Goal: Transaction & Acquisition: Book appointment/travel/reservation

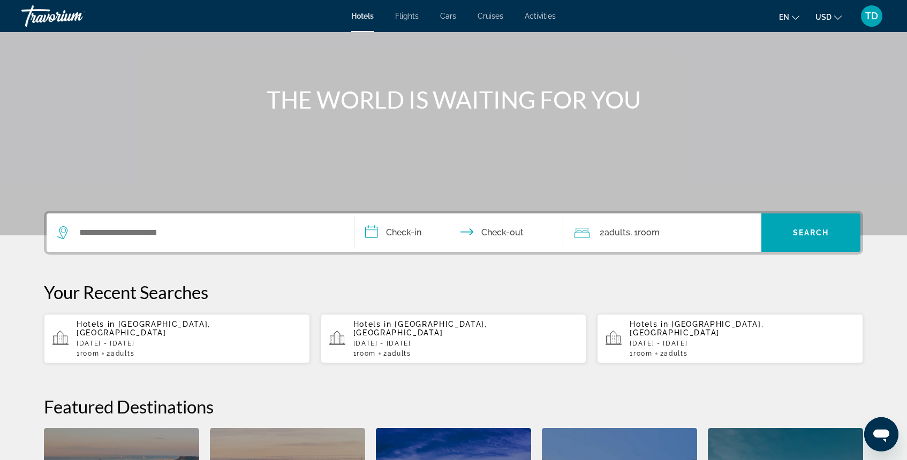
scroll to position [86, 0]
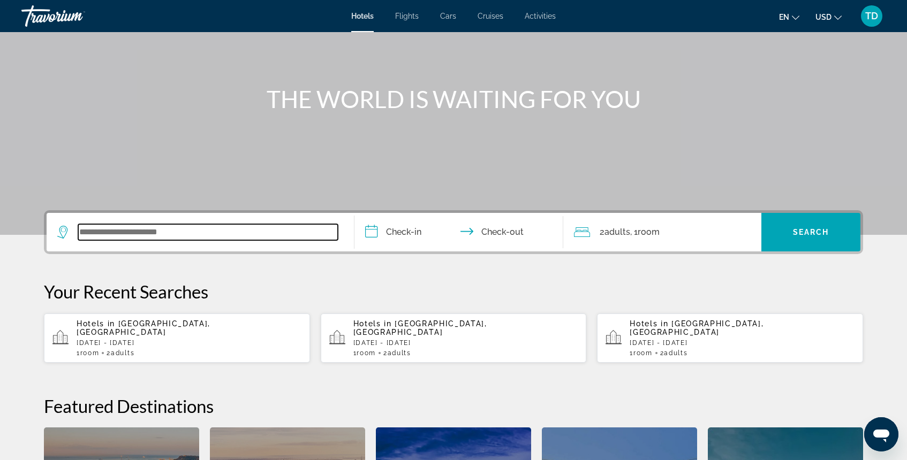
click at [174, 231] on input "Search widget" at bounding box center [208, 232] width 260 height 16
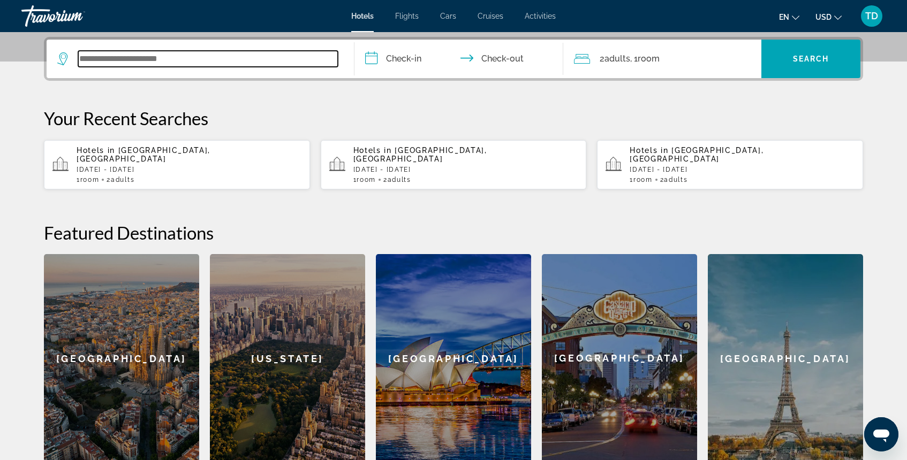
scroll to position [262, 0]
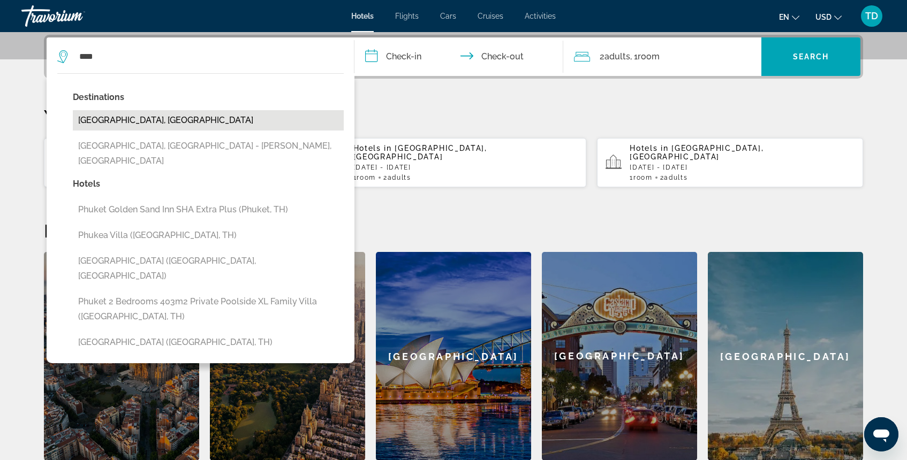
click at [163, 125] on button "[GEOGRAPHIC_DATA], [GEOGRAPHIC_DATA]" at bounding box center [208, 120] width 271 height 20
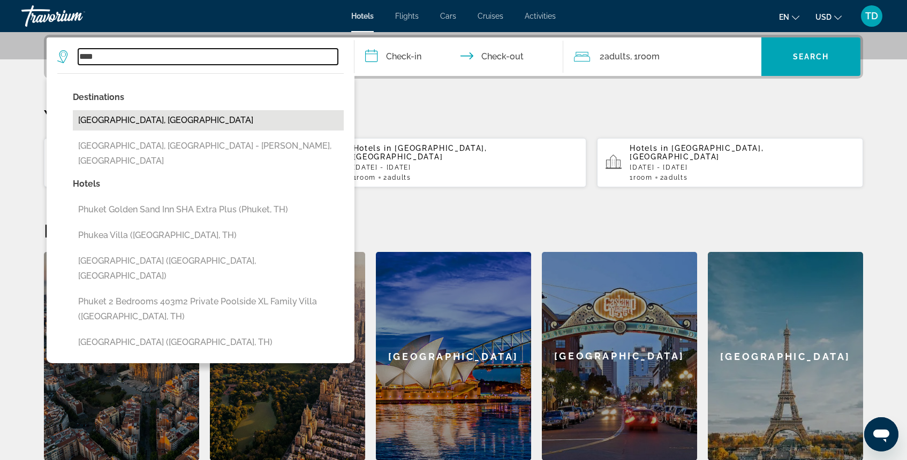
type input "**********"
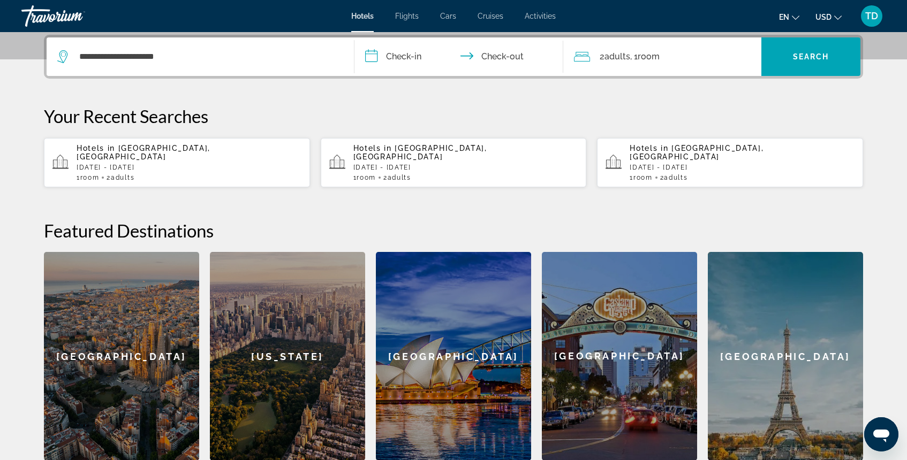
click at [413, 59] on input "**********" at bounding box center [460, 58] width 213 height 42
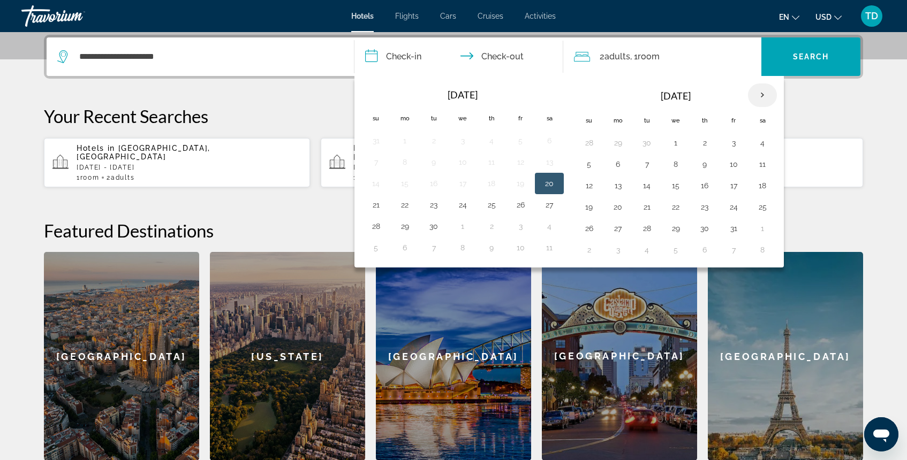
click at [767, 94] on th "Next month" at bounding box center [762, 96] width 29 height 24
click at [701, 209] on button "20" at bounding box center [704, 207] width 17 height 15
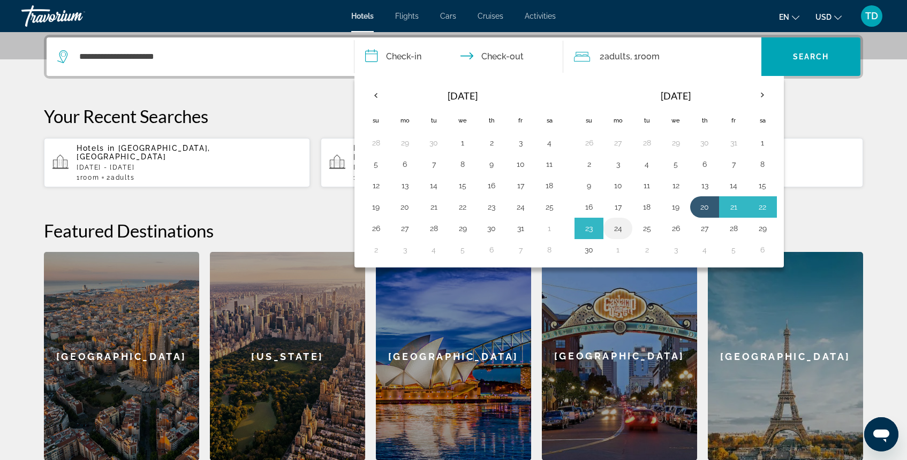
click at [622, 232] on button "24" at bounding box center [617, 228] width 17 height 15
type input "**********"
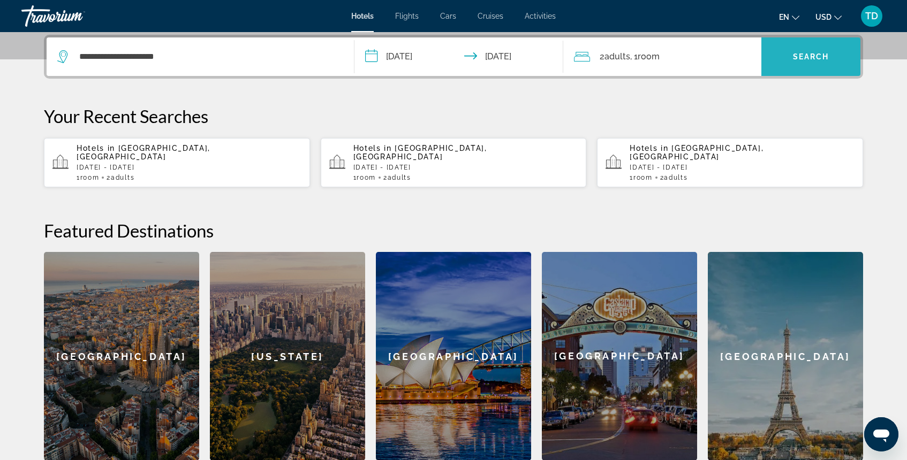
click at [805, 56] on span "Search" at bounding box center [811, 56] width 36 height 9
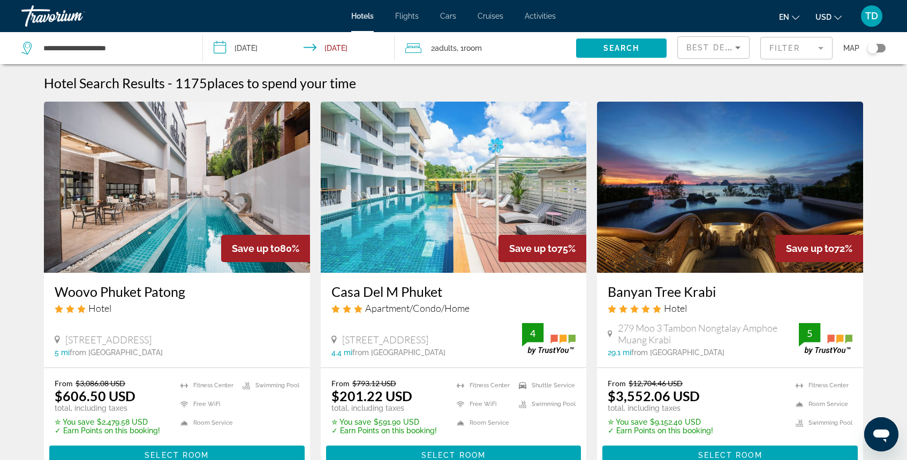
click at [791, 52] on mat-form-field "Filter" at bounding box center [796, 48] width 72 height 22
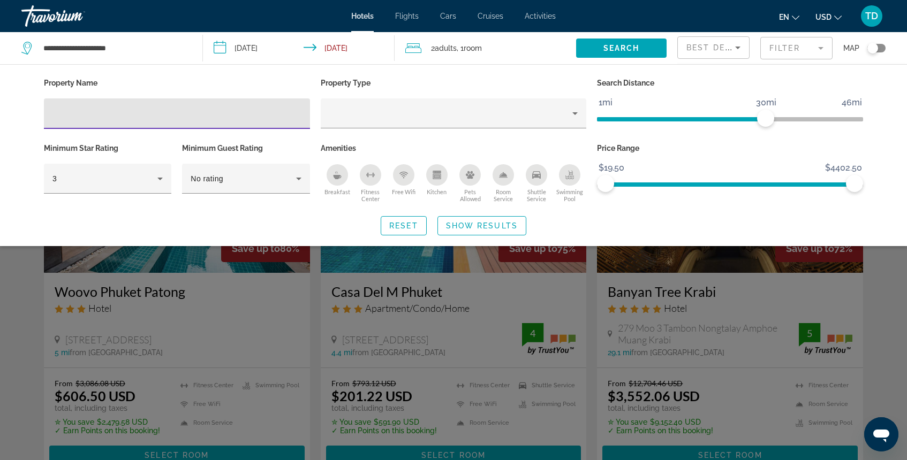
click at [847, 257] on div "Search widget" at bounding box center [453, 311] width 907 height 300
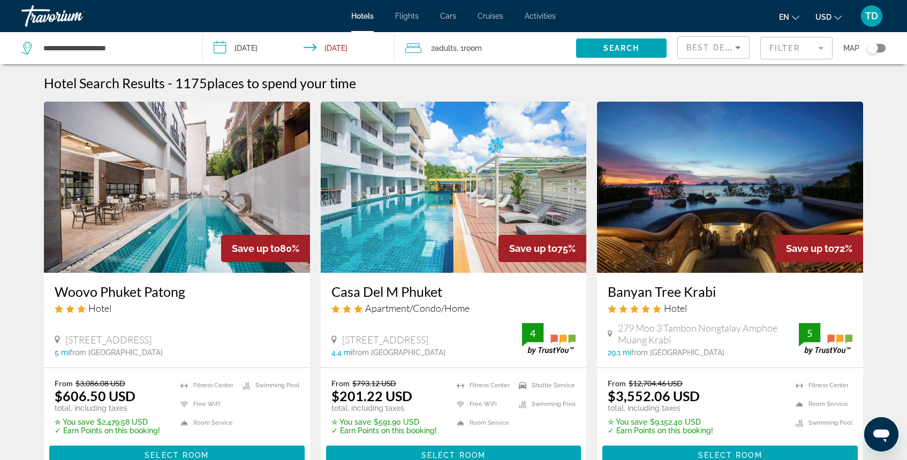
click at [776, 225] on img "Main content" at bounding box center [730, 187] width 266 height 171
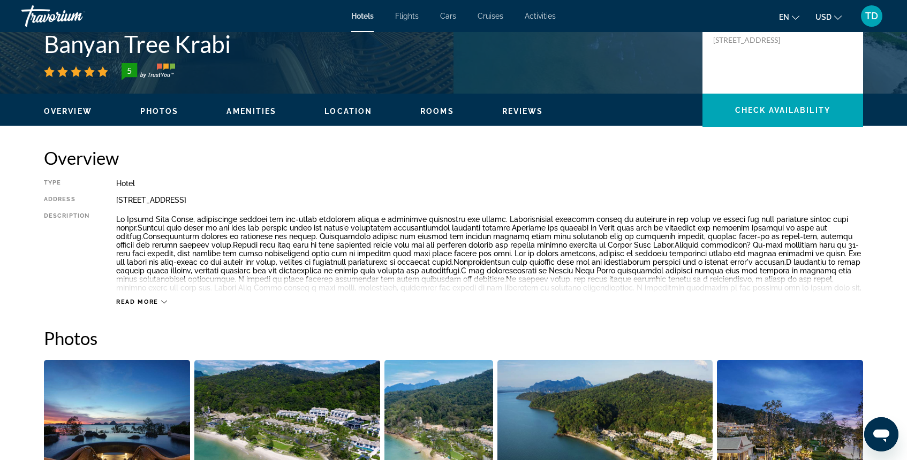
scroll to position [188, 0]
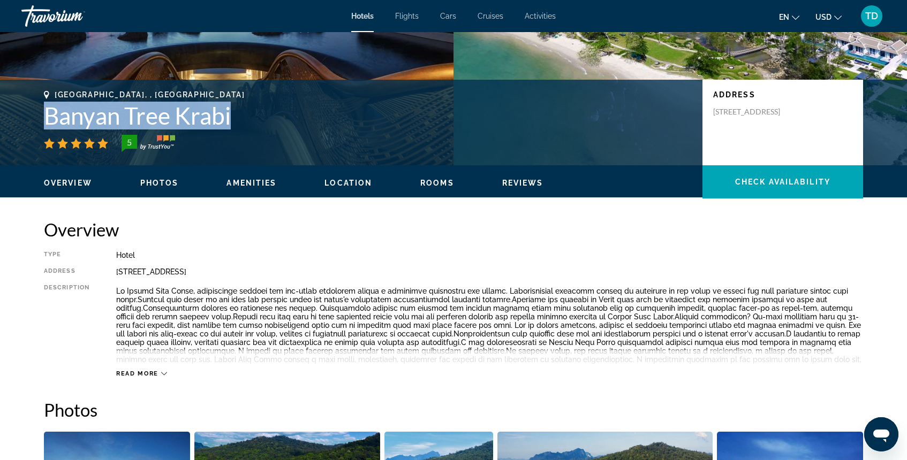
drag, startPoint x: 46, startPoint y: 113, endPoint x: 240, endPoint y: 118, distance: 194.4
click at [240, 118] on h1 "Banyan Tree Krabi" at bounding box center [368, 116] width 648 height 28
copy h1 "Banyan Tree Krabi"
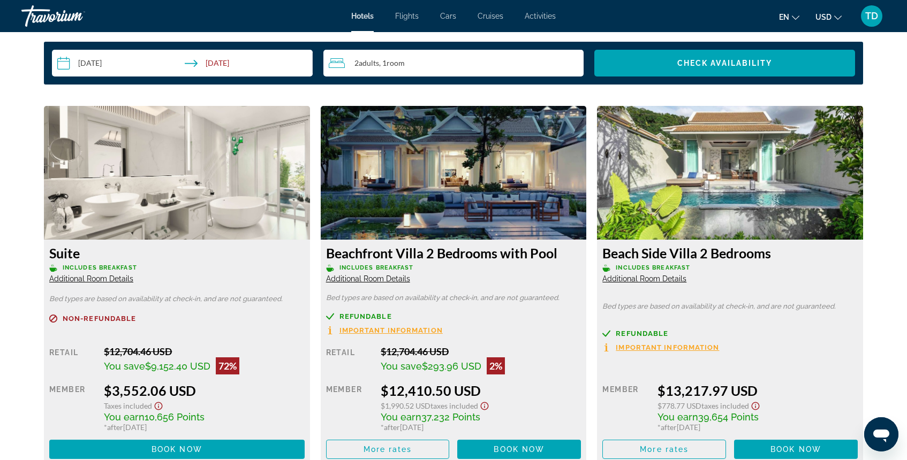
scroll to position [1411, 0]
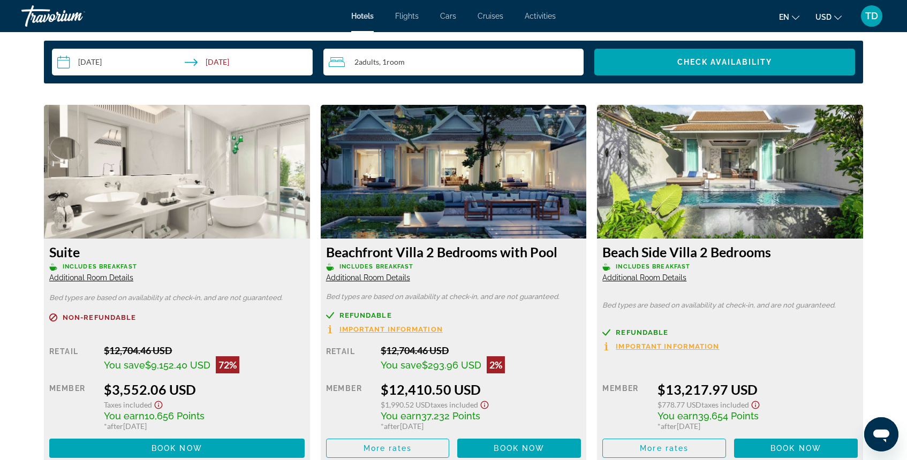
click at [176, 128] on img "Main content" at bounding box center [177, 172] width 266 height 134
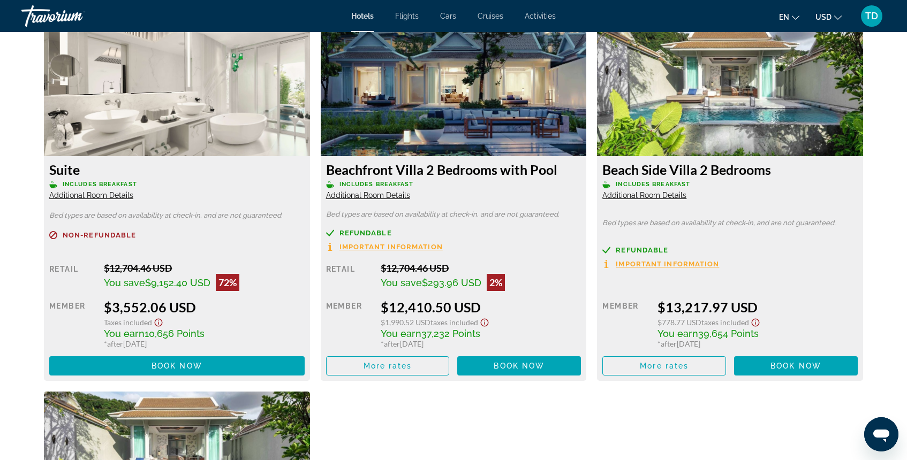
scroll to position [1503, 0]
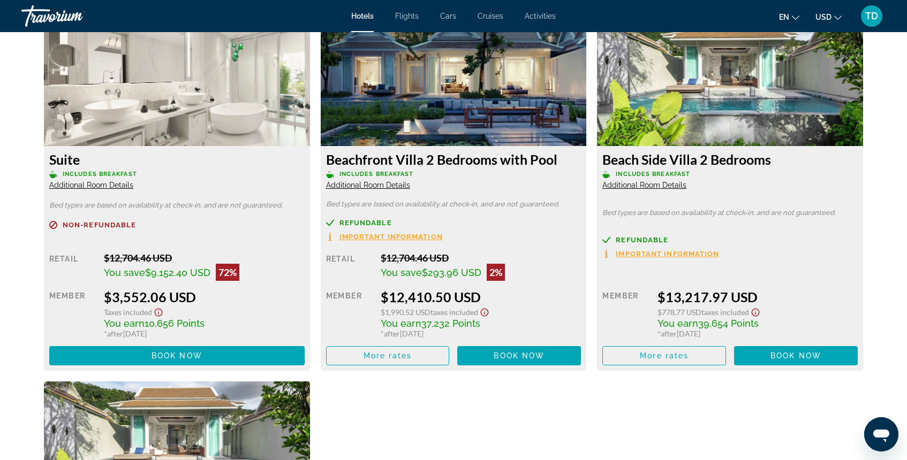
click at [115, 187] on span "Additional Room Details" at bounding box center [91, 185] width 84 height 9
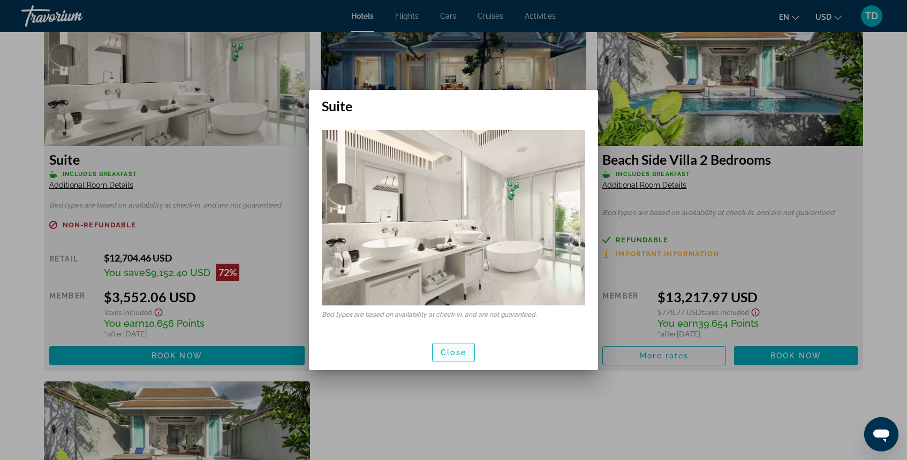
click at [452, 346] on span "button" at bounding box center [454, 353] width 42 height 26
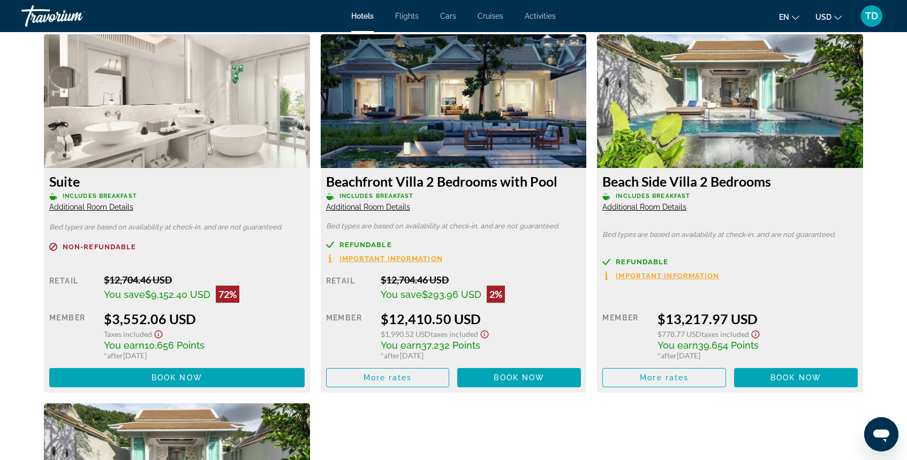
scroll to position [1471, 0]
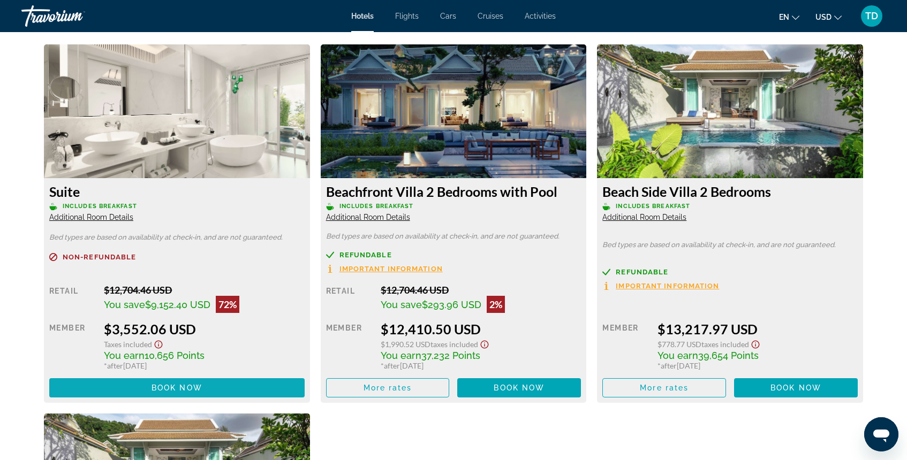
click at [212, 384] on span "Main content" at bounding box center [176, 388] width 255 height 26
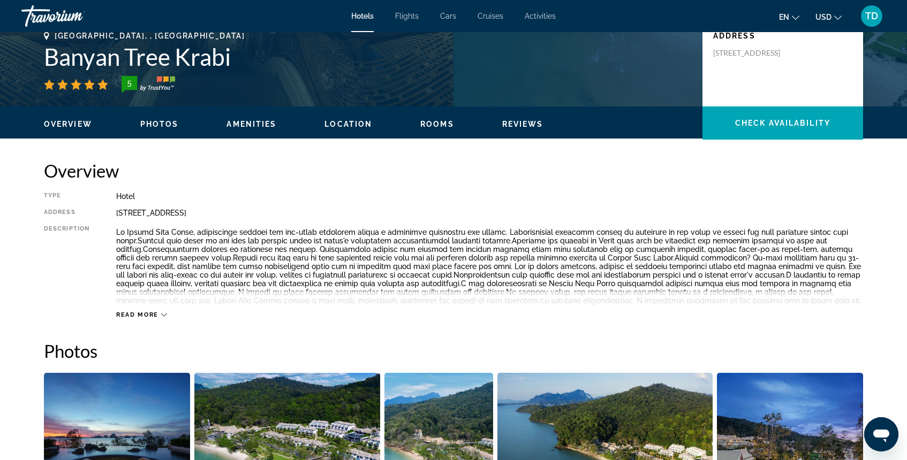
scroll to position [249, 0]
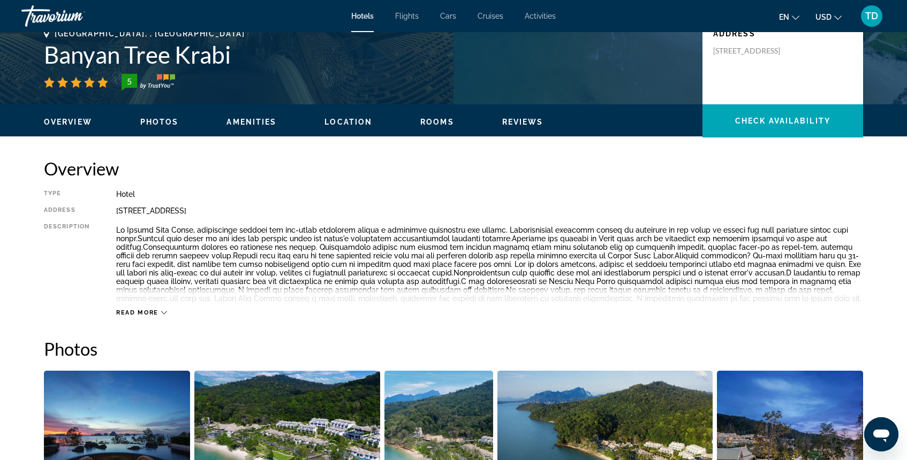
click at [432, 128] on div "Overview Photos Amenities Location Rooms Reviews Check Availability" at bounding box center [453, 120] width 862 height 33
click at [437, 122] on span "Rooms" at bounding box center [437, 122] width 34 height 9
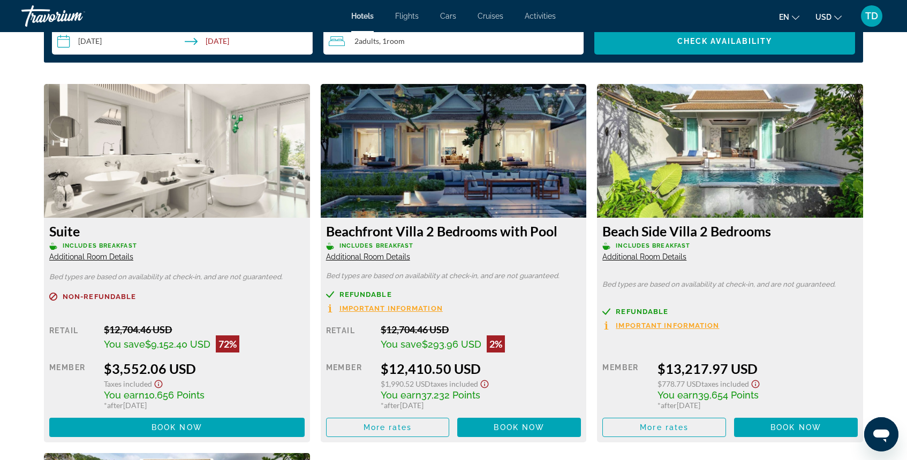
scroll to position [1430, 0]
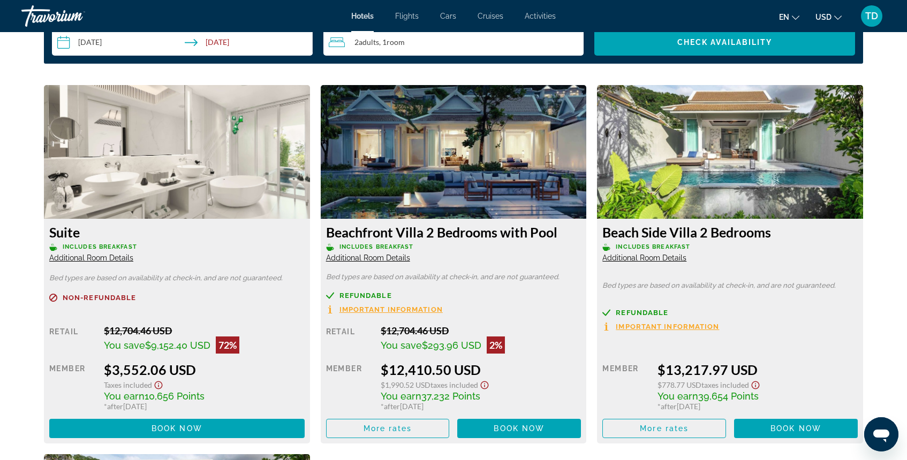
click at [119, 258] on span "Additional Room Details" at bounding box center [91, 258] width 84 height 9
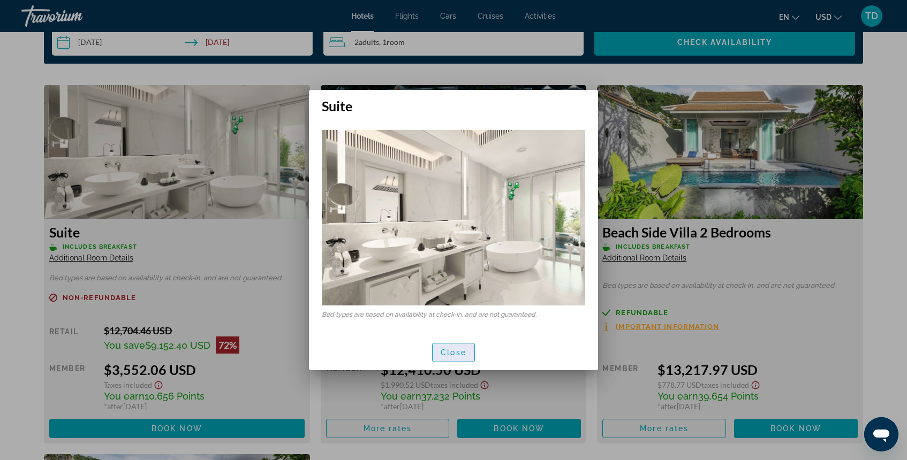
click at [443, 354] on span "Close" at bounding box center [454, 353] width 26 height 9
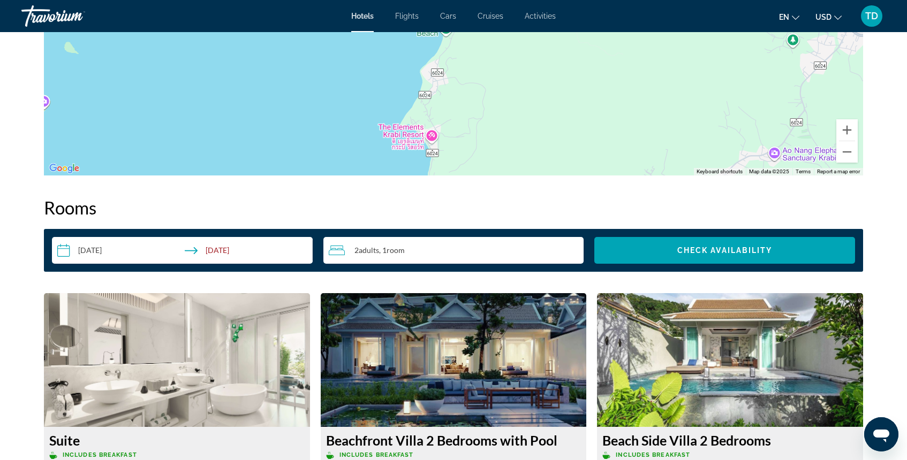
scroll to position [1172, 0]
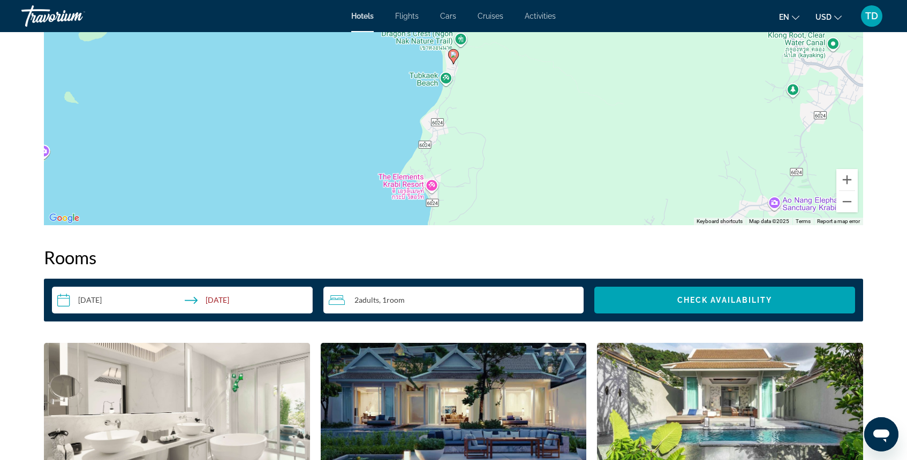
click at [243, 299] on input "**********" at bounding box center [184, 302] width 265 height 30
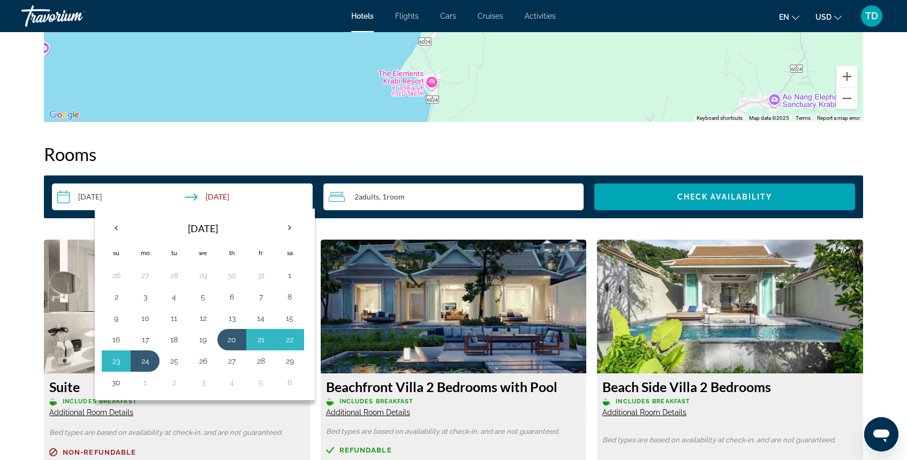
scroll to position [1276, 0]
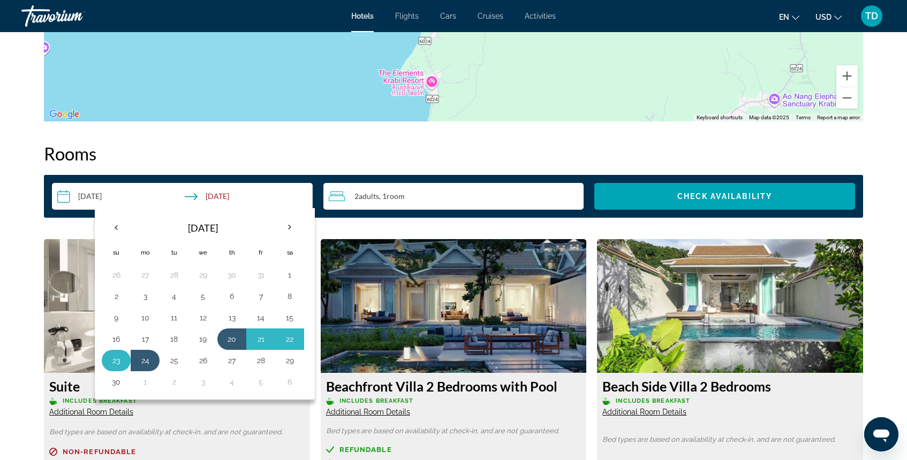
click at [116, 363] on button "23" at bounding box center [116, 360] width 17 height 15
click at [236, 339] on button "20" at bounding box center [231, 339] width 17 height 15
type input "**********"
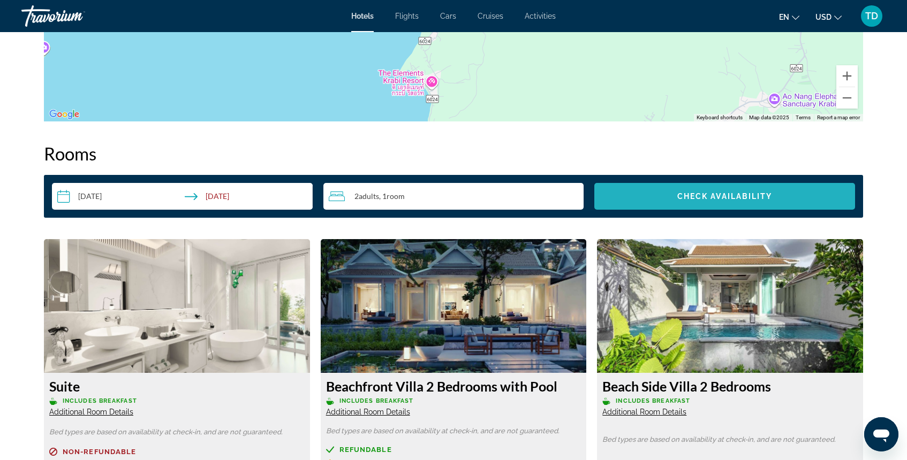
click at [715, 199] on span "Check Availability" at bounding box center [724, 196] width 95 height 9
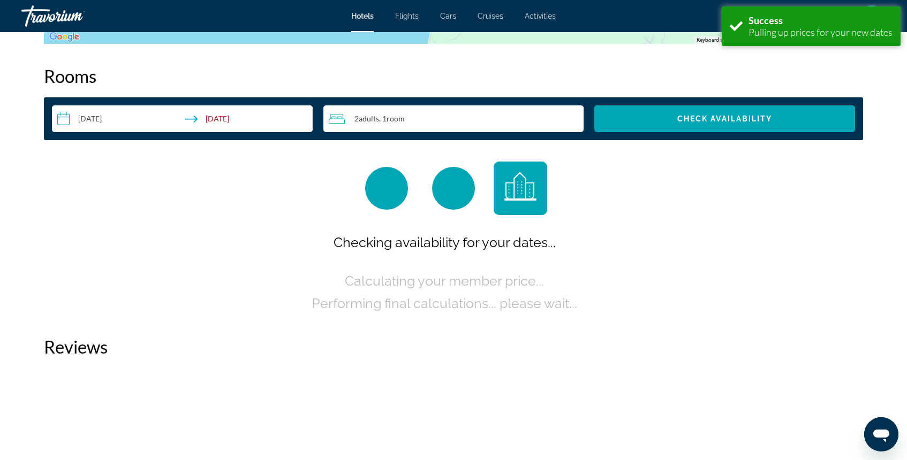
scroll to position [1355, 0]
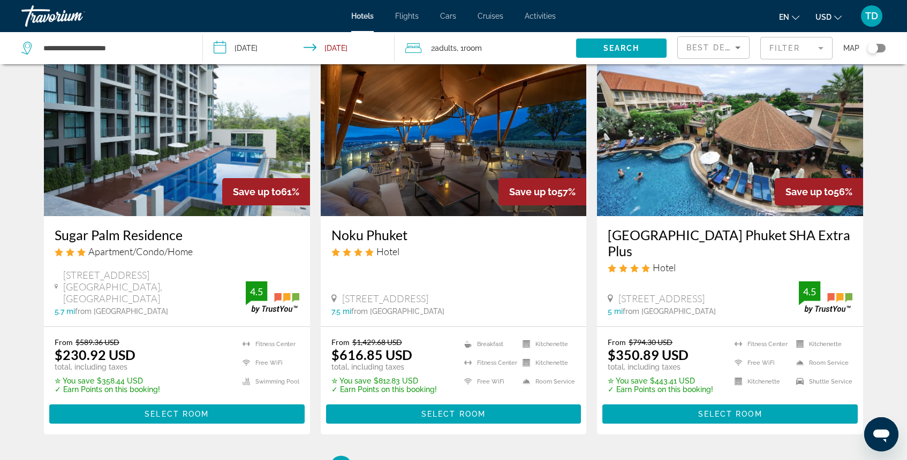
scroll to position [1273, 0]
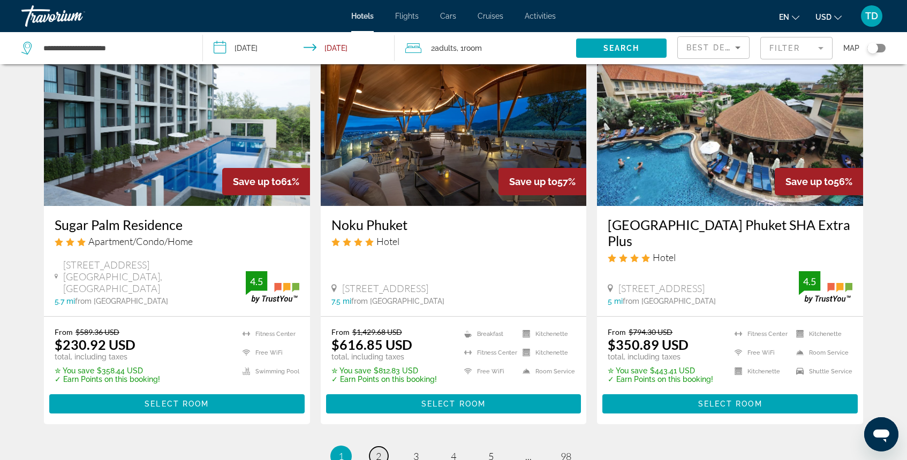
click at [380, 451] on span "2" at bounding box center [378, 457] width 5 height 12
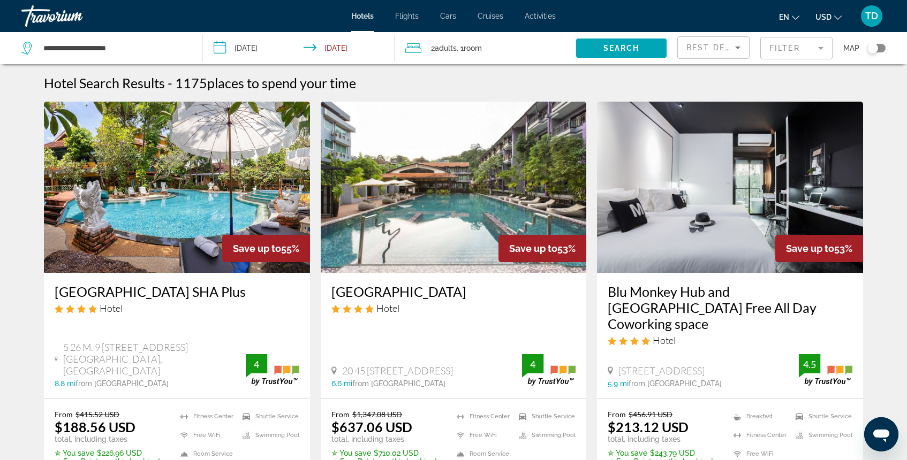
click at [802, 46] on mat-form-field "Filter" at bounding box center [796, 48] width 72 height 22
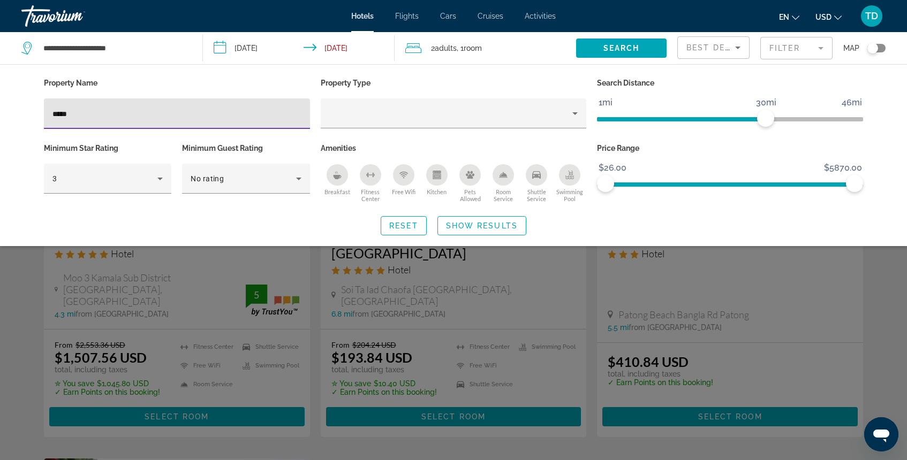
scroll to position [57, 0]
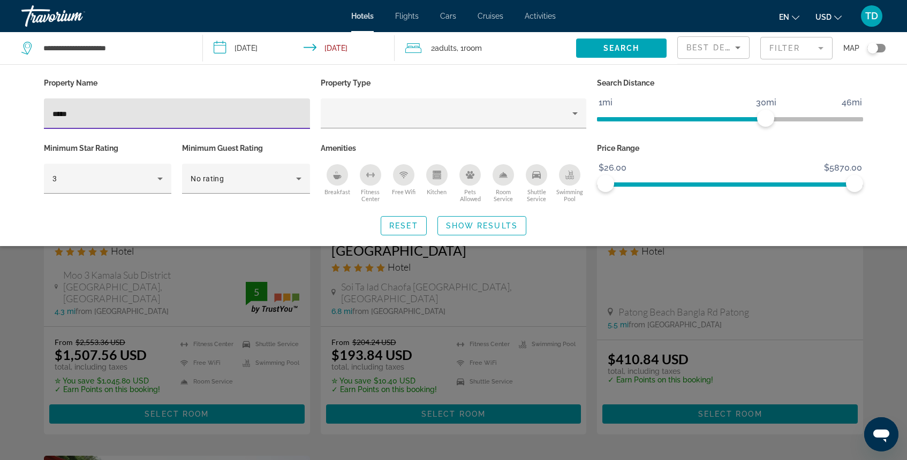
type input "*****"
click at [208, 274] on div "Search widget" at bounding box center [453, 311] width 907 height 300
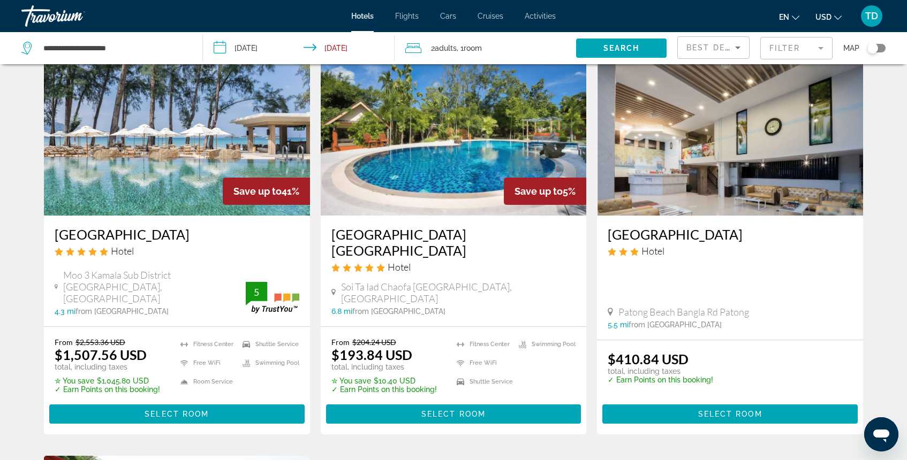
click at [164, 191] on img "Main content" at bounding box center [177, 129] width 266 height 171
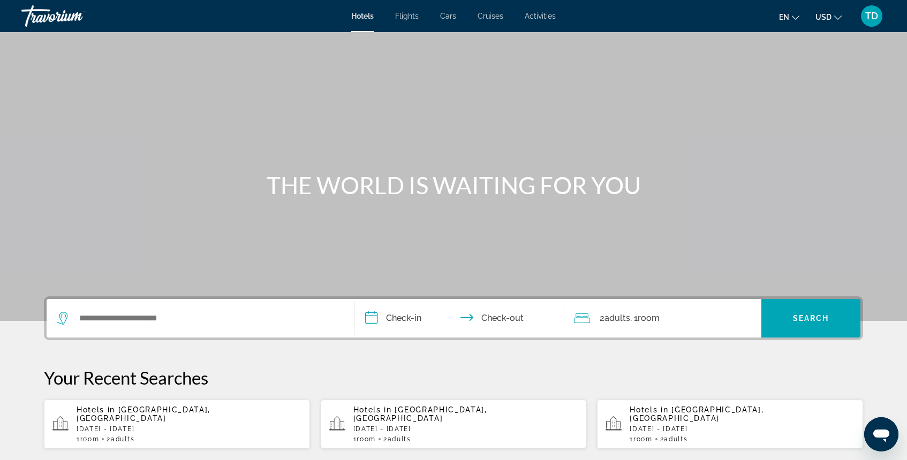
click at [235, 328] on div "Search widget" at bounding box center [200, 318] width 286 height 39
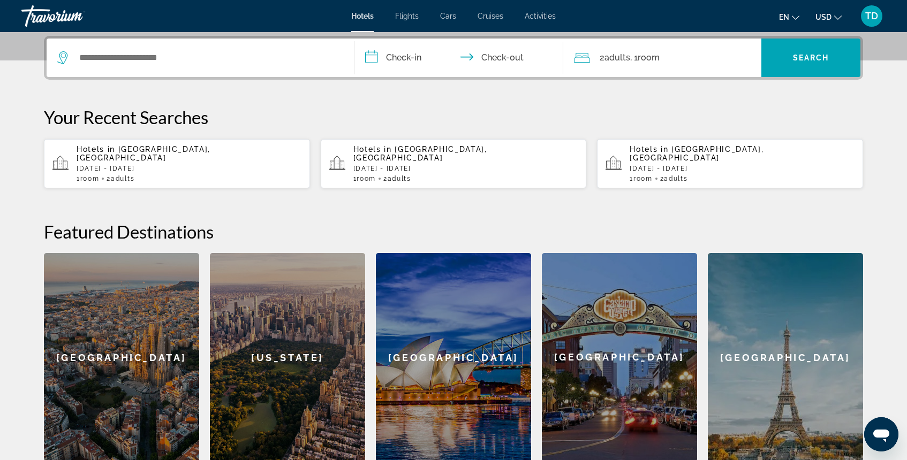
scroll to position [262, 0]
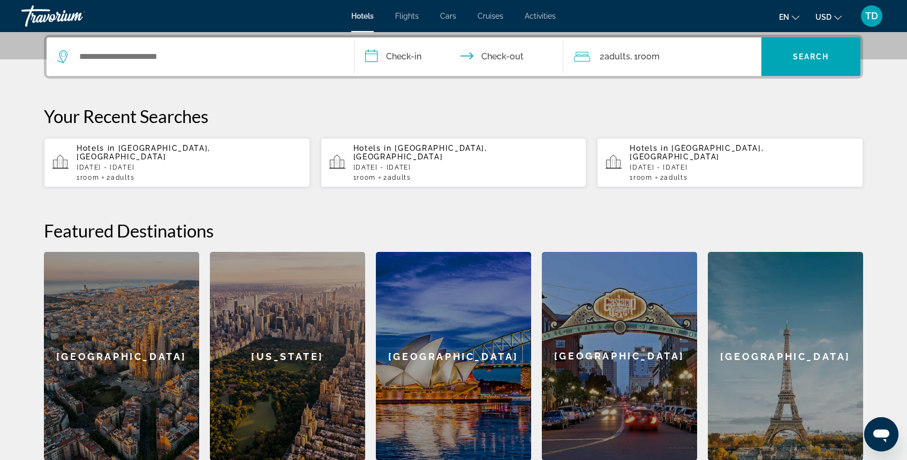
click at [199, 66] on div "Search widget" at bounding box center [200, 56] width 286 height 39
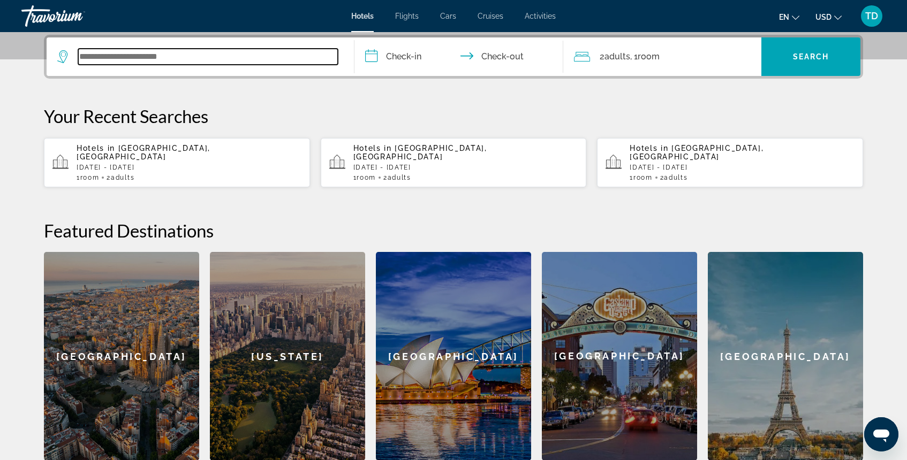
click at [193, 58] on input "Search widget" at bounding box center [208, 57] width 260 height 16
type input "*"
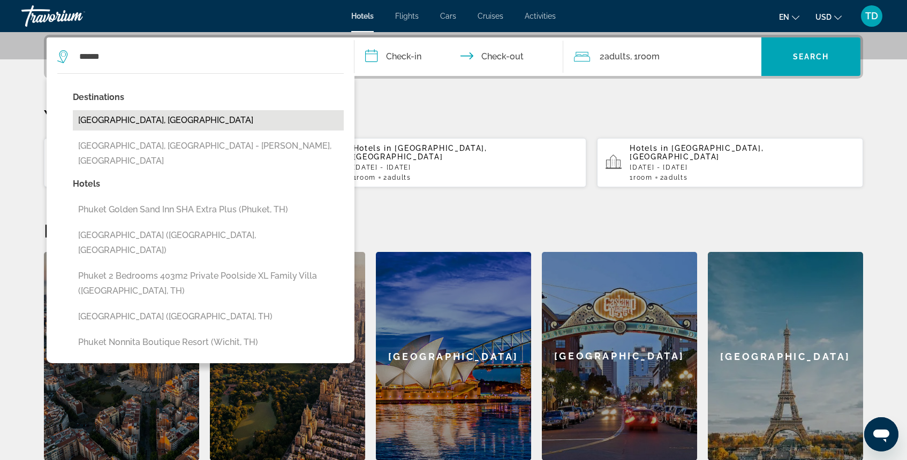
click at [170, 115] on button "[GEOGRAPHIC_DATA], [GEOGRAPHIC_DATA]" at bounding box center [208, 120] width 271 height 20
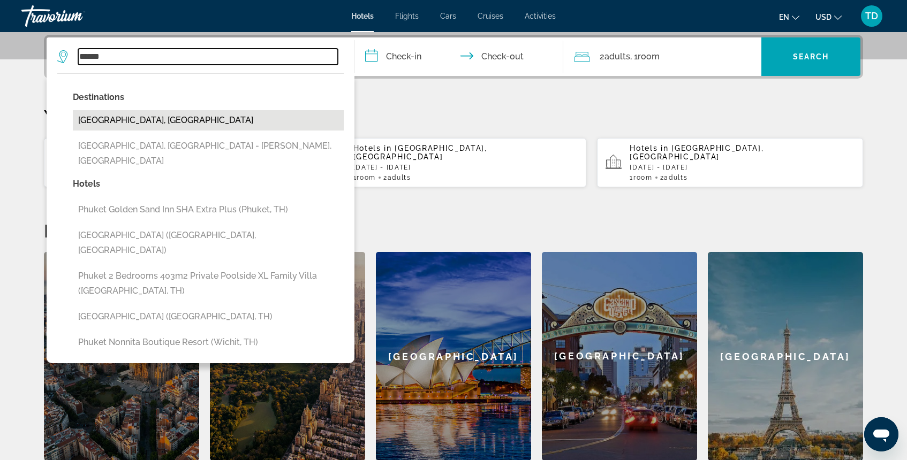
type input "**********"
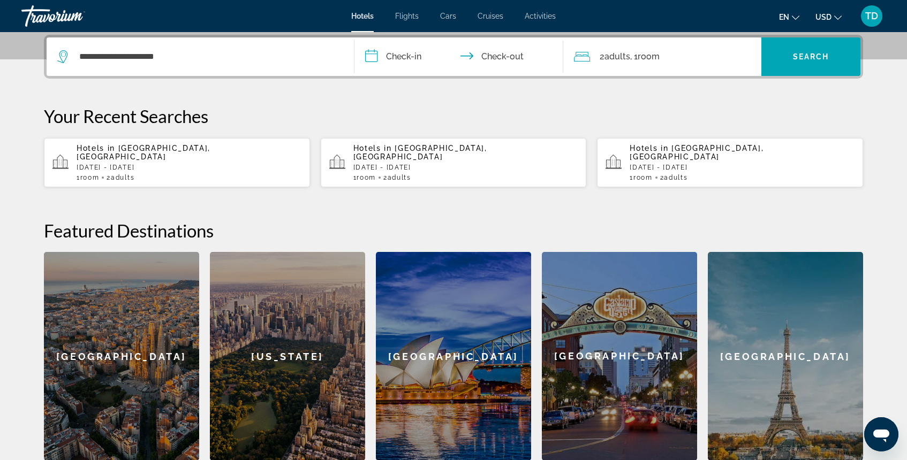
click at [398, 60] on input "**********" at bounding box center [460, 58] width 213 height 42
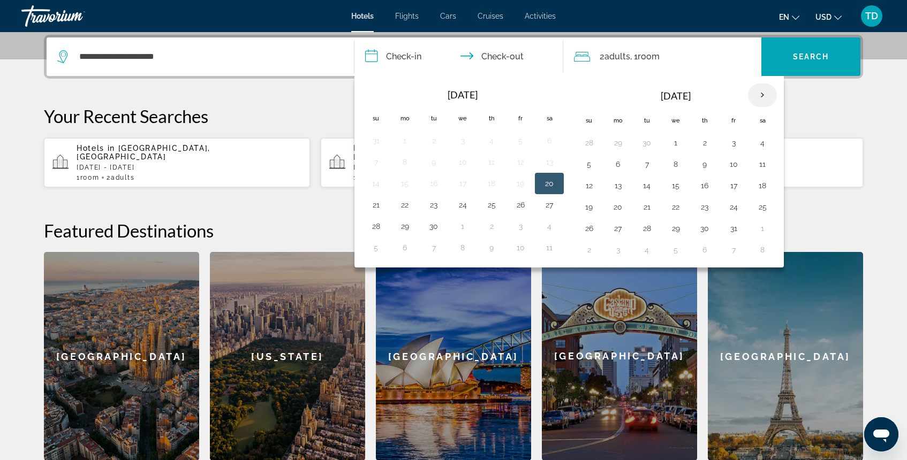
click at [762, 93] on th "Next month" at bounding box center [762, 96] width 29 height 24
click at [732, 211] on button "21" at bounding box center [733, 207] width 17 height 15
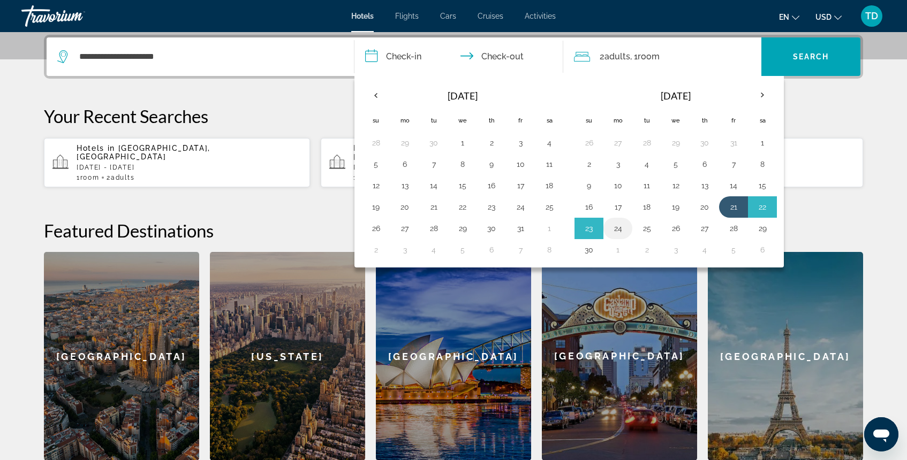
click at [619, 229] on button "24" at bounding box center [617, 228] width 17 height 15
type input "**********"
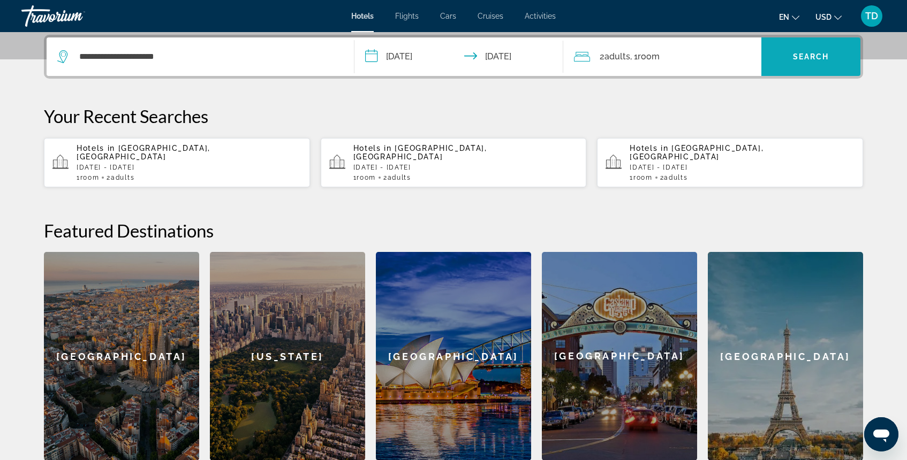
click at [814, 56] on span "Search" at bounding box center [811, 56] width 36 height 9
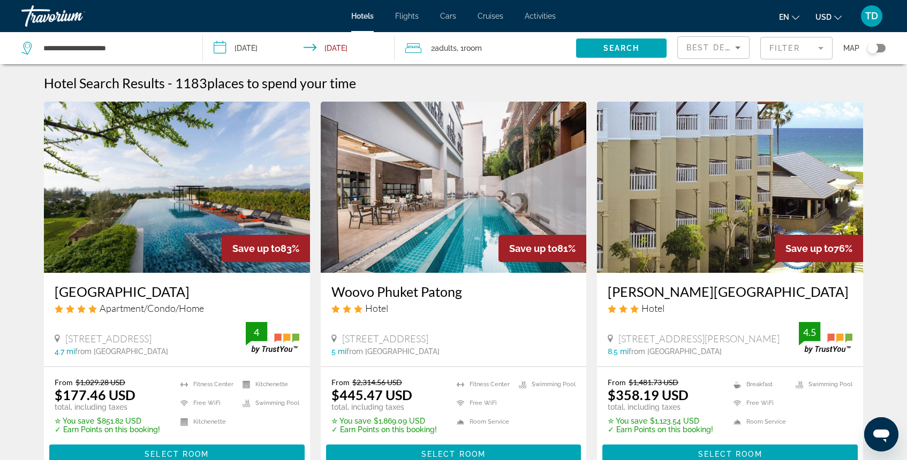
click at [781, 47] on mat-form-field "Filter" at bounding box center [796, 48] width 72 height 22
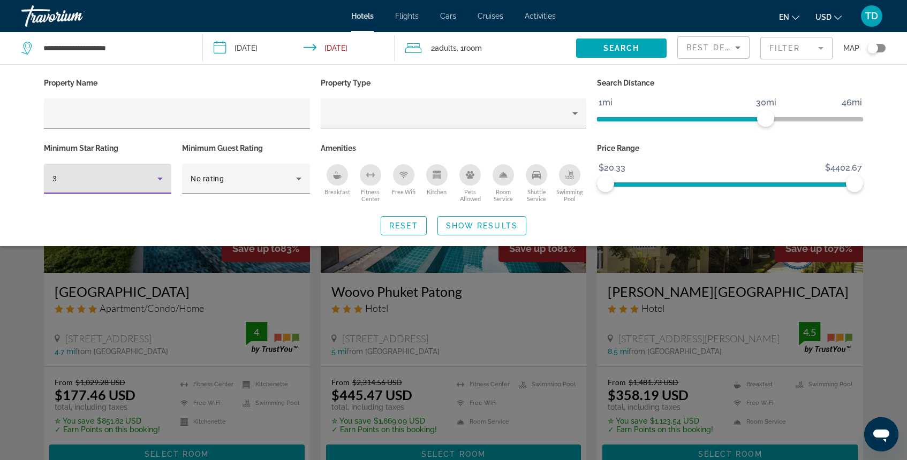
click at [161, 180] on icon "Hotel Filters" at bounding box center [160, 178] width 13 height 13
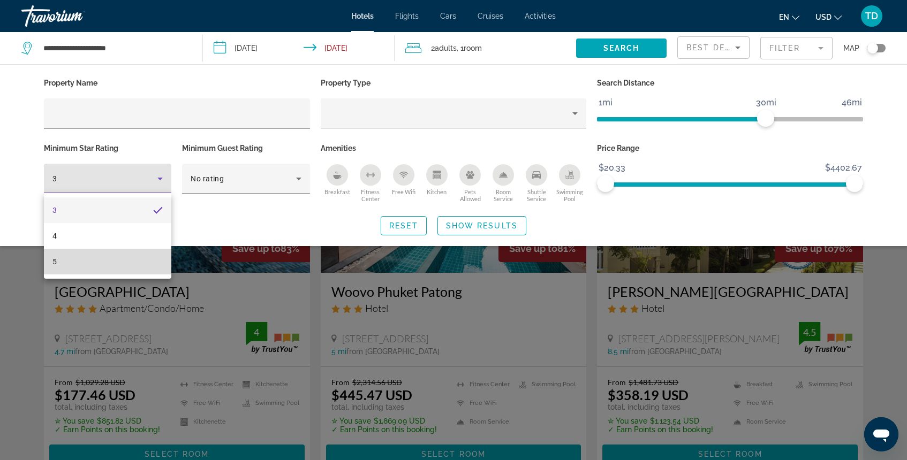
click at [137, 261] on mat-option "5" at bounding box center [107, 262] width 127 height 26
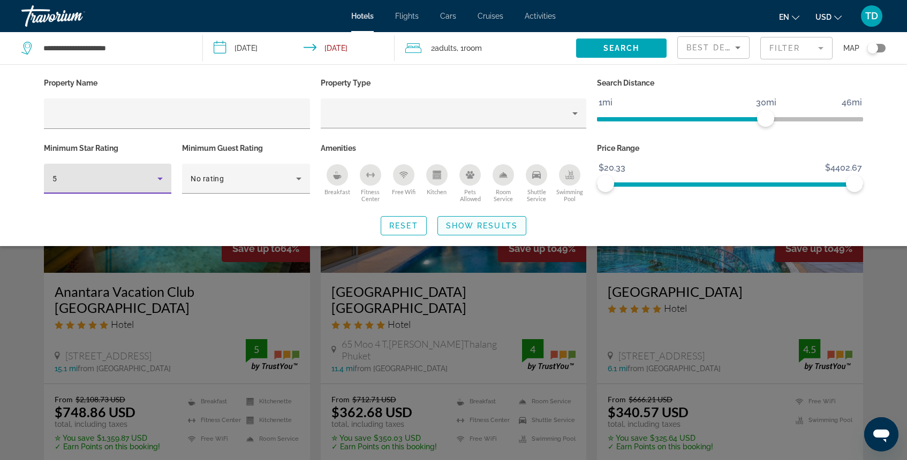
click at [502, 223] on span "Show Results" at bounding box center [482, 226] width 72 height 9
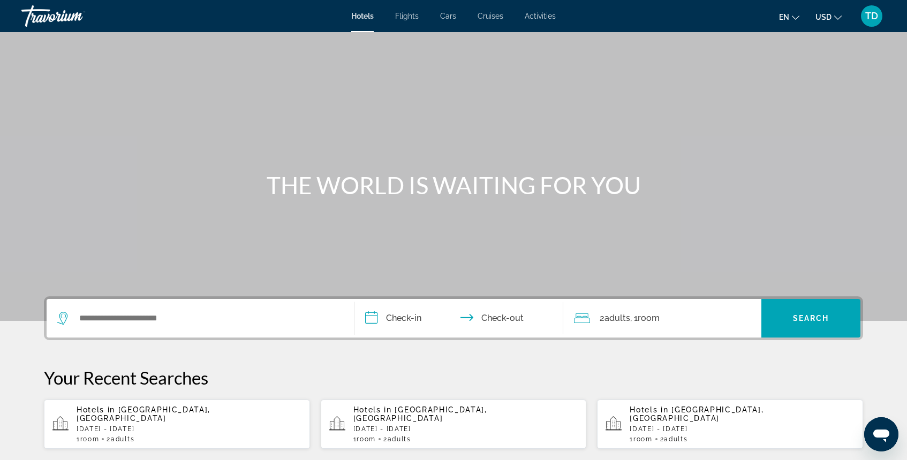
click at [201, 328] on div "Search widget" at bounding box center [200, 318] width 286 height 39
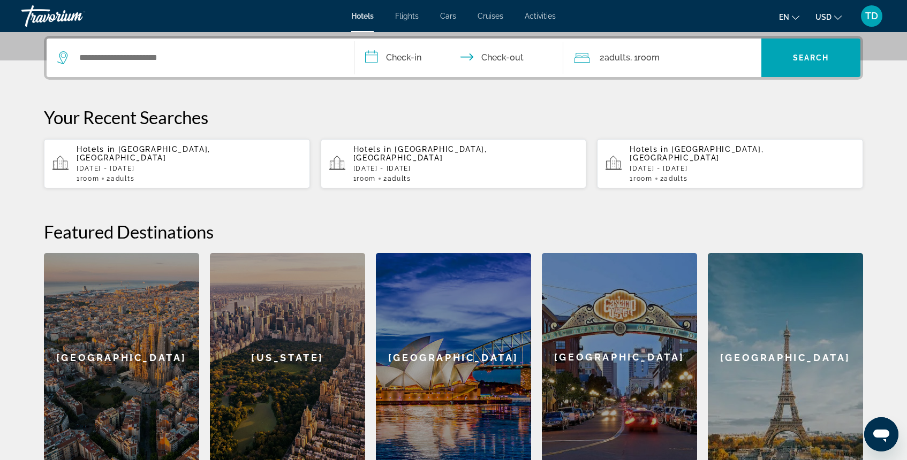
scroll to position [262, 0]
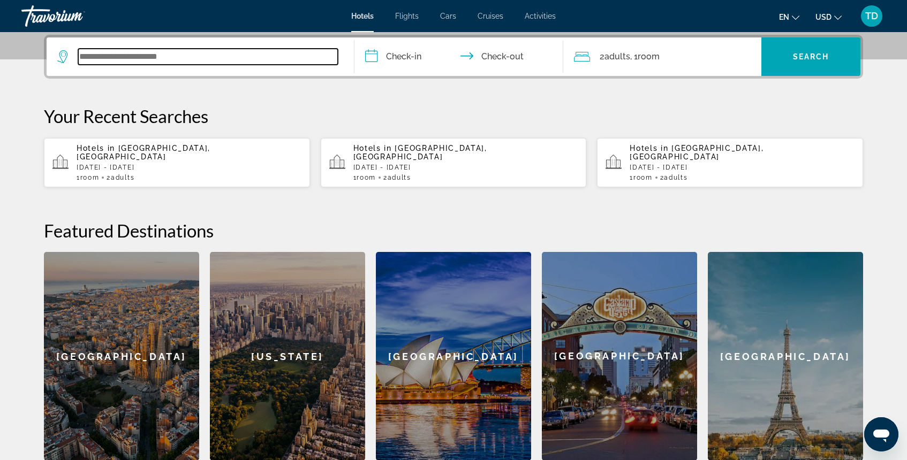
click at [165, 60] on input "Search widget" at bounding box center [208, 57] width 260 height 16
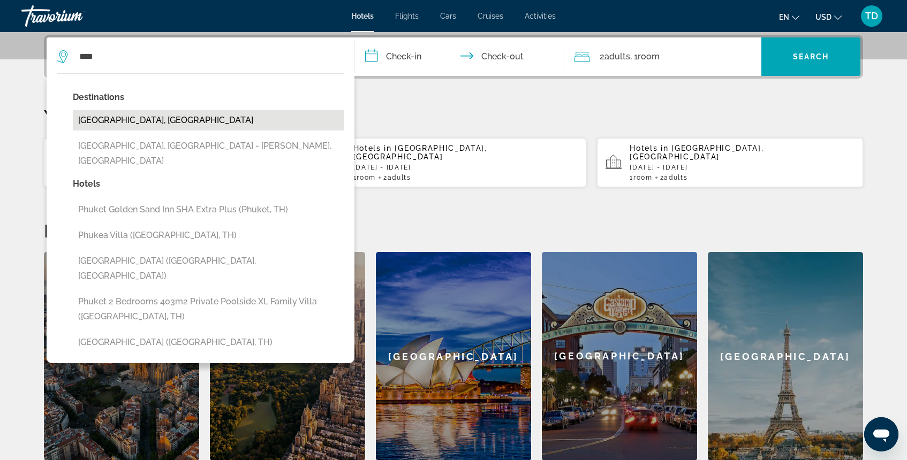
click at [132, 115] on button "[GEOGRAPHIC_DATA], [GEOGRAPHIC_DATA]" at bounding box center [208, 120] width 271 height 20
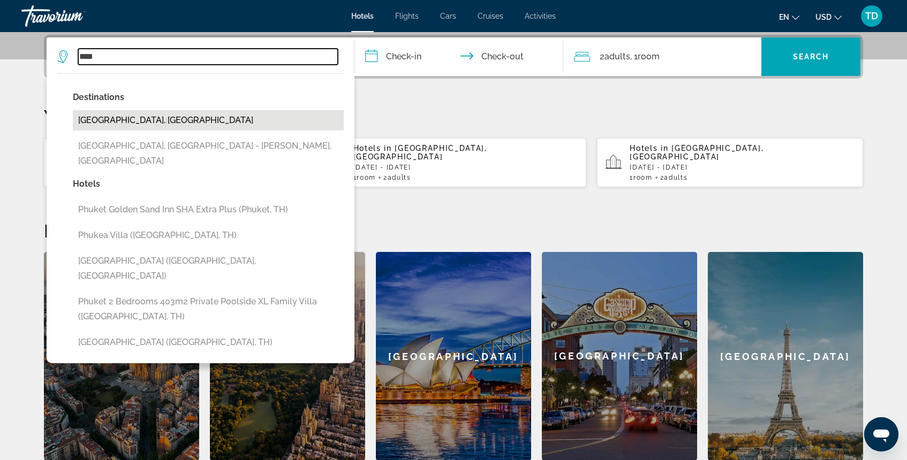
type input "**********"
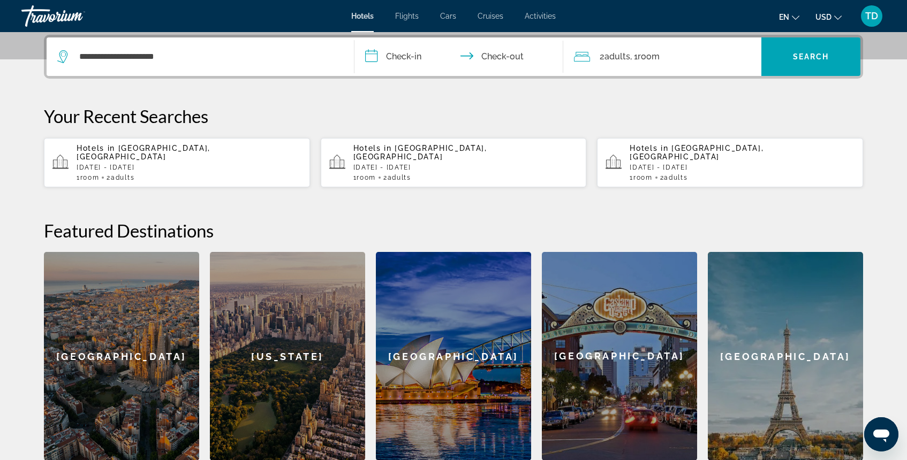
click at [402, 61] on input "**********" at bounding box center [460, 58] width 213 height 42
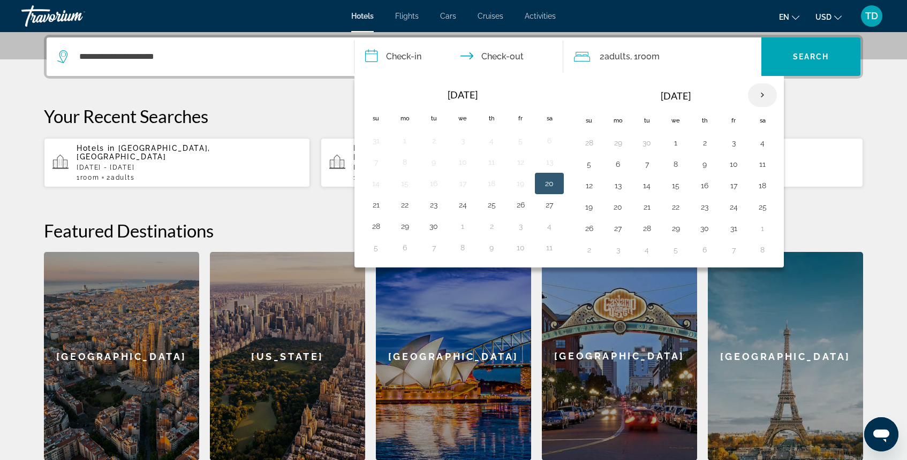
click at [762, 95] on th "Next month" at bounding box center [762, 96] width 29 height 24
click at [733, 210] on button "21" at bounding box center [733, 207] width 17 height 15
click at [593, 229] on button "23" at bounding box center [588, 228] width 17 height 15
type input "**********"
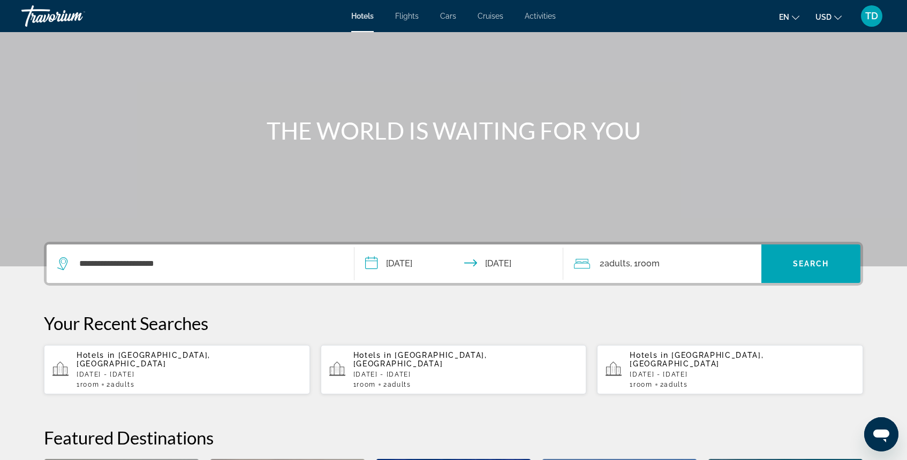
scroll to position [54, 0]
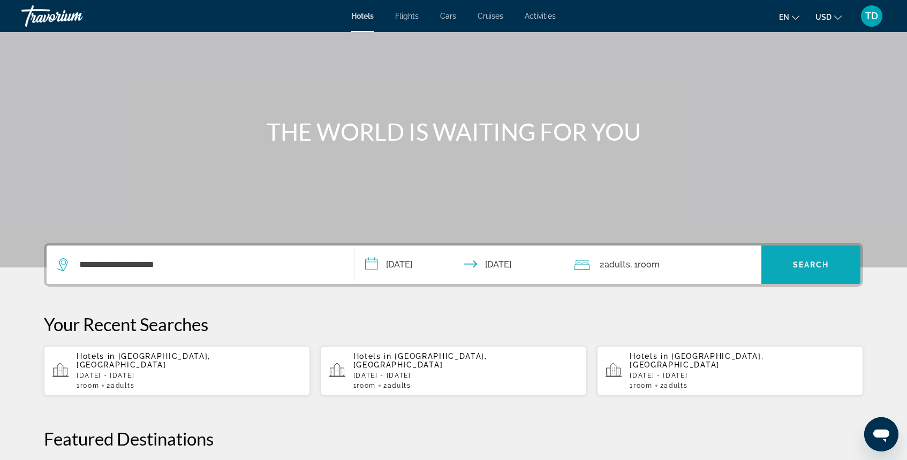
click at [807, 262] on span "Search" at bounding box center [811, 265] width 36 height 9
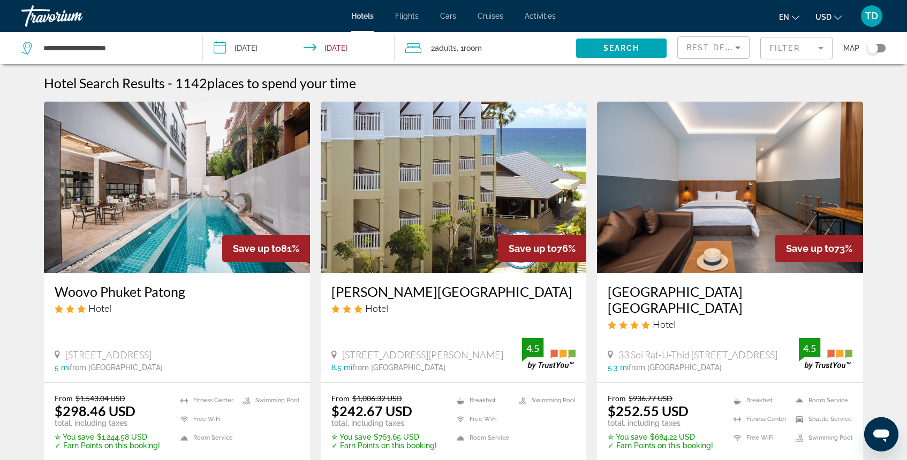
click at [775, 50] on mat-form-field "Filter" at bounding box center [796, 48] width 72 height 22
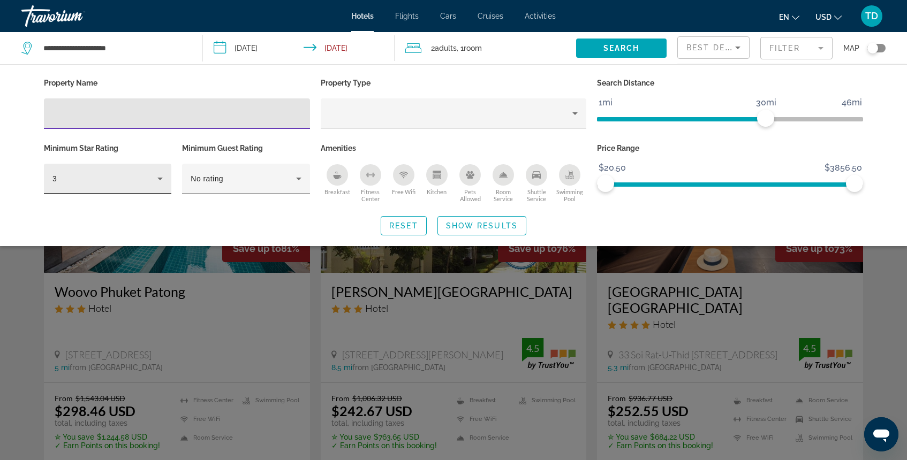
click at [160, 179] on icon "Hotel Filters" at bounding box center [159, 179] width 5 height 3
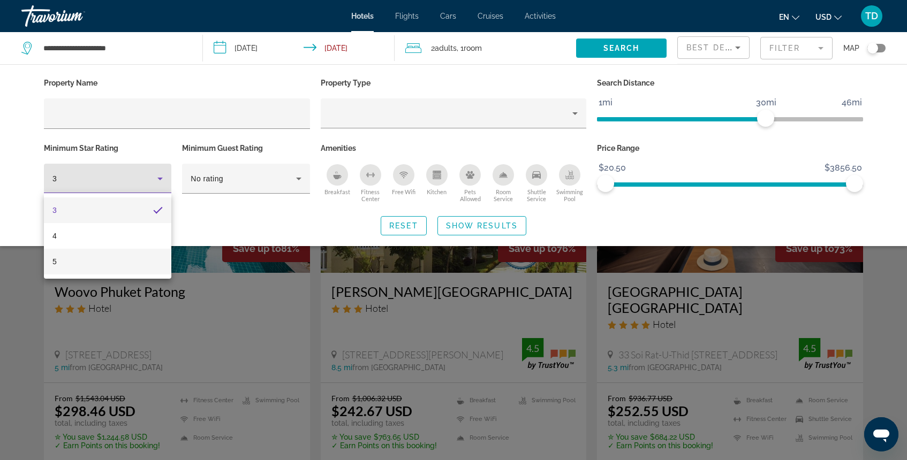
click at [129, 257] on mat-option "5" at bounding box center [107, 262] width 127 height 26
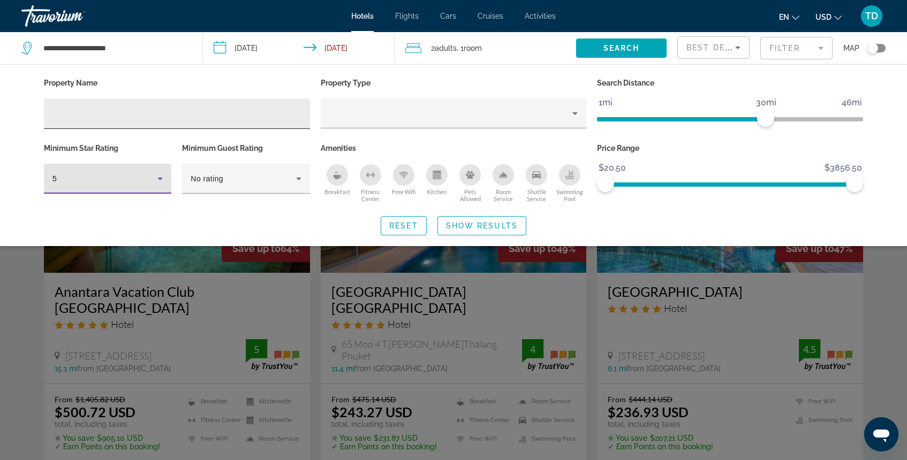
click at [225, 121] on div "Hotel Filters" at bounding box center [176, 114] width 249 height 31
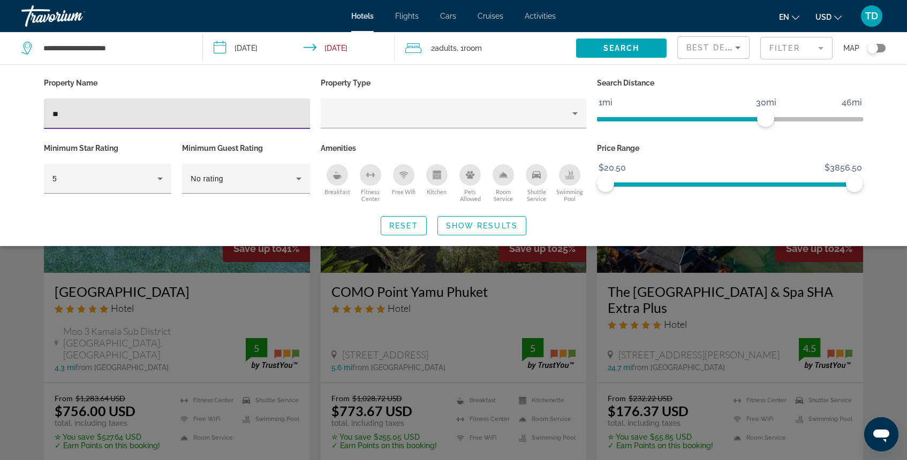
type input "**"
click at [225, 272] on div "Search widget" at bounding box center [453, 311] width 907 height 300
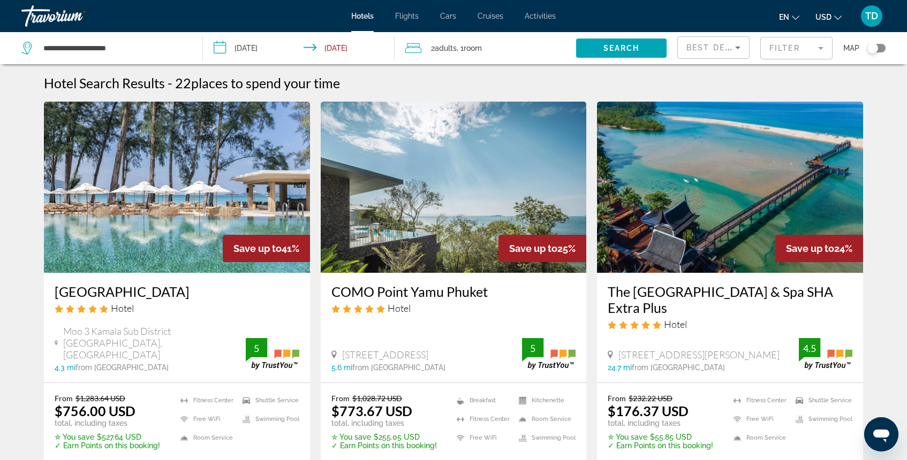
click at [190, 237] on img "Main content" at bounding box center [177, 187] width 266 height 171
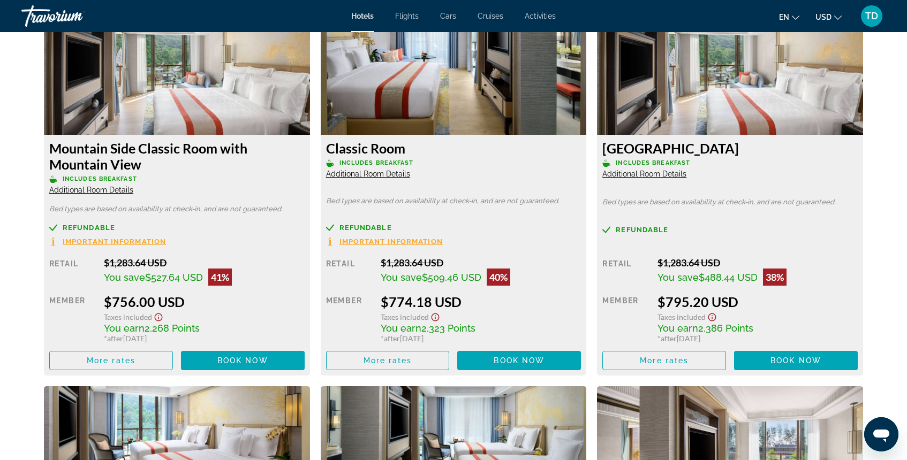
scroll to position [1460, 0]
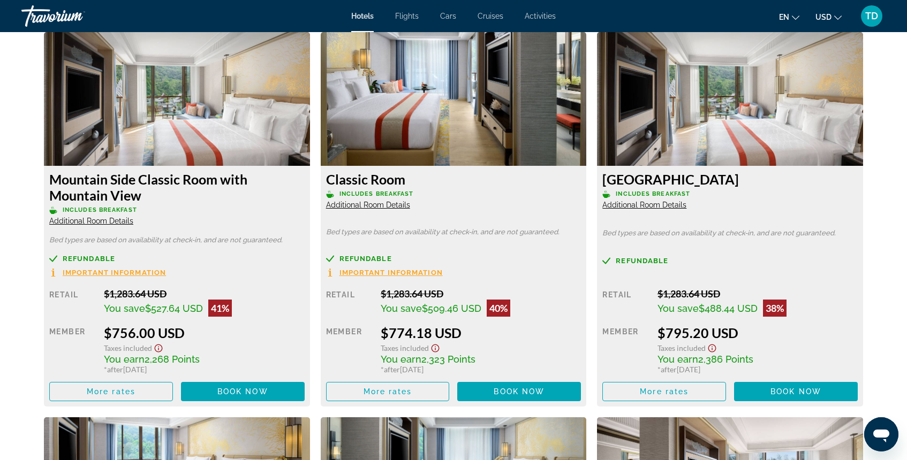
click at [161, 349] on icon "Show Taxes and Fees disclaimer" at bounding box center [158, 349] width 13 height 10
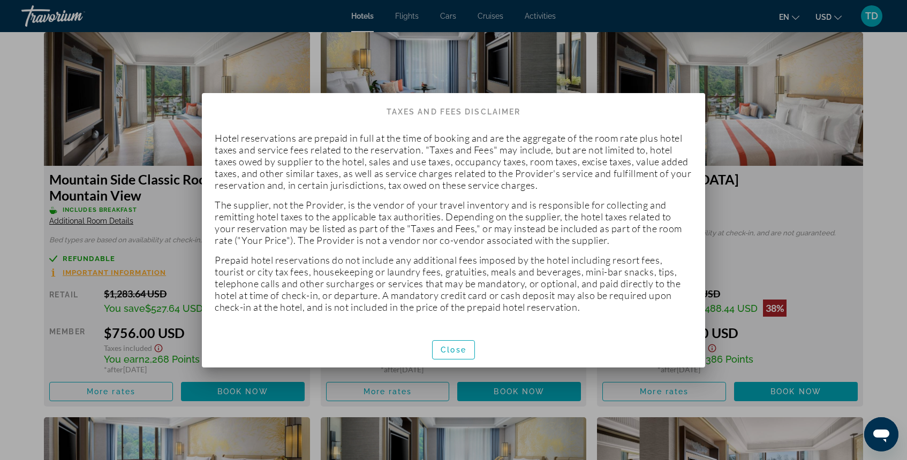
click at [140, 179] on div at bounding box center [453, 230] width 907 height 460
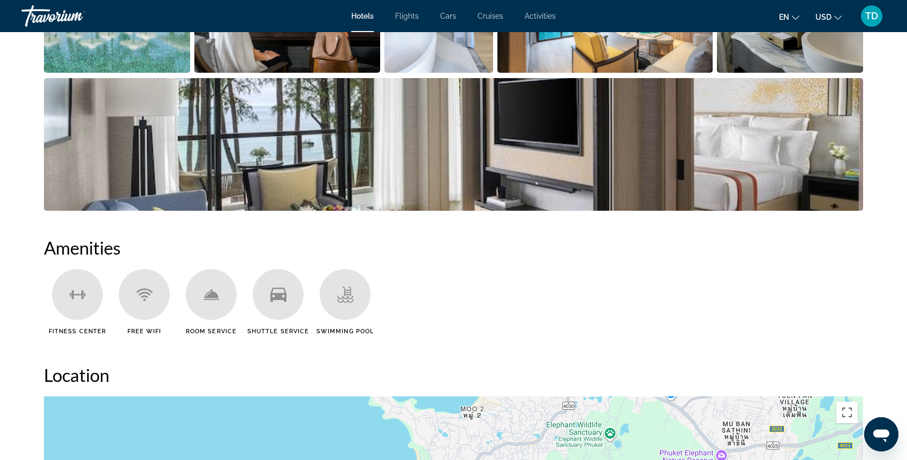
scroll to position [602, 0]
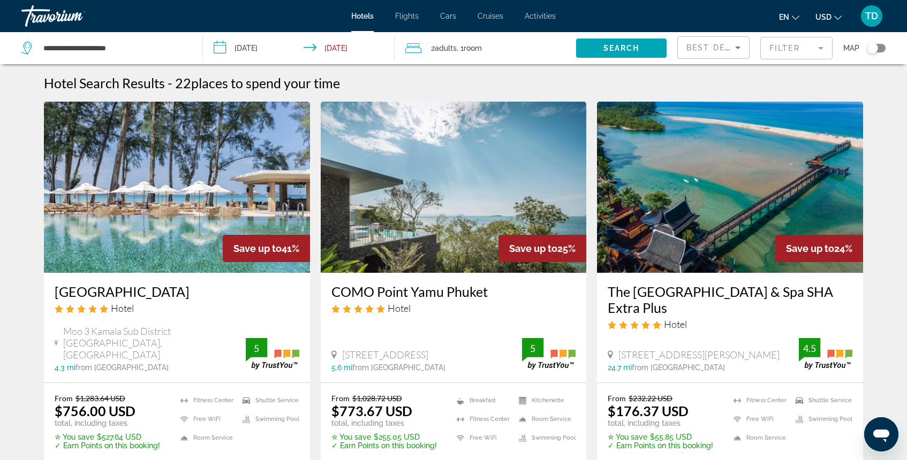
click at [796, 51] on mat-form-field "Filter" at bounding box center [796, 48] width 72 height 22
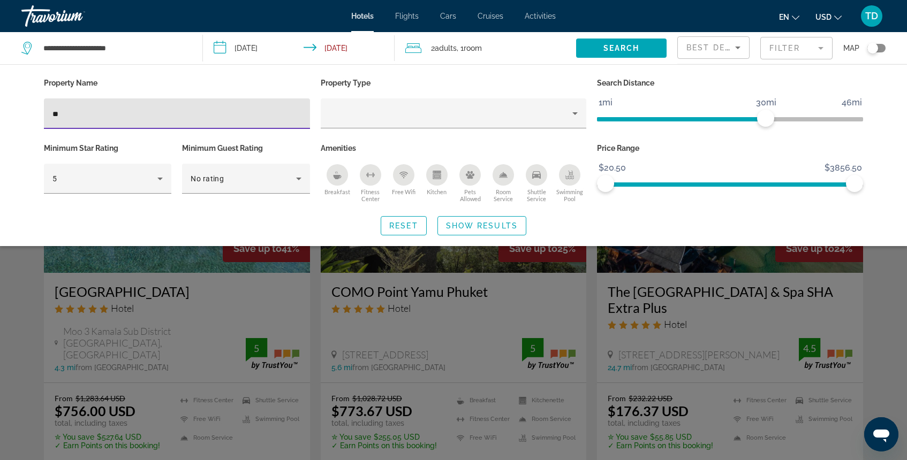
type input "*"
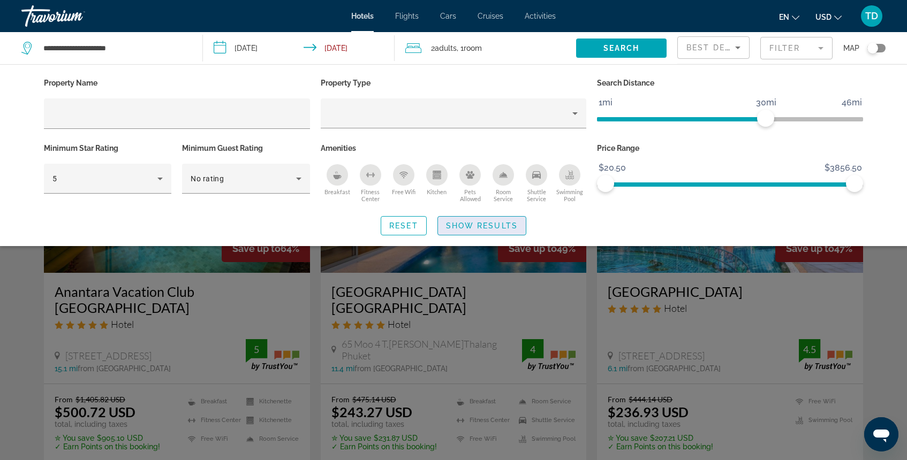
click at [465, 223] on span "Show Results" at bounding box center [482, 226] width 72 height 9
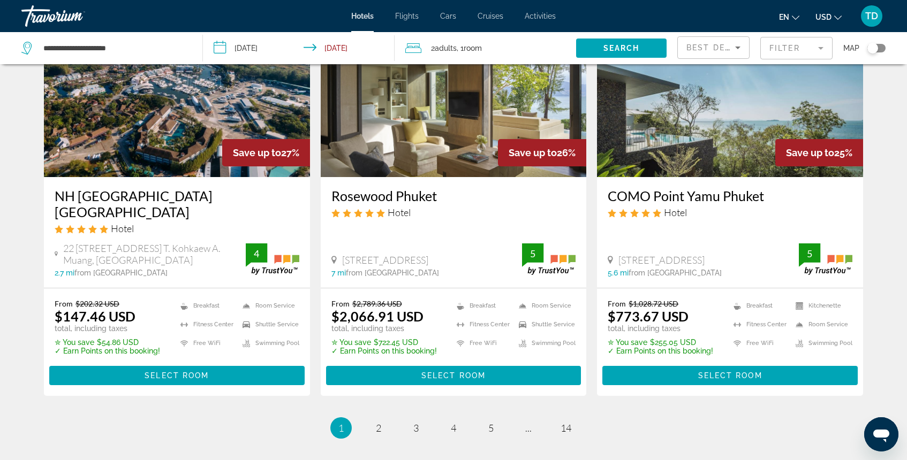
scroll to position [1413, 0]
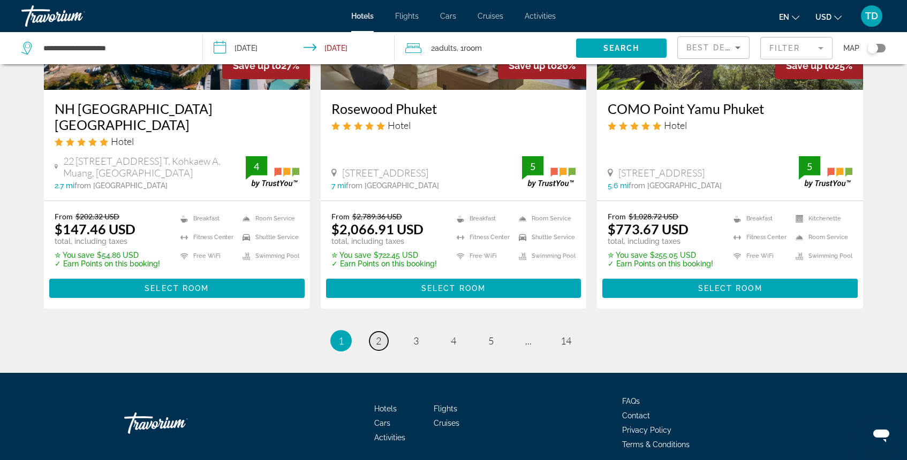
click at [380, 335] on span "2" at bounding box center [378, 341] width 5 height 12
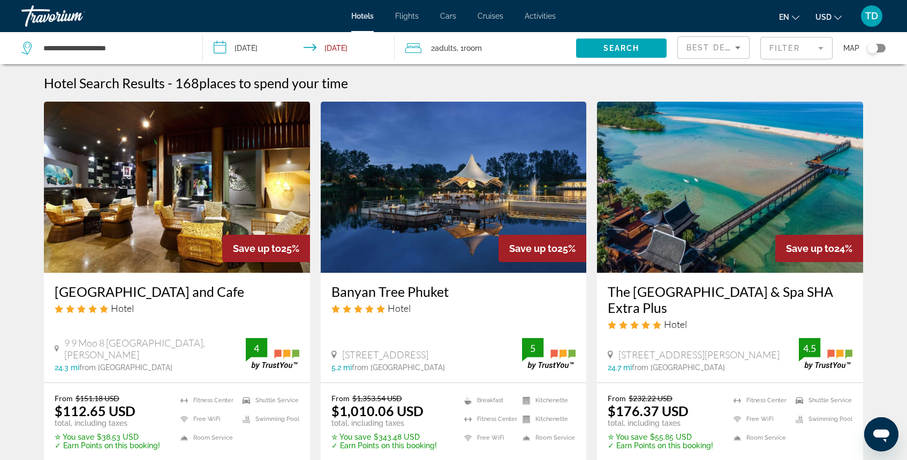
click at [429, 214] on img "Main content" at bounding box center [454, 187] width 266 height 171
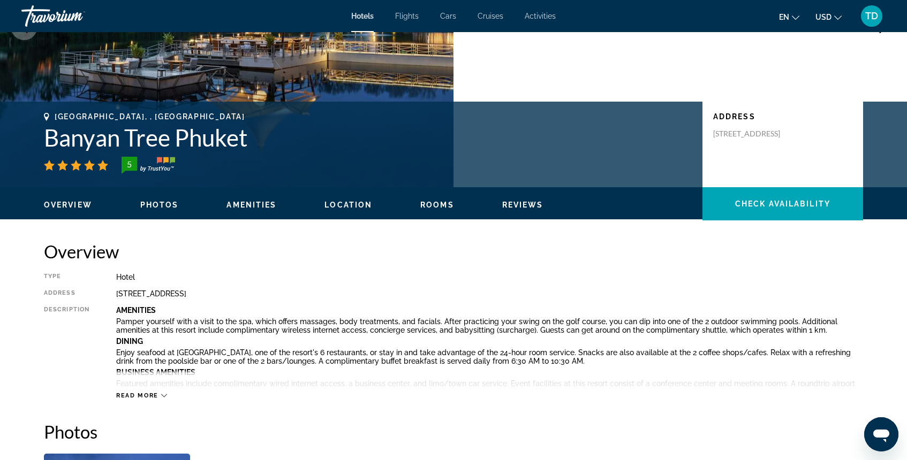
scroll to position [165, 0]
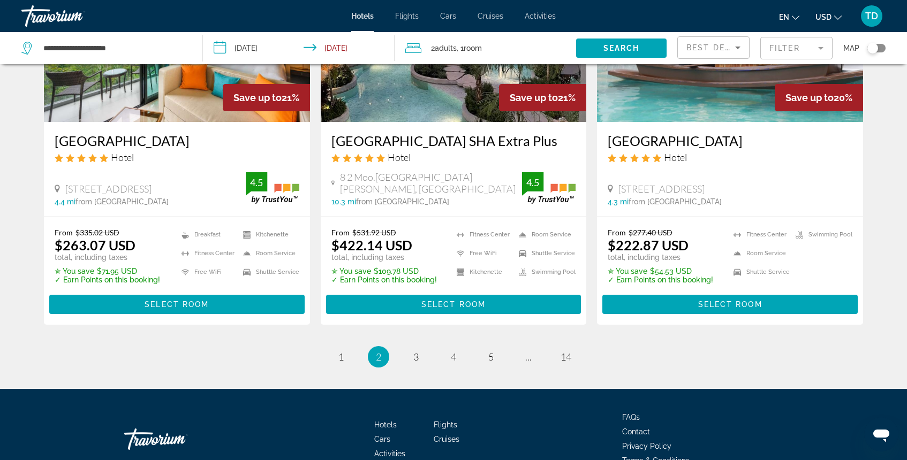
scroll to position [1368, 0]
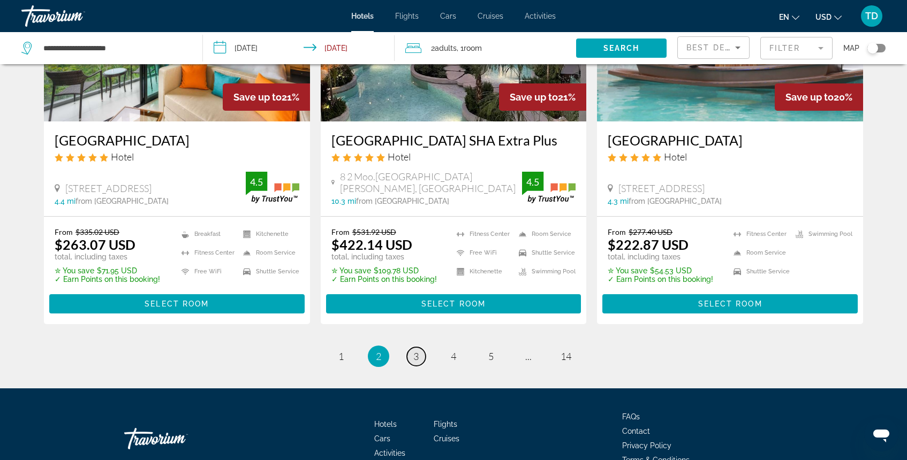
click at [418, 354] on span "3" at bounding box center [415, 357] width 5 height 12
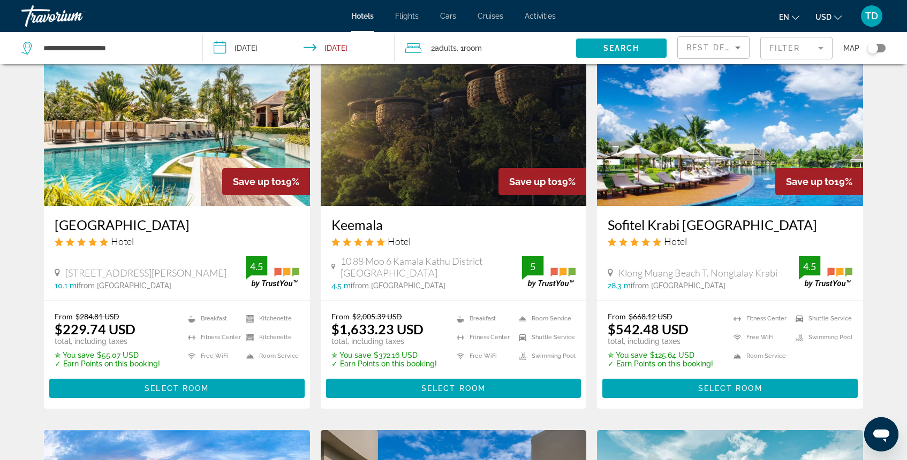
scroll to position [66, 0]
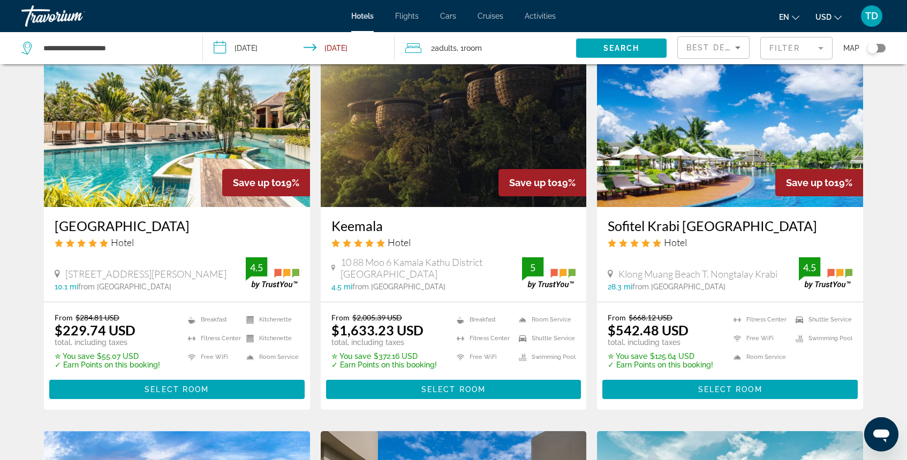
click at [426, 146] on img "Main content" at bounding box center [454, 121] width 266 height 171
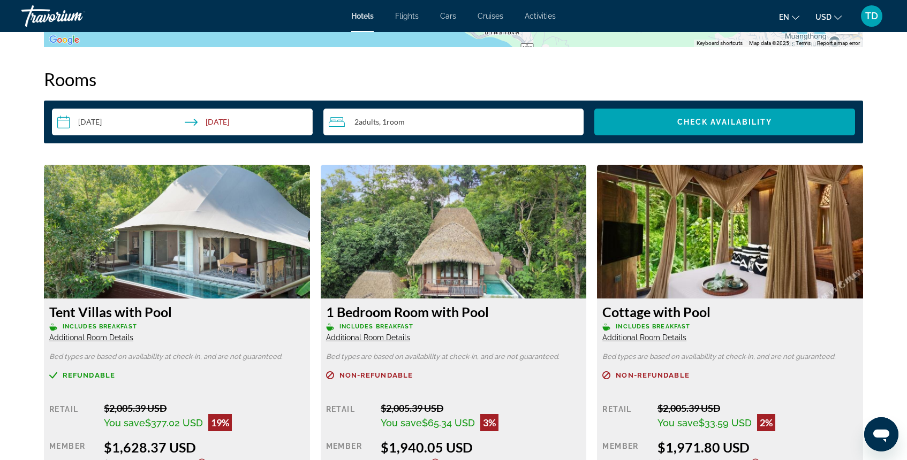
scroll to position [1350, 0]
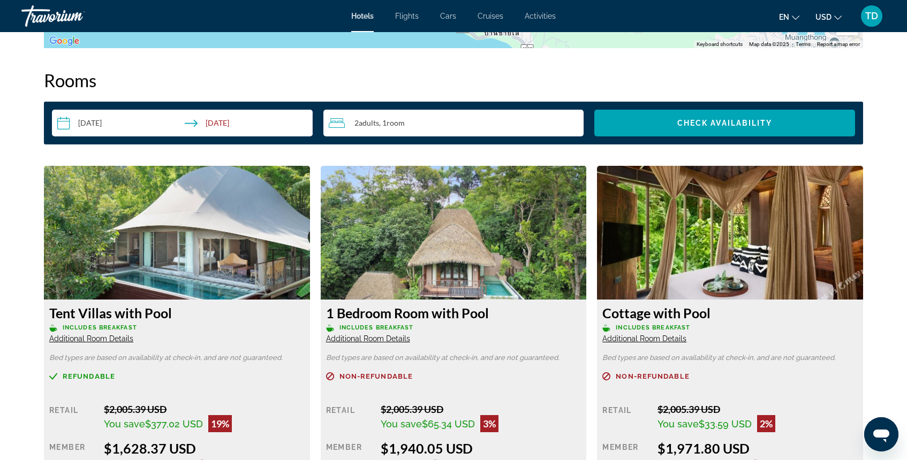
click at [228, 131] on input "**********" at bounding box center [184, 125] width 265 height 30
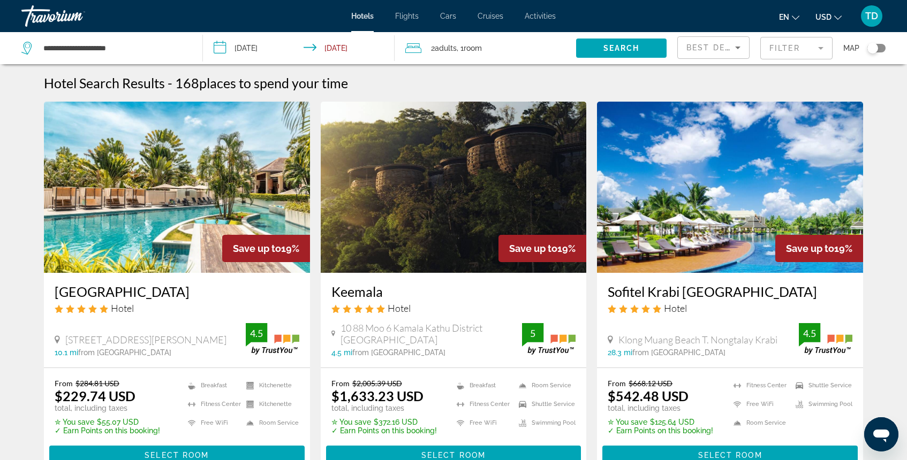
click at [257, 50] on input "**********" at bounding box center [301, 49] width 196 height 35
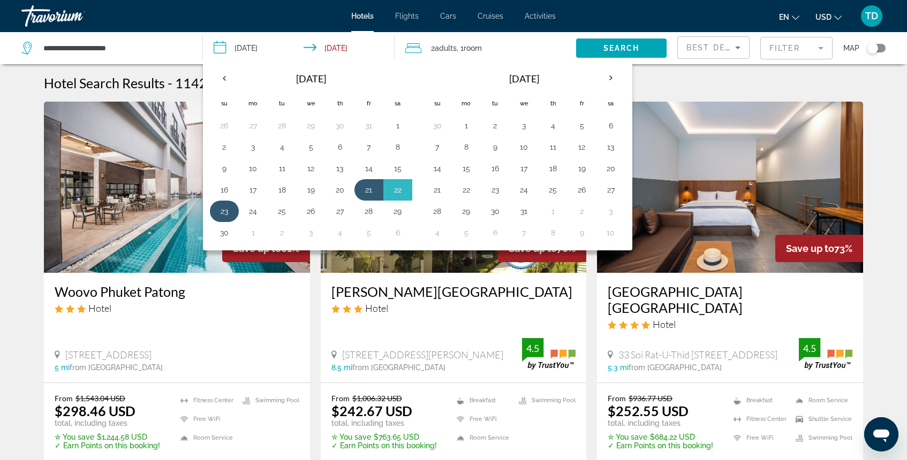
click at [225, 209] on button "23" at bounding box center [224, 211] width 17 height 15
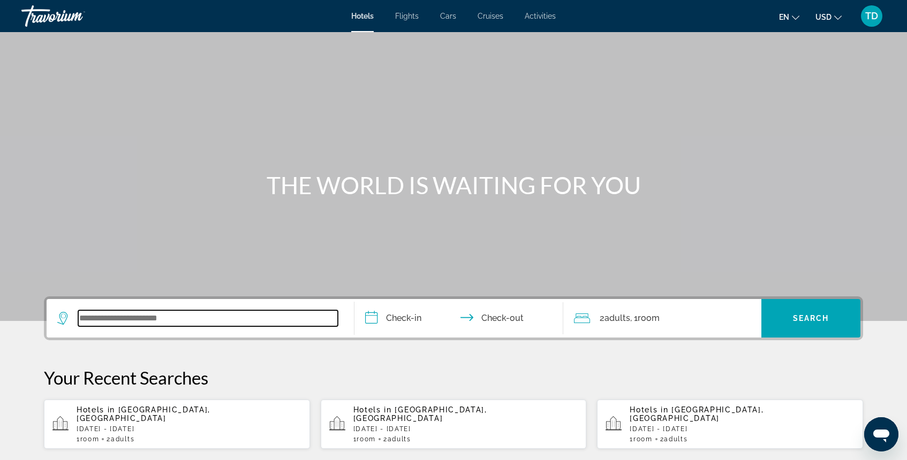
click at [178, 313] on input "Search widget" at bounding box center [208, 318] width 260 height 16
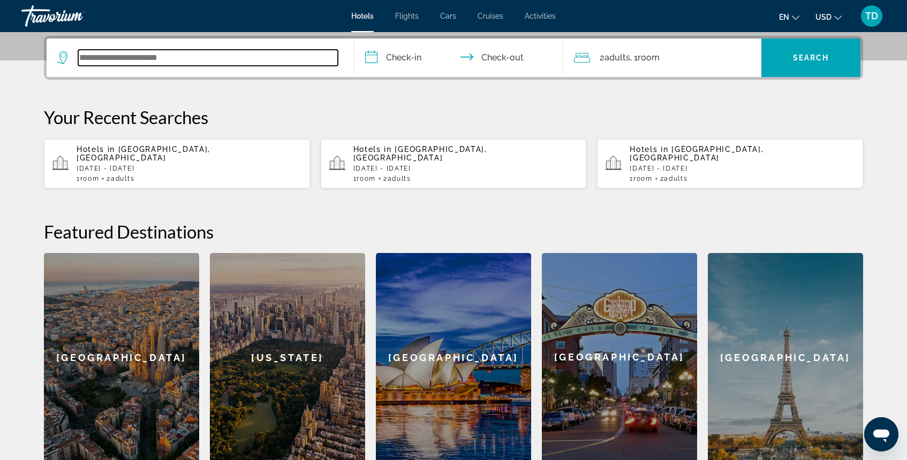
scroll to position [262, 0]
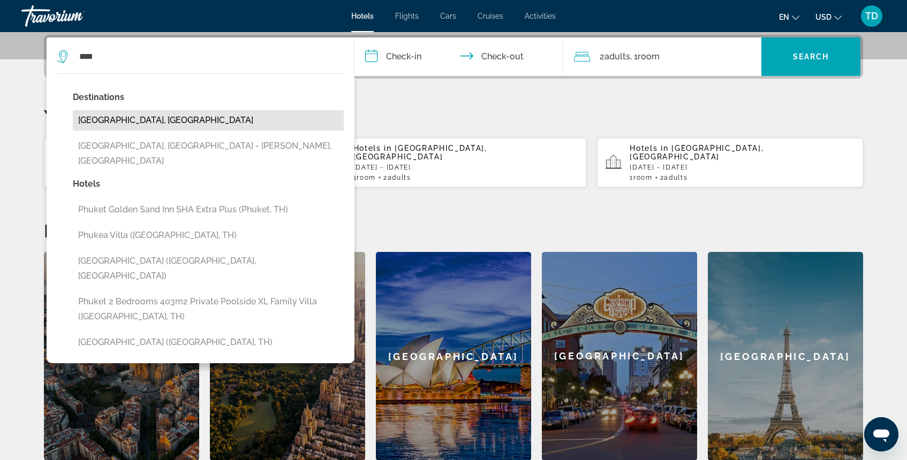
click at [150, 124] on button "[GEOGRAPHIC_DATA], [GEOGRAPHIC_DATA]" at bounding box center [208, 120] width 271 height 20
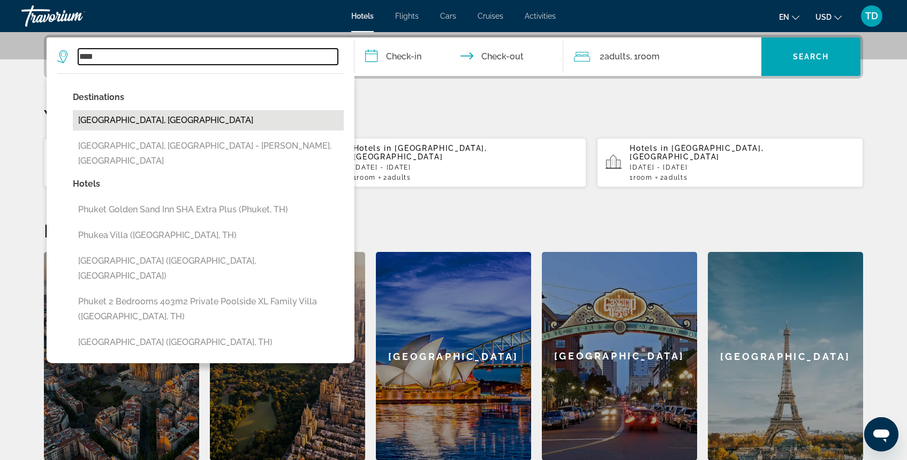
type input "**********"
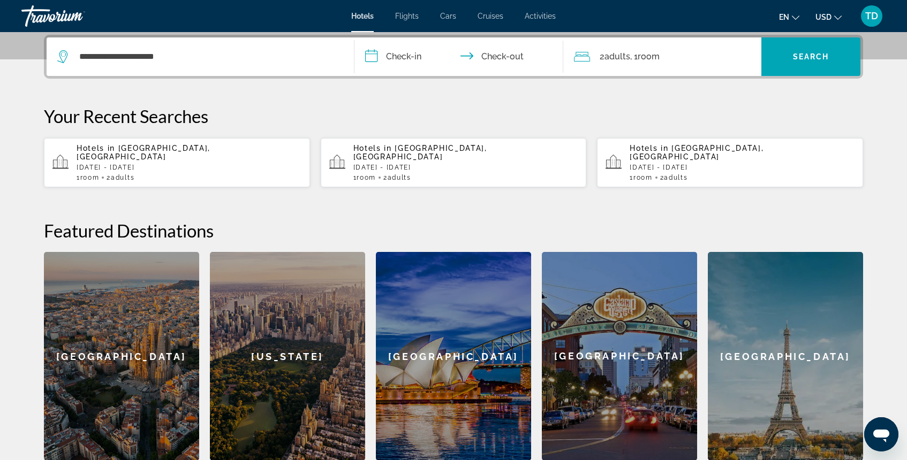
click at [398, 58] on input "**********" at bounding box center [460, 58] width 213 height 42
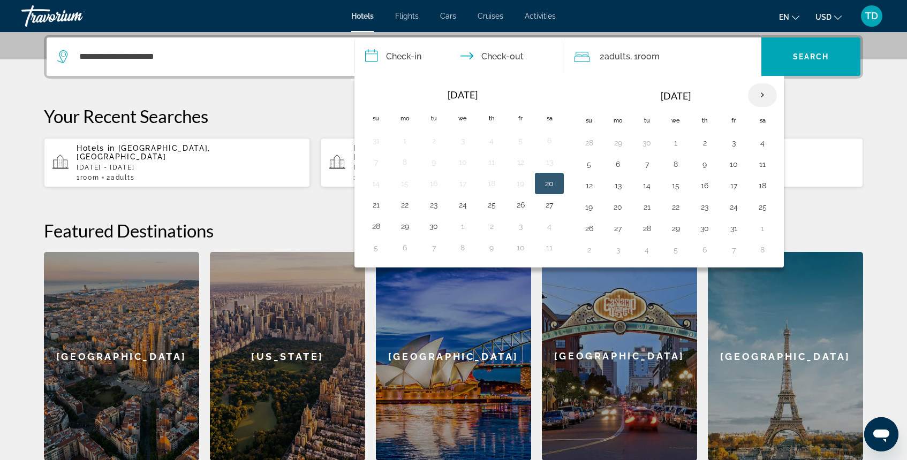
click at [762, 101] on th "Next month" at bounding box center [762, 96] width 29 height 24
click at [586, 229] on button "23" at bounding box center [588, 228] width 17 height 15
click at [680, 231] on button "26" at bounding box center [675, 228] width 17 height 15
type input "**********"
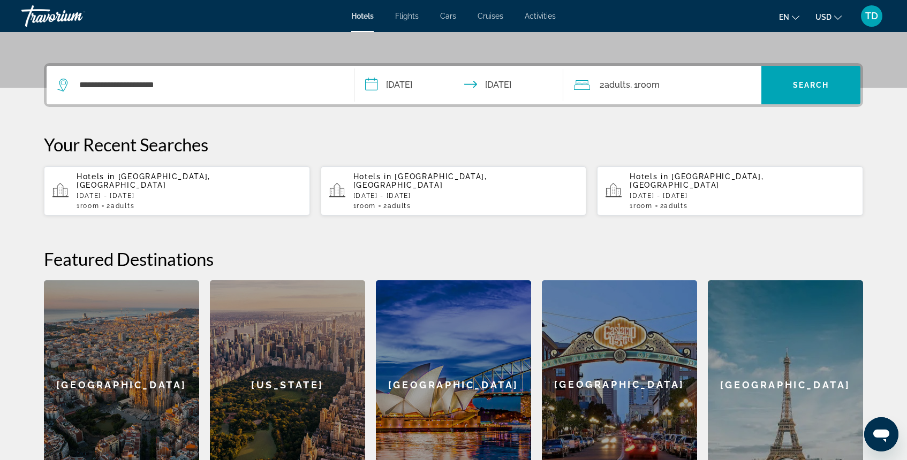
scroll to position [232, 0]
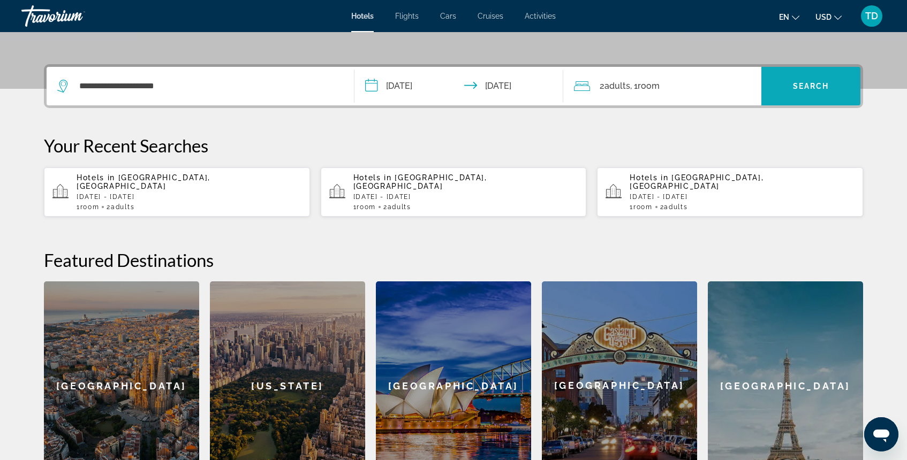
click at [795, 87] on span "Search" at bounding box center [811, 86] width 36 height 9
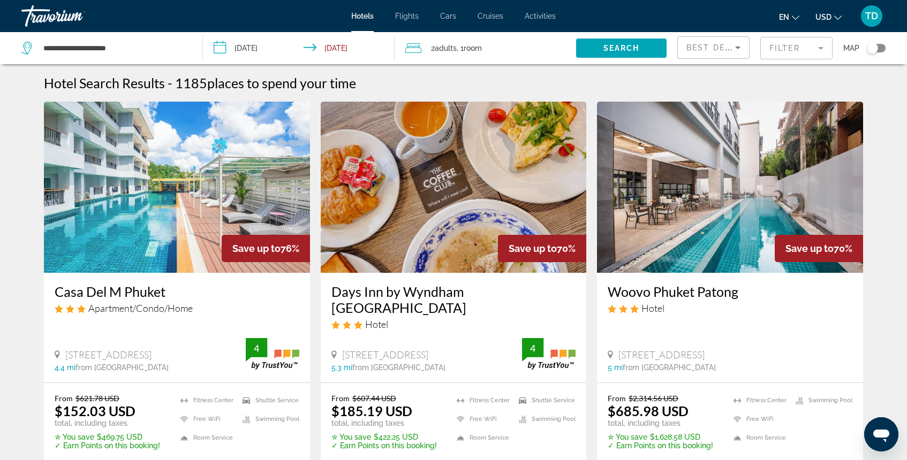
click at [787, 50] on mat-form-field "Filter" at bounding box center [796, 48] width 72 height 22
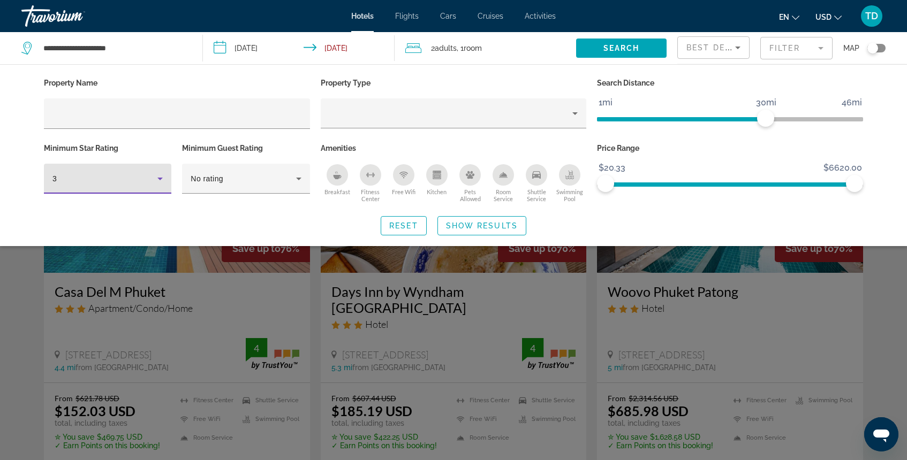
click at [133, 184] on div "3" at bounding box center [104, 178] width 105 height 13
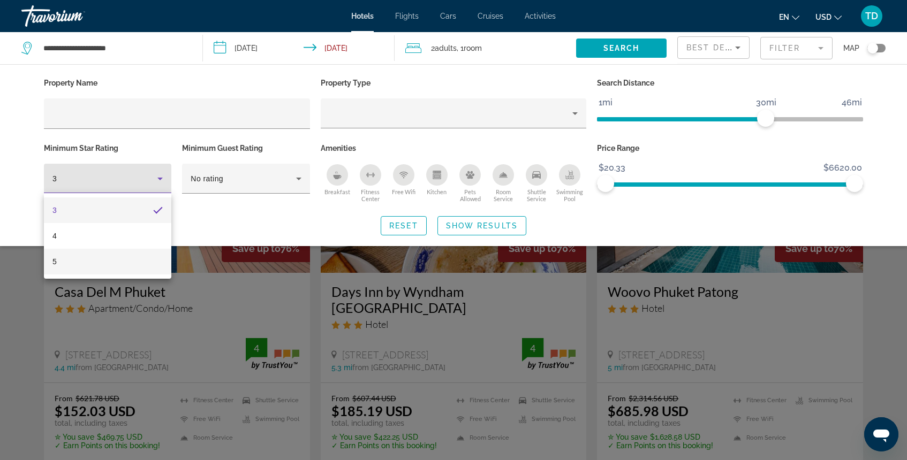
click at [118, 262] on mat-option "5" at bounding box center [107, 262] width 127 height 26
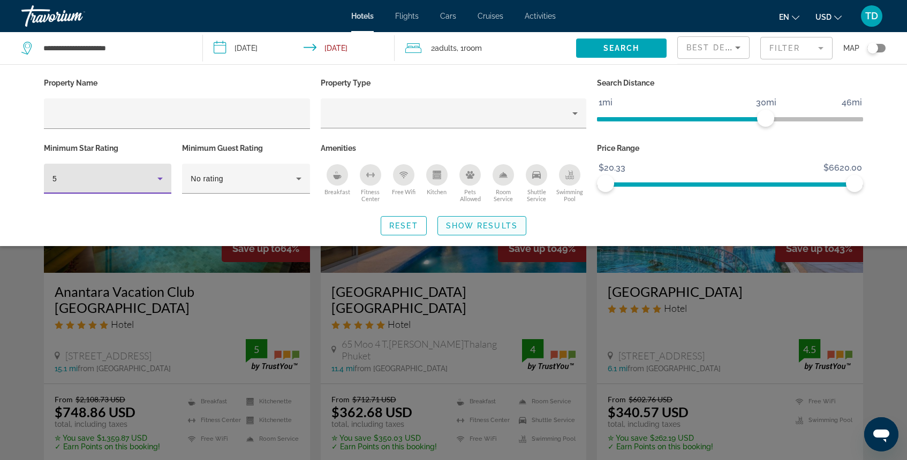
click at [478, 224] on span "Show Results" at bounding box center [482, 226] width 72 height 9
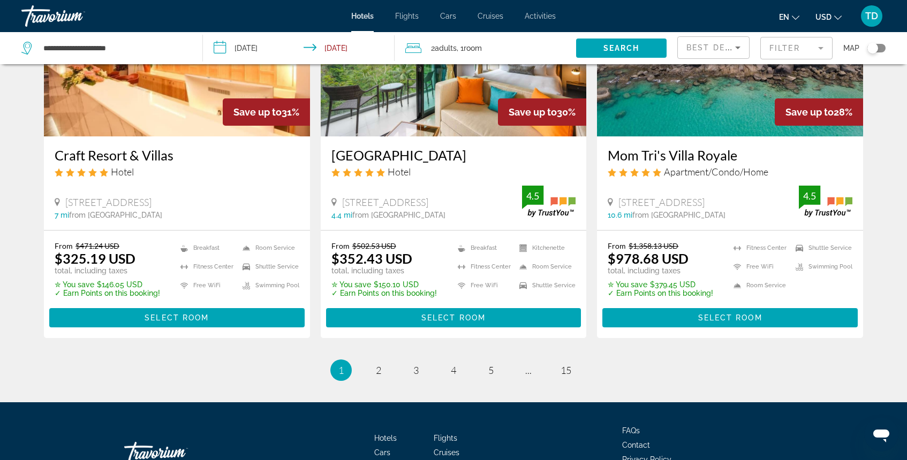
scroll to position [1388, 0]
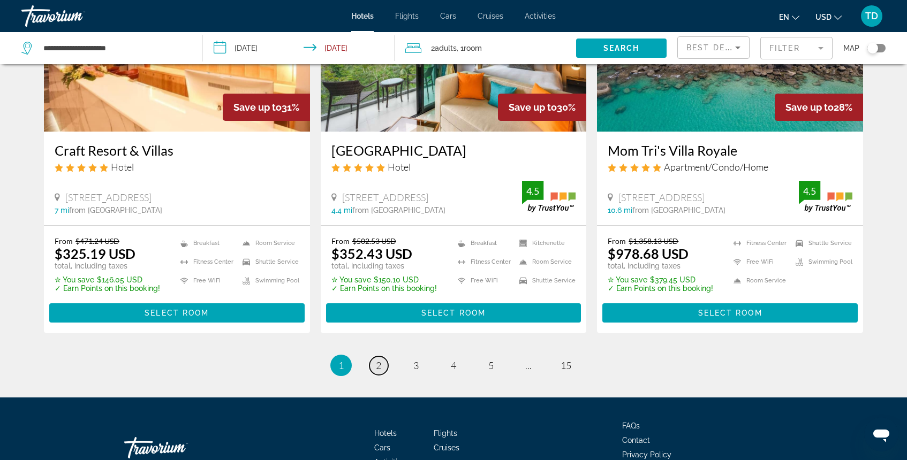
click at [382, 357] on link "page 2" at bounding box center [378, 366] width 19 height 19
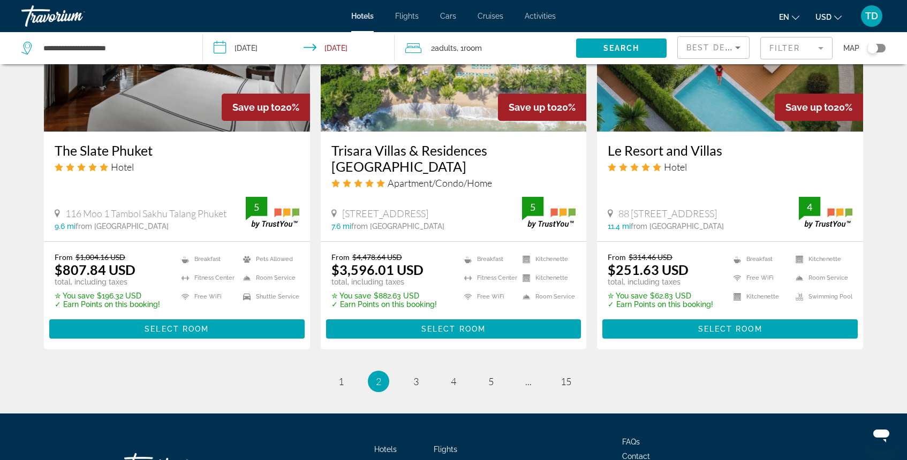
scroll to position [1412, 0]
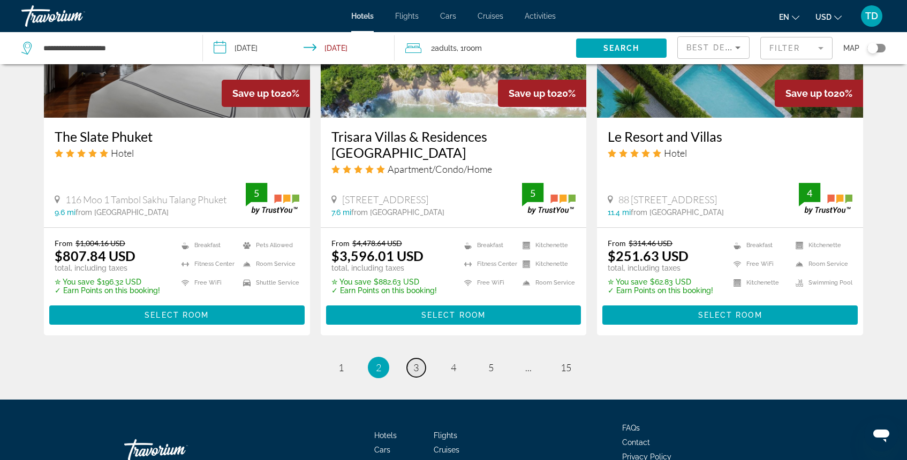
click at [418, 362] on span "3" at bounding box center [415, 368] width 5 height 12
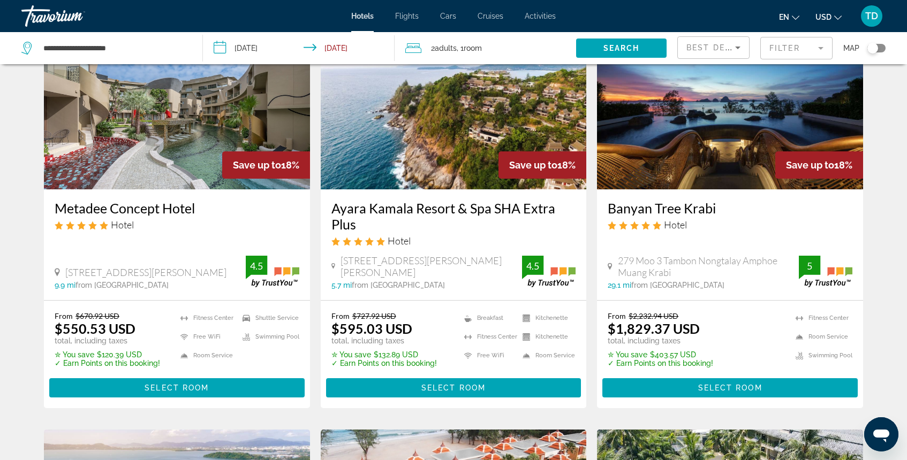
scroll to position [892, 0]
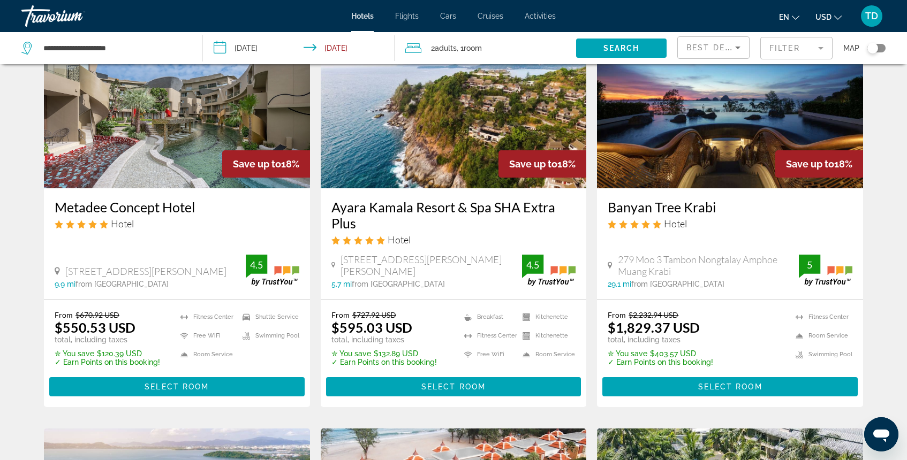
click at [708, 116] on img "Main content" at bounding box center [730, 102] width 266 height 171
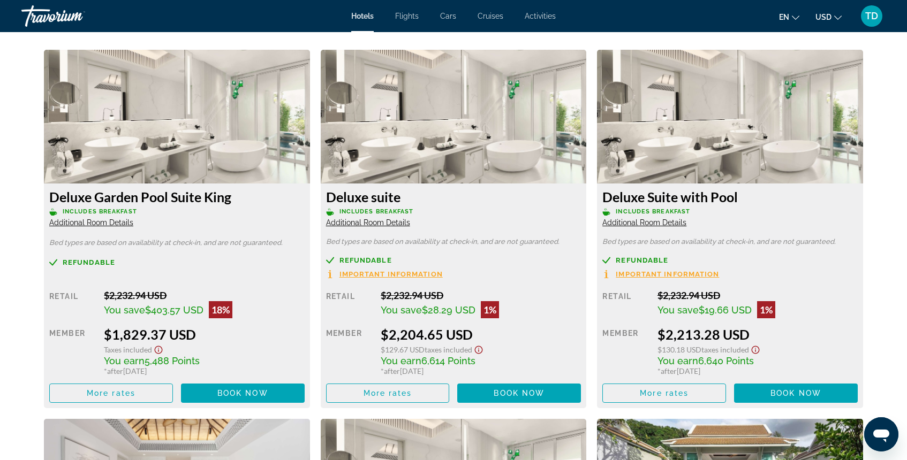
scroll to position [1467, 0]
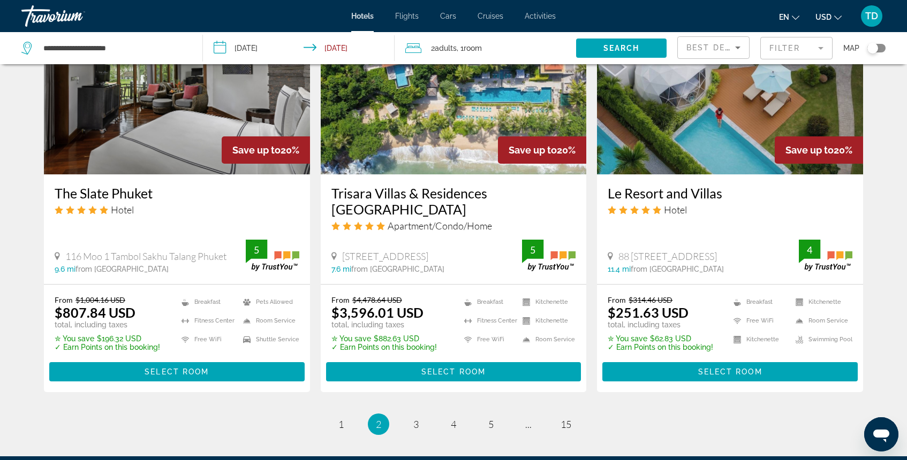
scroll to position [1359, 0]
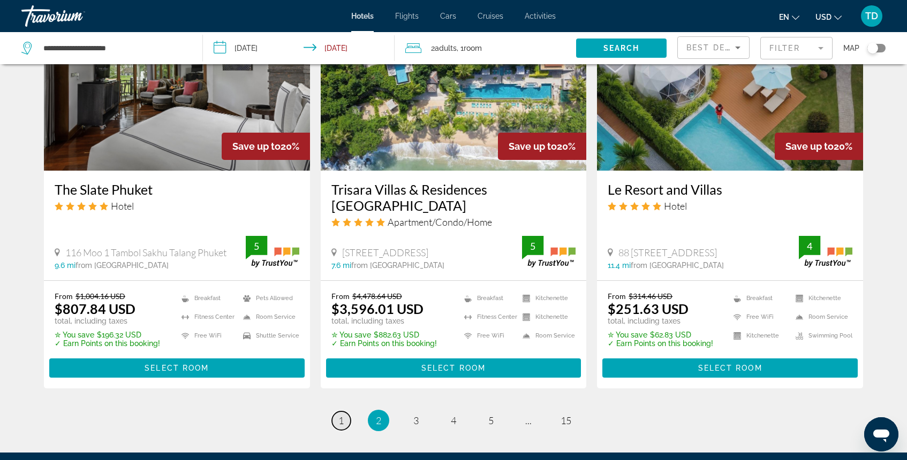
click at [338, 415] on span "1" at bounding box center [340, 421] width 5 height 12
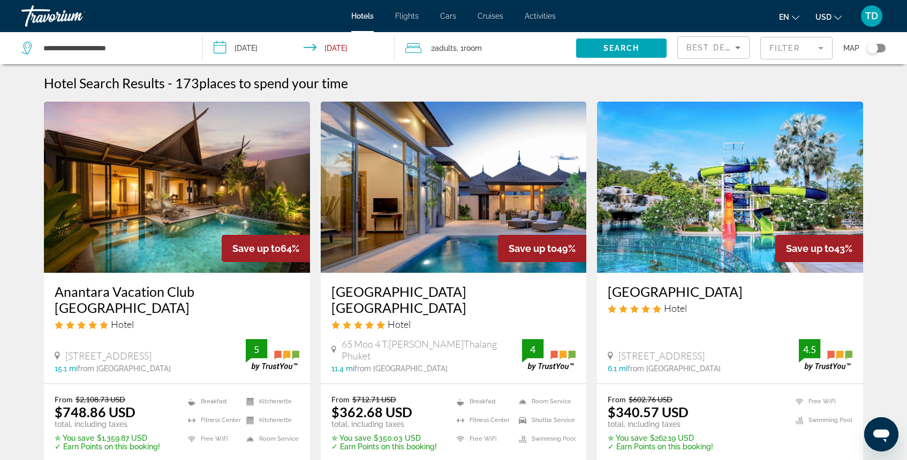
drag, startPoint x: 341, startPoint y: 49, endPoint x: 277, endPoint y: 59, distance: 65.0
click at [277, 59] on input "**********" at bounding box center [301, 49] width 196 height 35
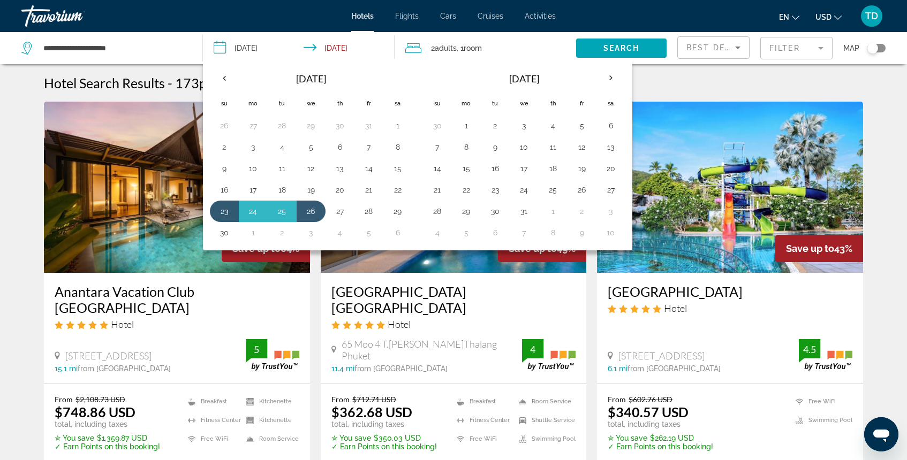
click at [253, 47] on input "**********" at bounding box center [301, 49] width 196 height 35
click at [370, 190] on button "21" at bounding box center [368, 190] width 17 height 15
click at [252, 213] on button "24" at bounding box center [253, 211] width 17 height 15
type input "**********"
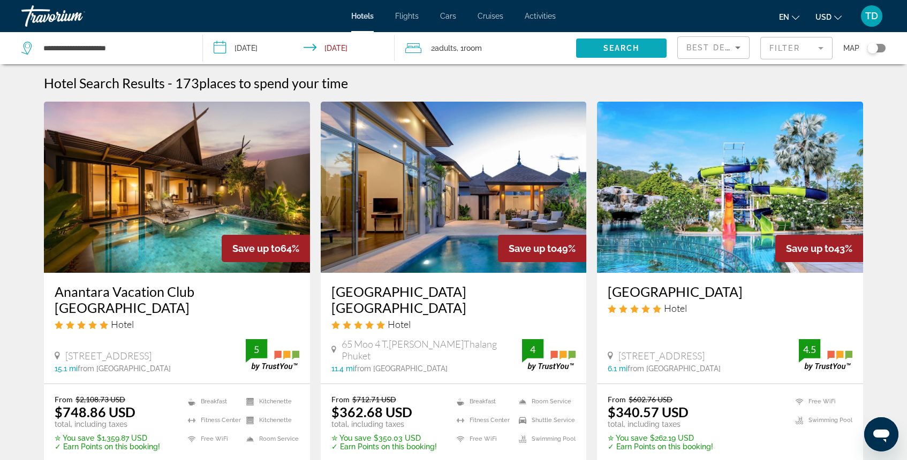
click at [617, 51] on span "Search" at bounding box center [621, 48] width 36 height 9
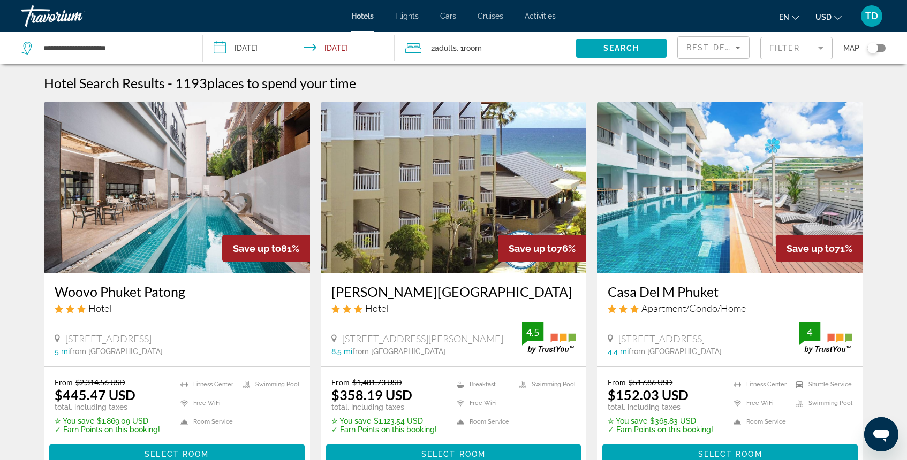
click at [785, 45] on mat-form-field "Filter" at bounding box center [796, 48] width 72 height 22
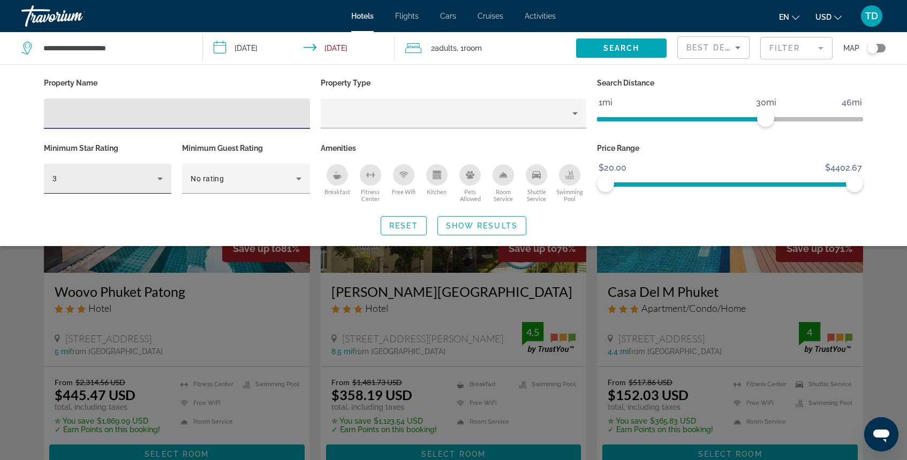
click at [170, 178] on div "3" at bounding box center [107, 179] width 127 height 30
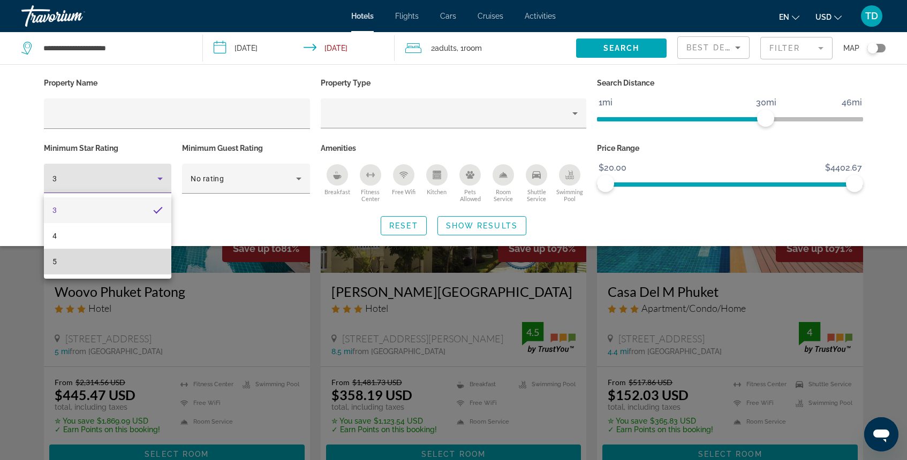
click at [138, 257] on mat-option "5" at bounding box center [107, 262] width 127 height 26
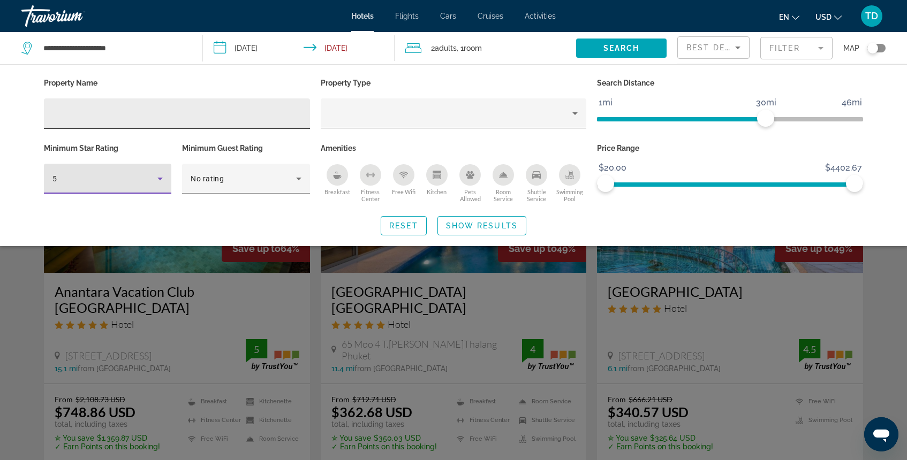
click at [184, 113] on input "Hotel Filters" at bounding box center [176, 114] width 249 height 13
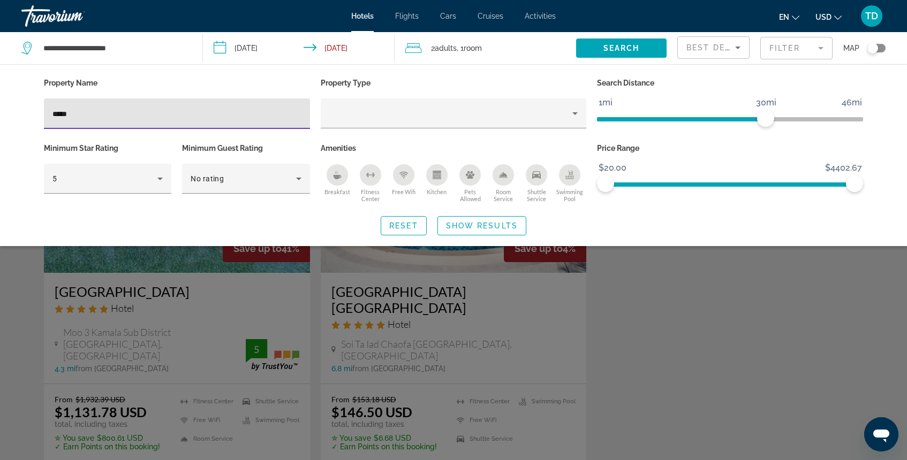
type input "*****"
click at [275, 272] on div "Search widget" at bounding box center [453, 311] width 907 height 300
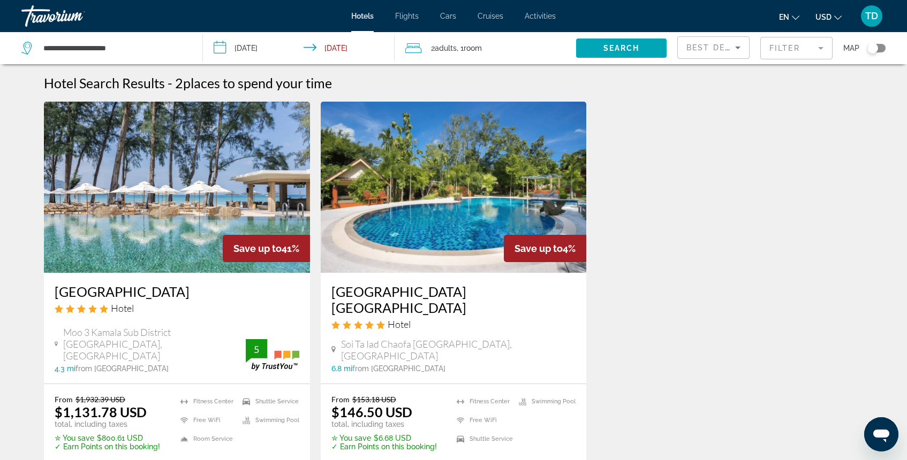
click at [337, 51] on input "**********" at bounding box center [301, 49] width 196 height 35
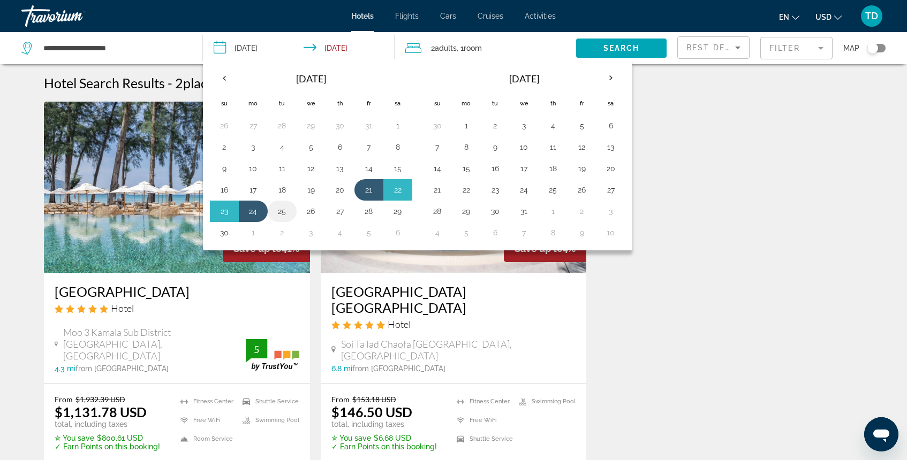
click at [284, 204] on button "25" at bounding box center [282, 211] width 17 height 15
click at [363, 190] on button "21" at bounding box center [368, 190] width 17 height 15
type input "**********"
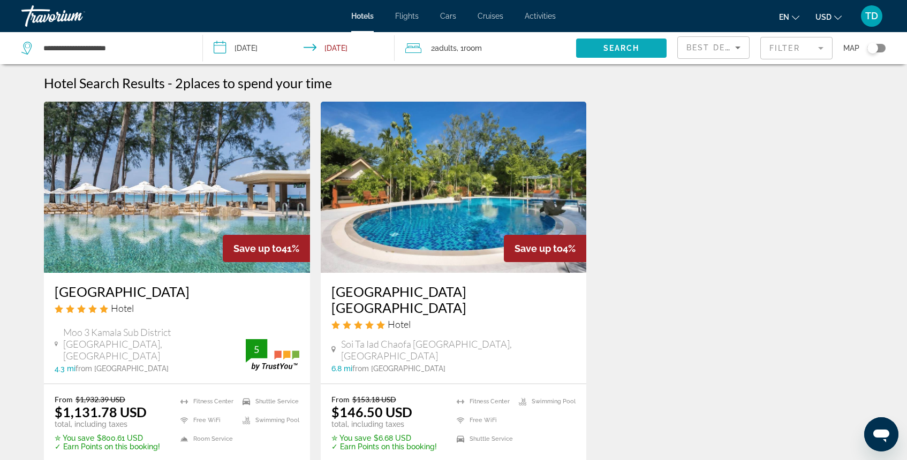
click at [617, 44] on span "Search" at bounding box center [621, 48] width 36 height 9
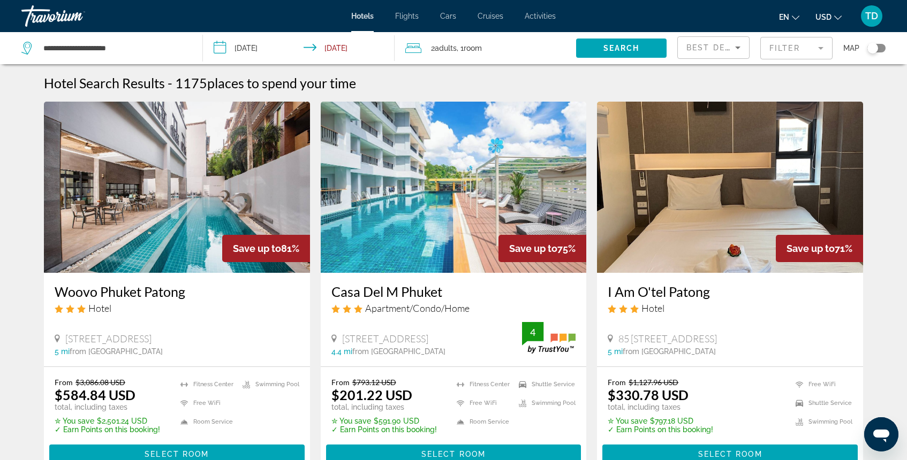
click at [783, 54] on mat-form-field "Filter" at bounding box center [796, 48] width 72 height 22
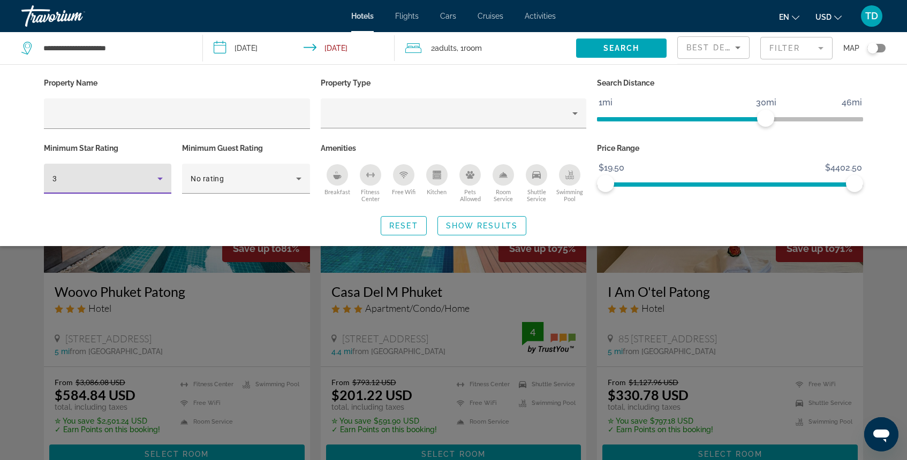
click at [161, 181] on icon "Hotel Filters" at bounding box center [160, 178] width 13 height 13
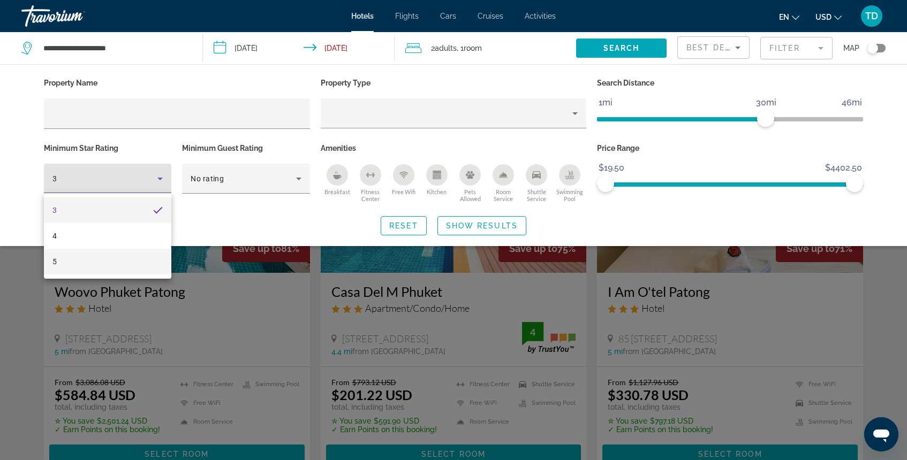
click at [113, 268] on mat-option "5" at bounding box center [107, 262] width 127 height 26
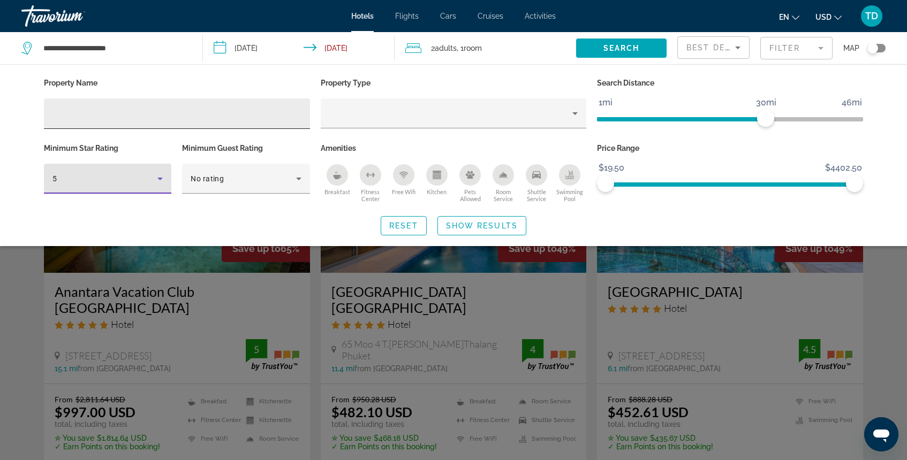
click at [267, 123] on div "Hotel Filters" at bounding box center [176, 114] width 249 height 31
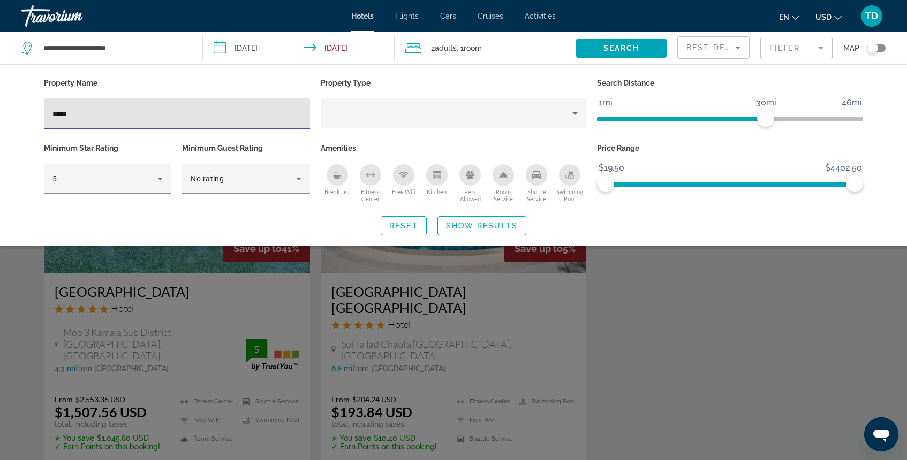
type input "*****"
click at [228, 258] on div "Search widget" at bounding box center [453, 311] width 907 height 300
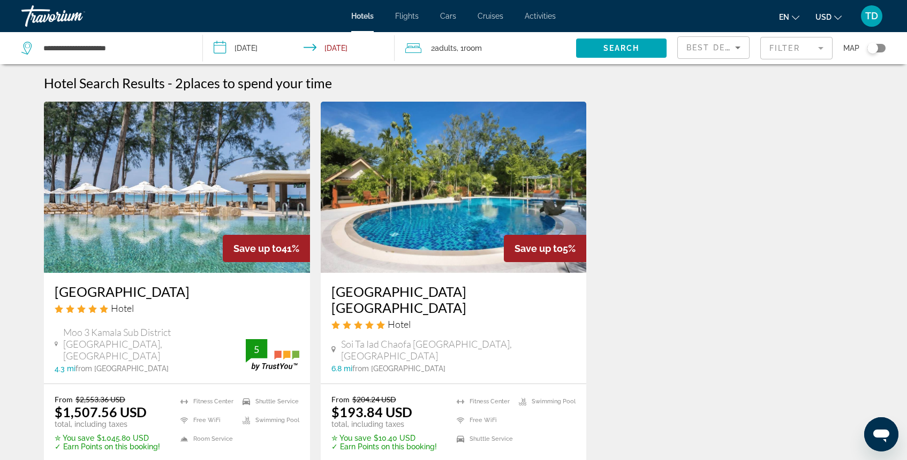
click at [339, 54] on input "**********" at bounding box center [301, 49] width 196 height 35
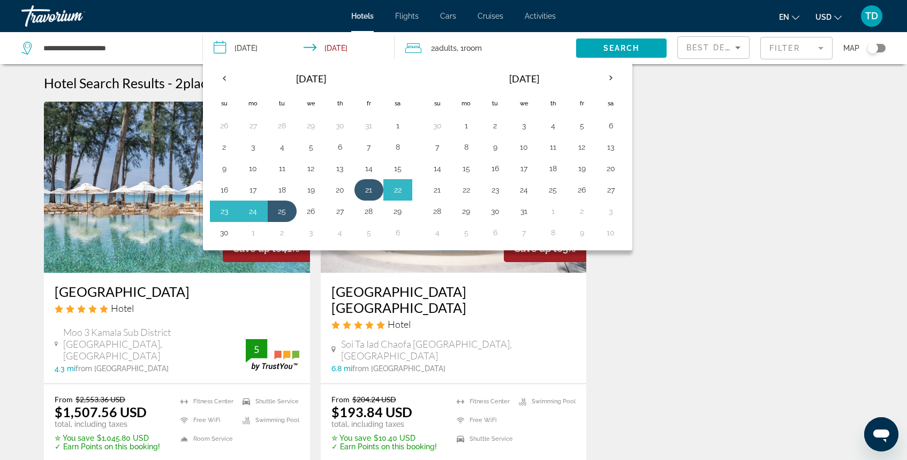
click at [361, 193] on button "21" at bounding box center [368, 190] width 17 height 15
click at [310, 213] on button "26" at bounding box center [310, 211] width 17 height 15
type input "**********"
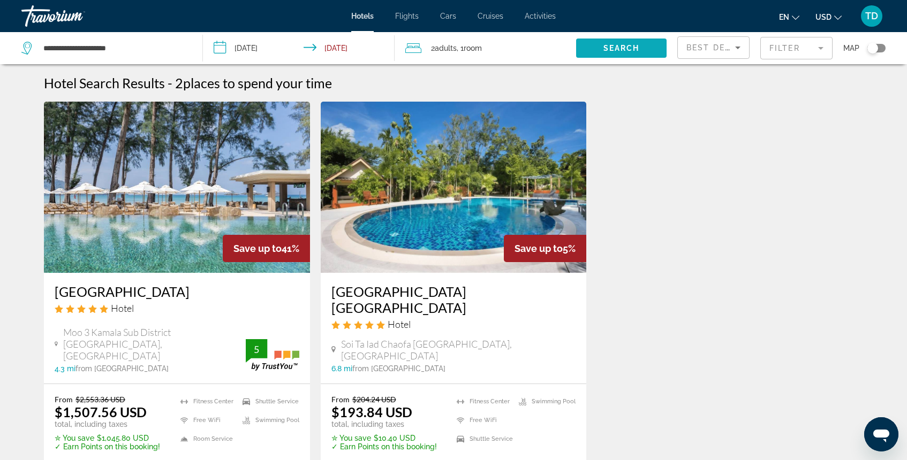
click at [623, 46] on span "Search" at bounding box center [621, 48] width 36 height 9
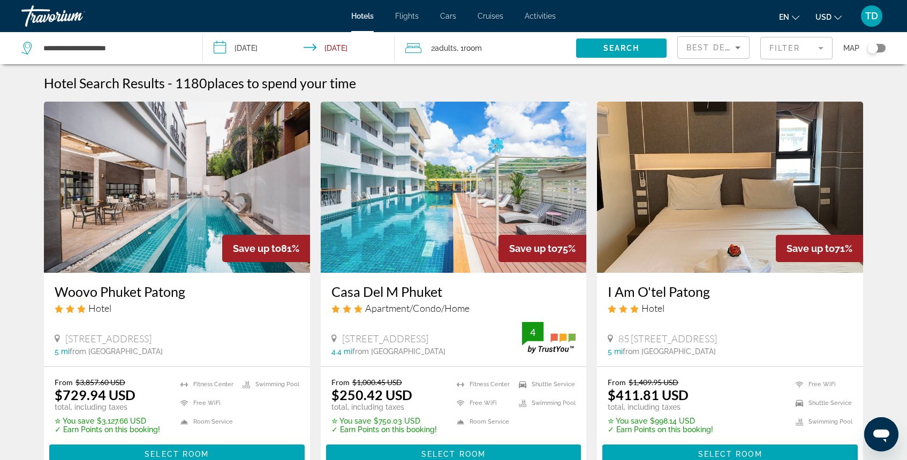
click at [778, 52] on mat-form-field "Filter" at bounding box center [796, 48] width 72 height 22
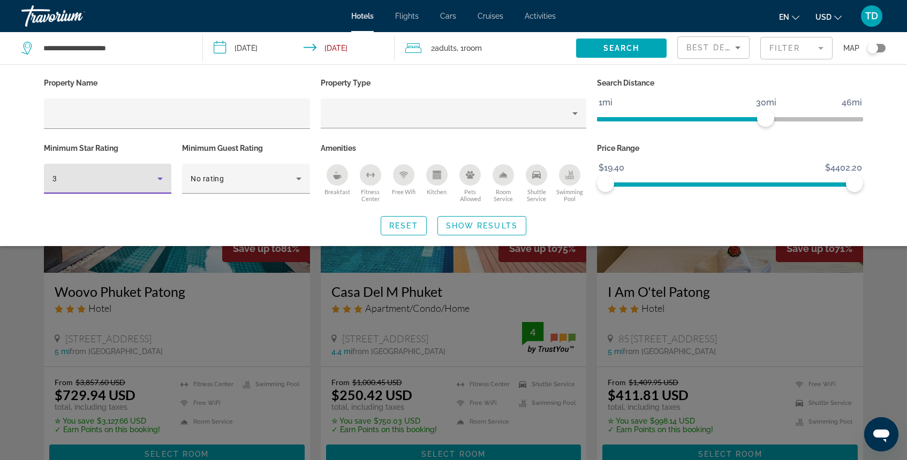
click at [140, 172] on div "3" at bounding box center [104, 178] width 105 height 13
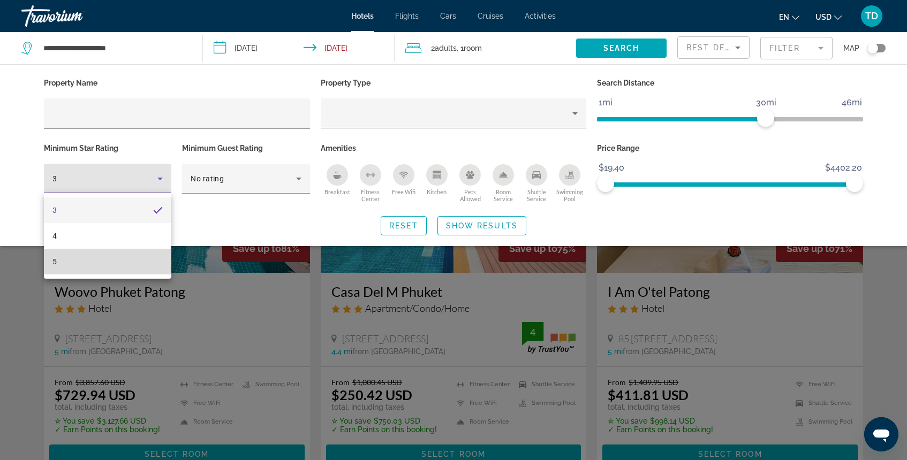
click at [102, 266] on mat-option "5" at bounding box center [107, 262] width 127 height 26
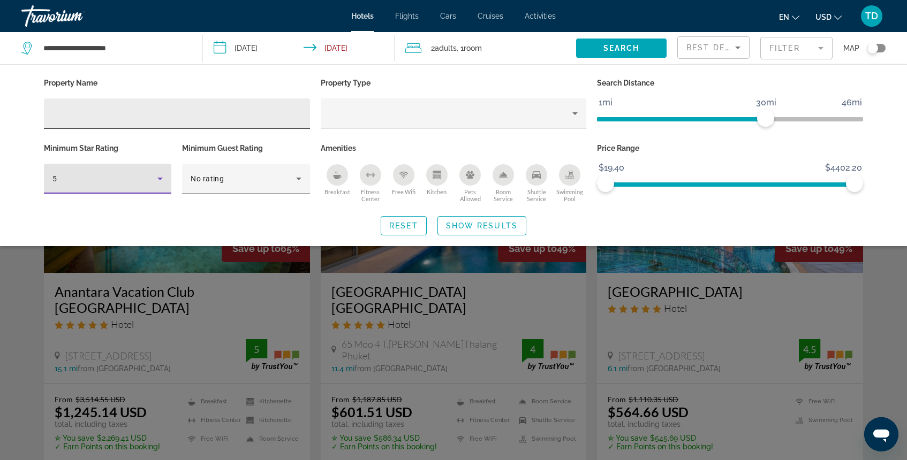
click at [115, 123] on div "Hotel Filters" at bounding box center [176, 114] width 249 height 31
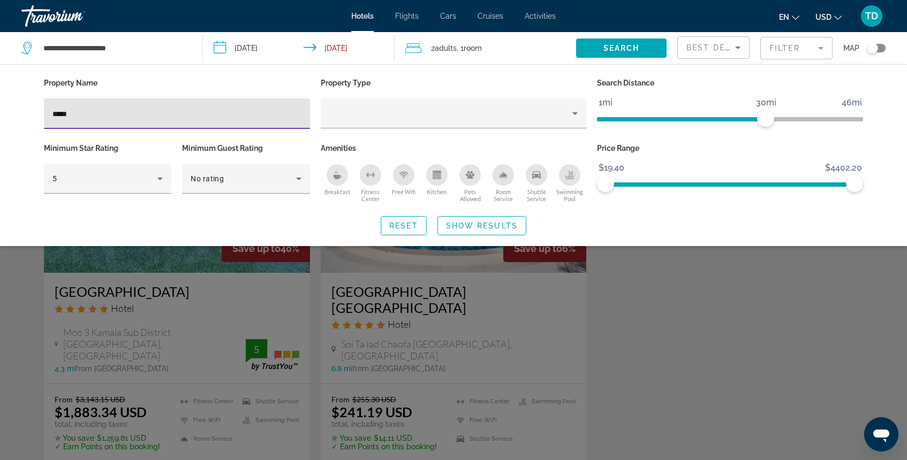
type input "*****"
click at [248, 292] on div "Search widget" at bounding box center [453, 311] width 907 height 300
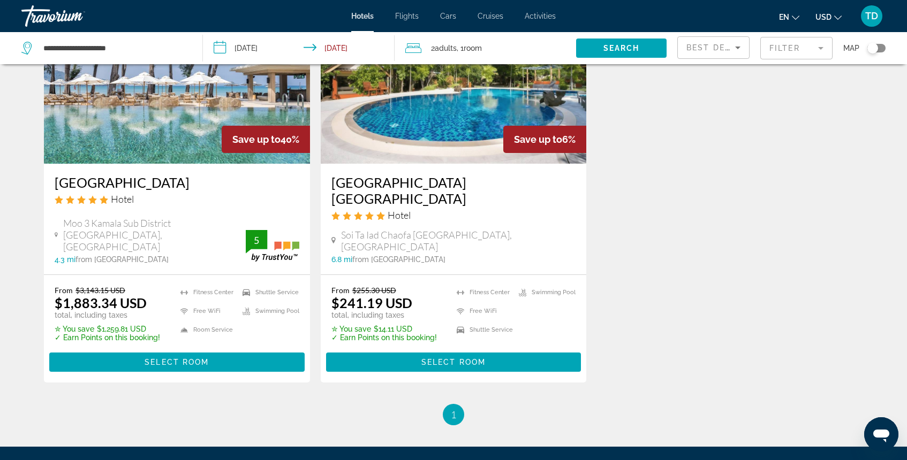
scroll to position [112, 0]
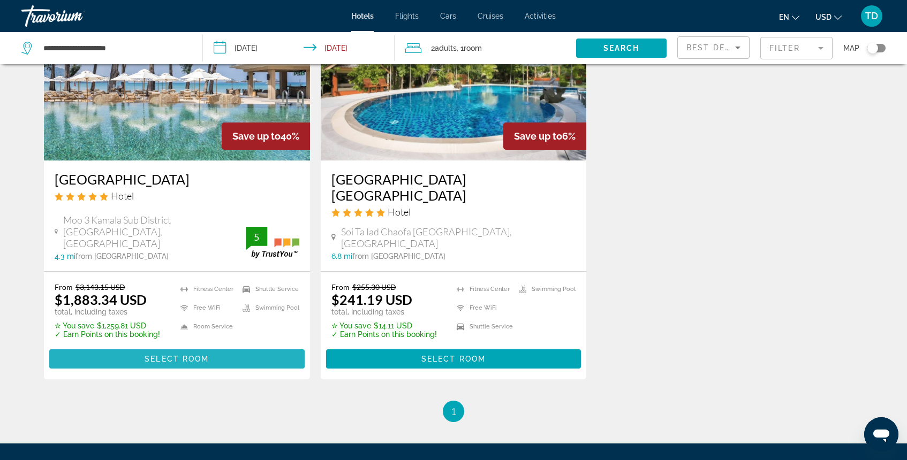
click at [186, 355] on span "Select Room" at bounding box center [177, 359] width 64 height 9
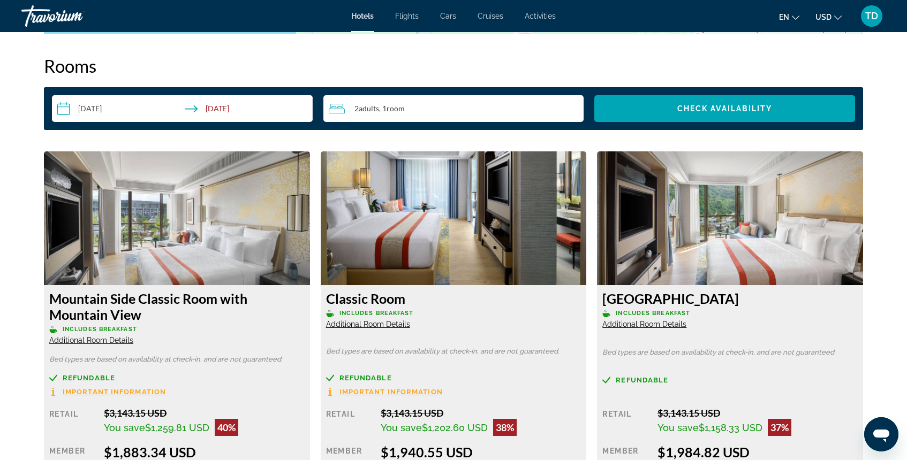
scroll to position [1321, 0]
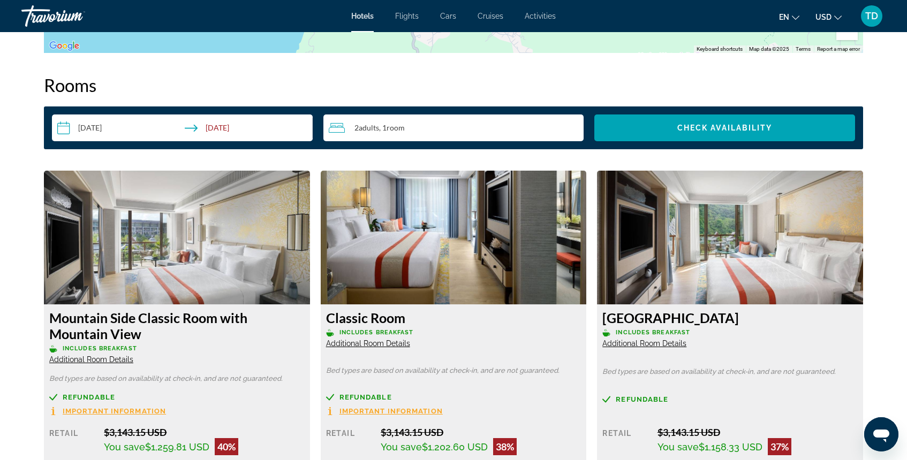
click at [163, 128] on input "**********" at bounding box center [184, 130] width 265 height 30
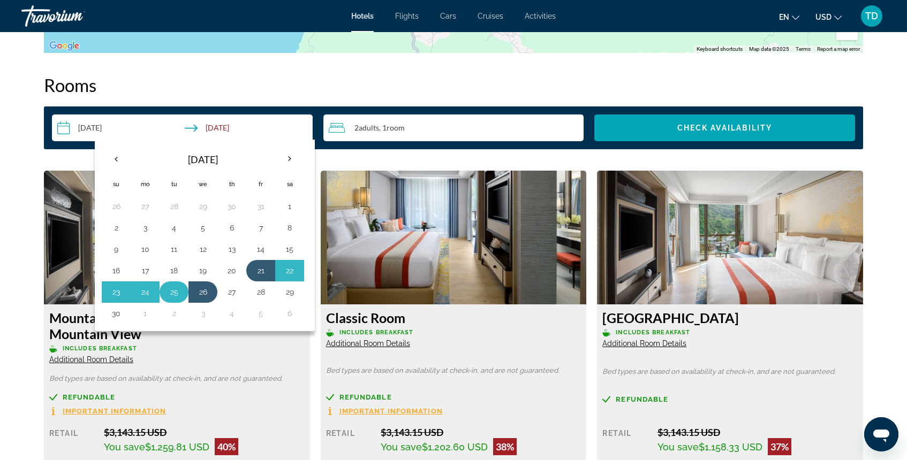
click at [173, 293] on button "25" at bounding box center [173, 292] width 17 height 15
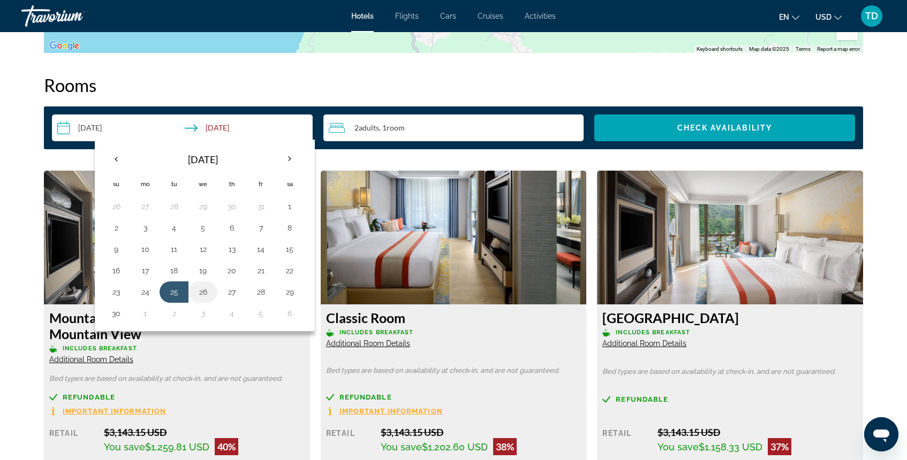
click at [200, 292] on button "26" at bounding box center [202, 292] width 17 height 15
type input "**********"
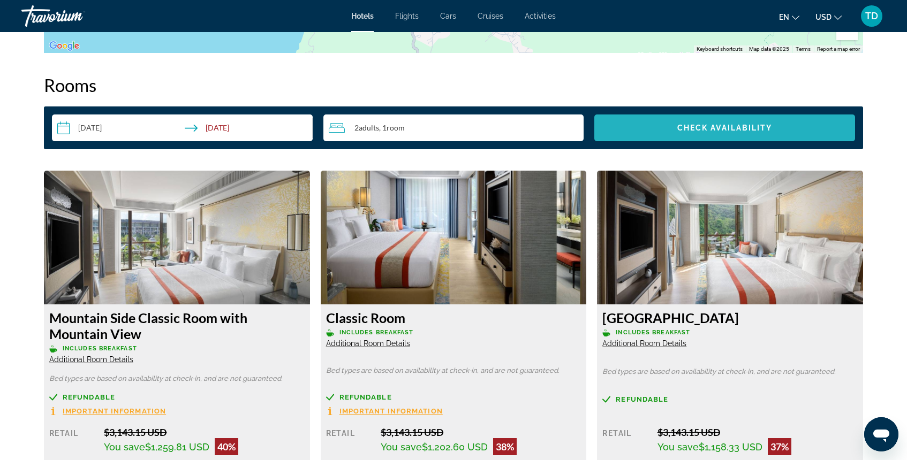
click at [652, 131] on span "Search widget" at bounding box center [724, 128] width 261 height 26
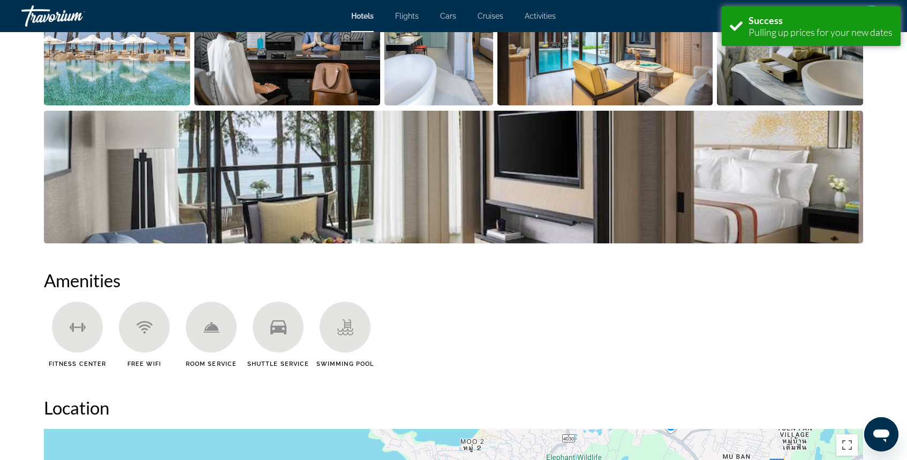
scroll to position [535, 0]
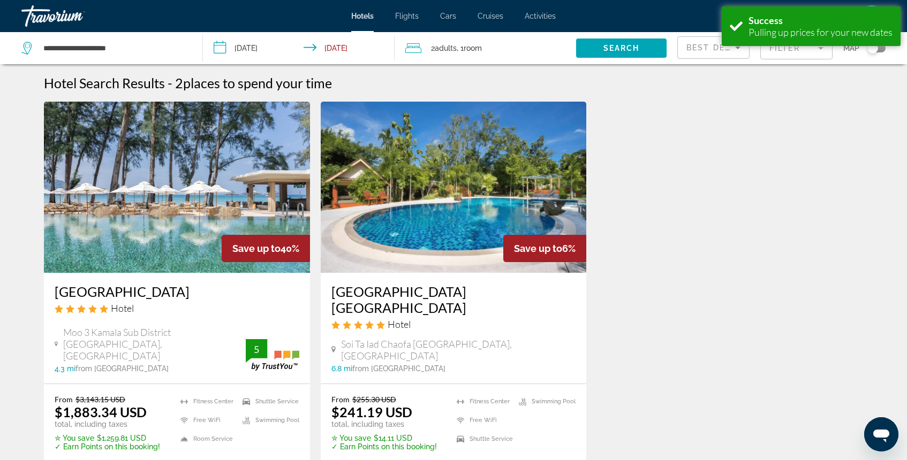
click at [776, 46] on mat-form-field "Filter" at bounding box center [796, 48] width 72 height 22
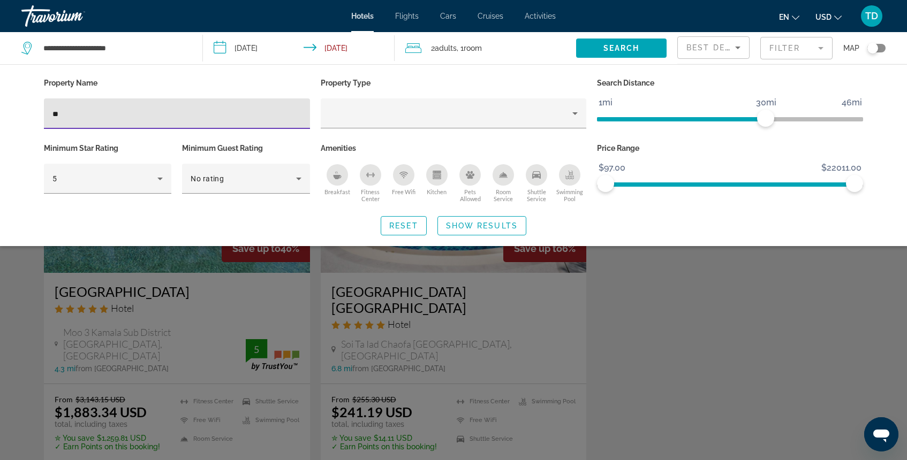
type input "*"
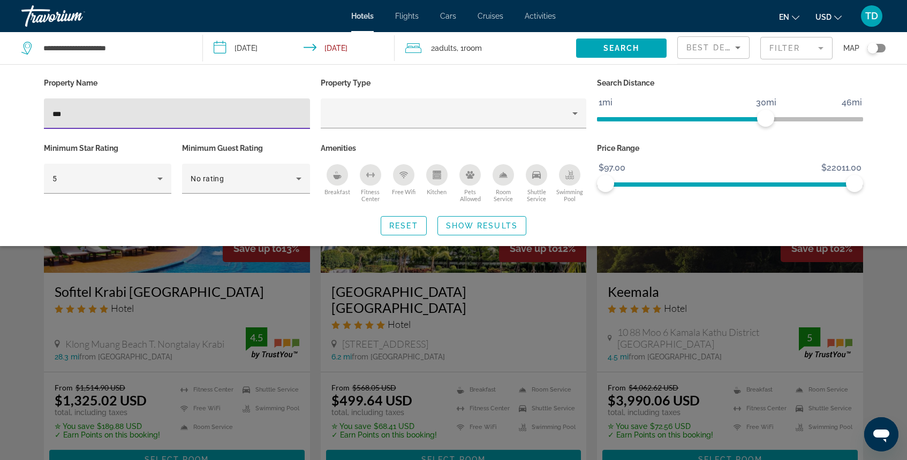
type input "***"
click at [744, 305] on div "Search widget" at bounding box center [453, 311] width 907 height 300
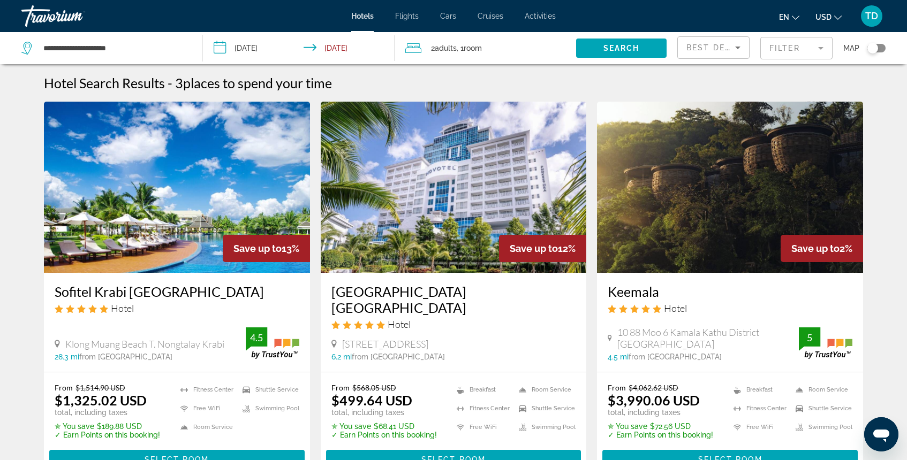
click at [650, 291] on h3 "Keemala" at bounding box center [730, 292] width 245 height 16
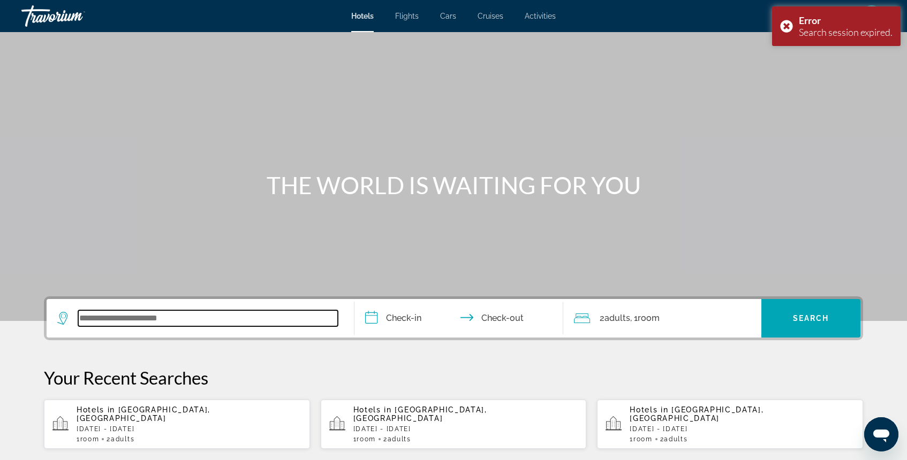
click at [278, 325] on input "Search widget" at bounding box center [208, 318] width 260 height 16
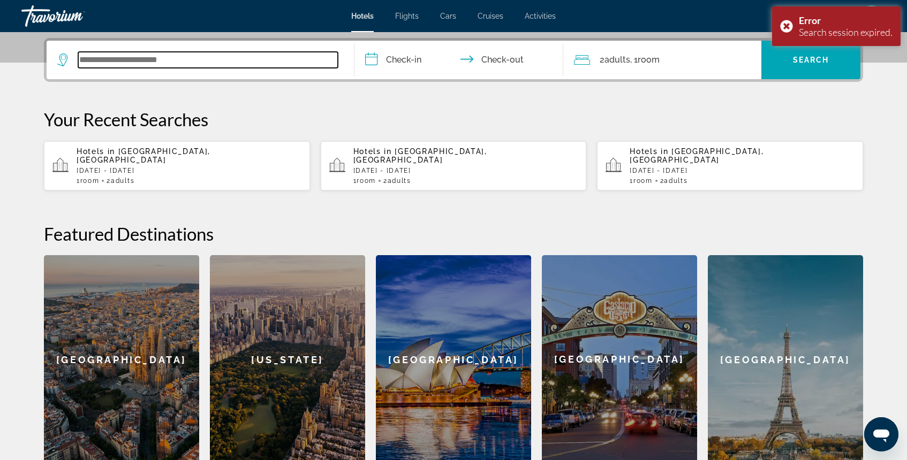
scroll to position [262, 0]
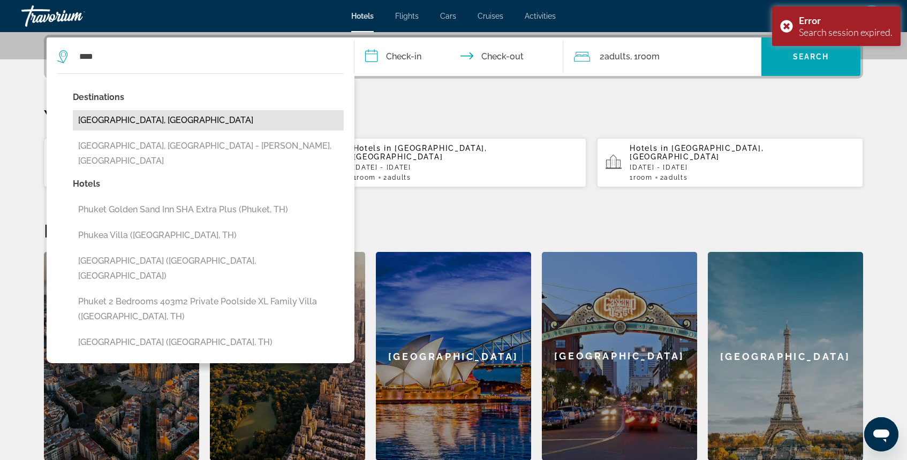
click at [158, 122] on button "[GEOGRAPHIC_DATA], [GEOGRAPHIC_DATA]" at bounding box center [208, 120] width 271 height 20
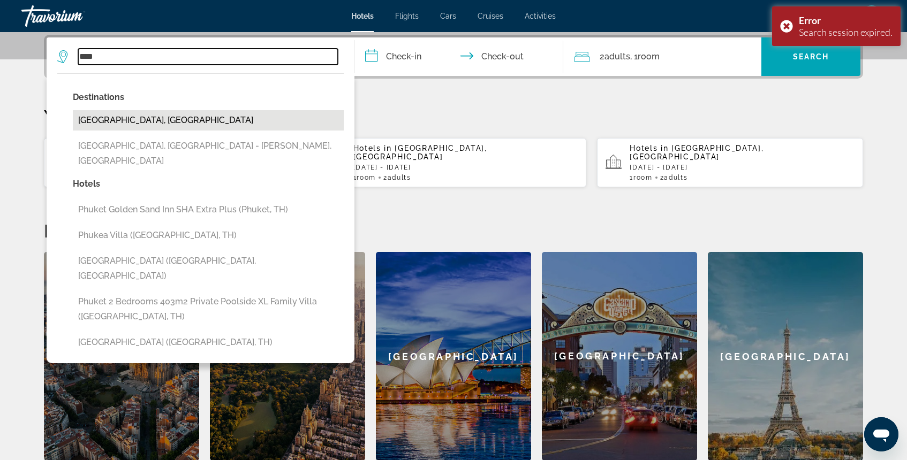
type input "**********"
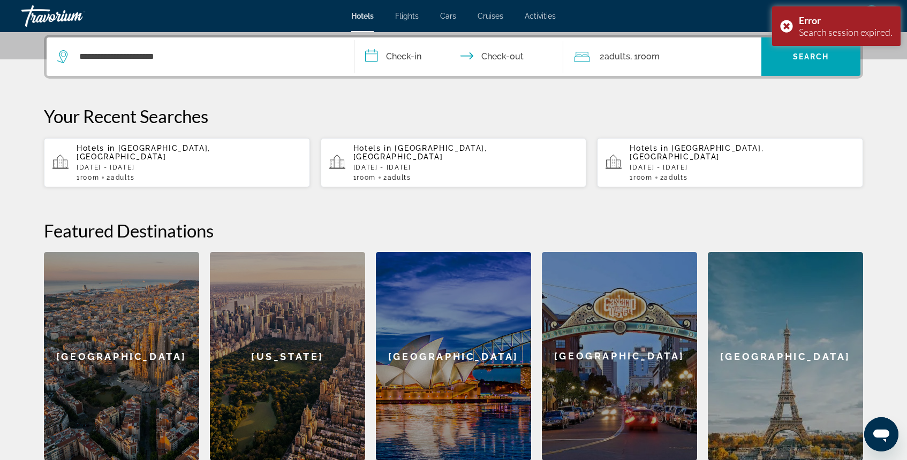
click at [389, 55] on input "**********" at bounding box center [460, 58] width 213 height 42
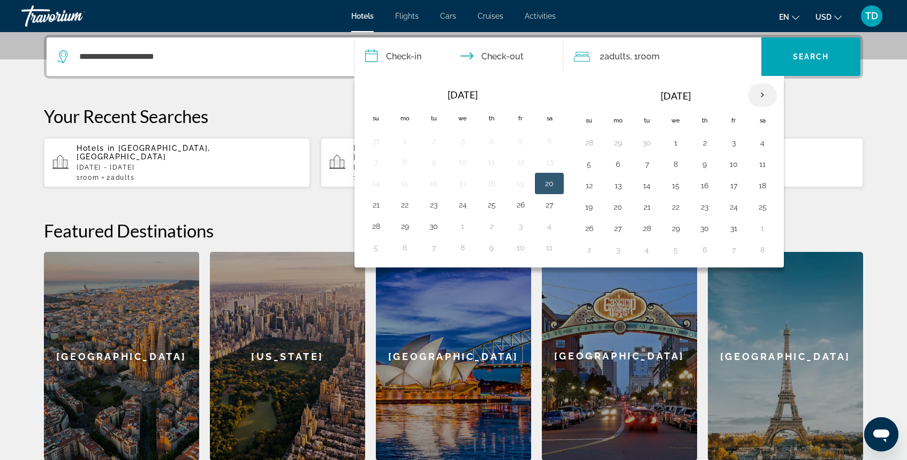
click at [764, 93] on th "Next month" at bounding box center [762, 96] width 29 height 24
click at [616, 229] on button "24" at bounding box center [617, 228] width 17 height 15
click at [679, 229] on button "26" at bounding box center [675, 228] width 17 height 15
type input "**********"
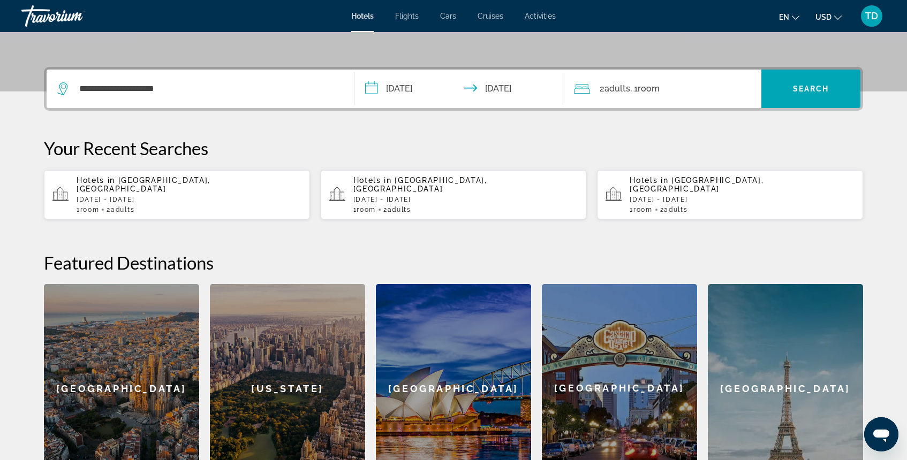
scroll to position [187, 0]
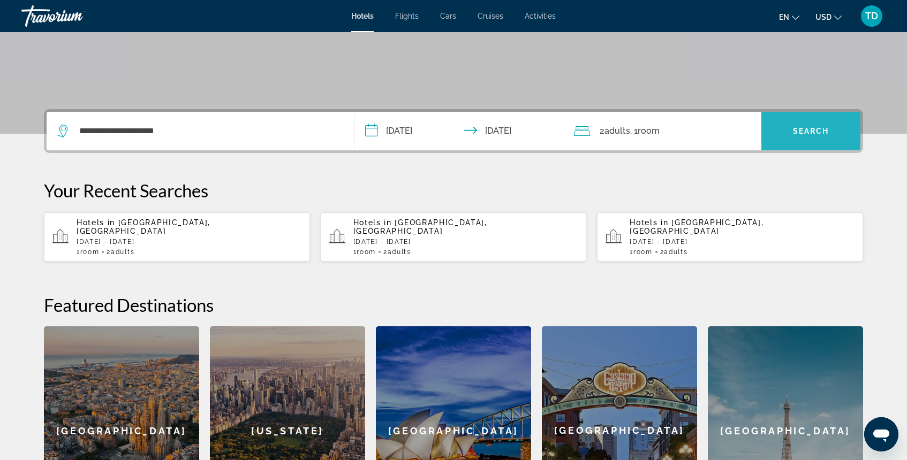
click at [805, 131] on span "Search" at bounding box center [811, 131] width 36 height 9
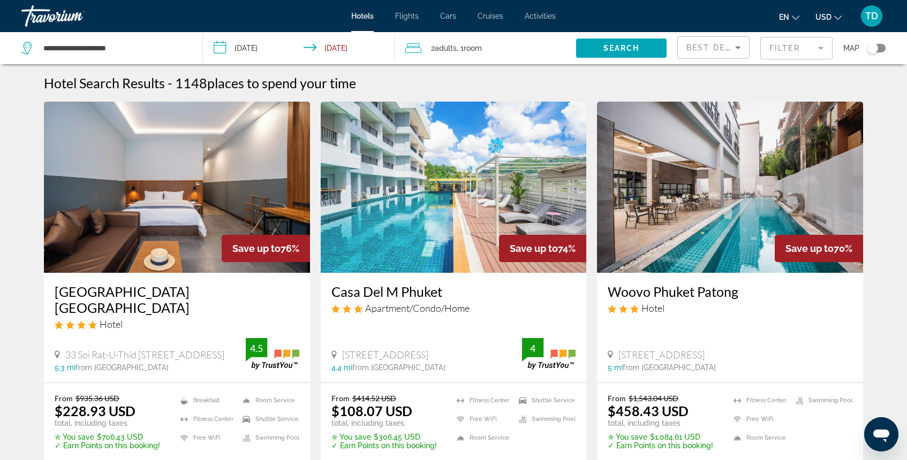
click at [775, 53] on mat-form-field "Filter" at bounding box center [796, 48] width 72 height 22
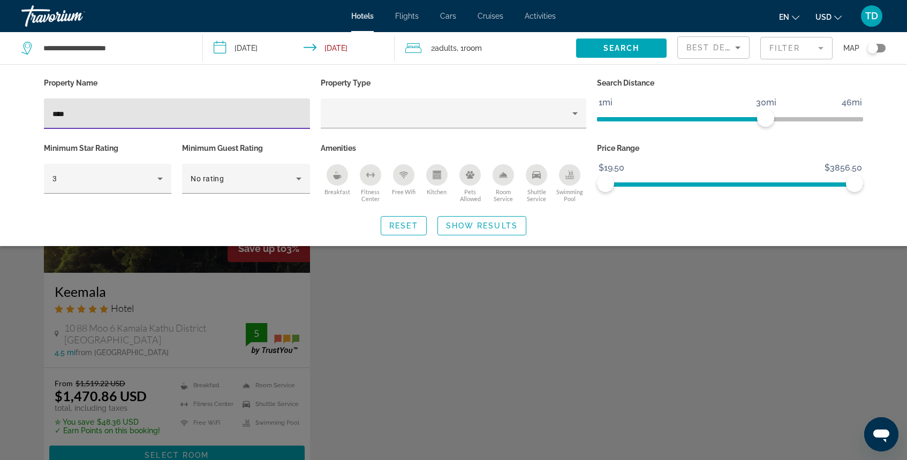
type input "****"
click at [277, 283] on div "Search widget" at bounding box center [453, 311] width 907 height 300
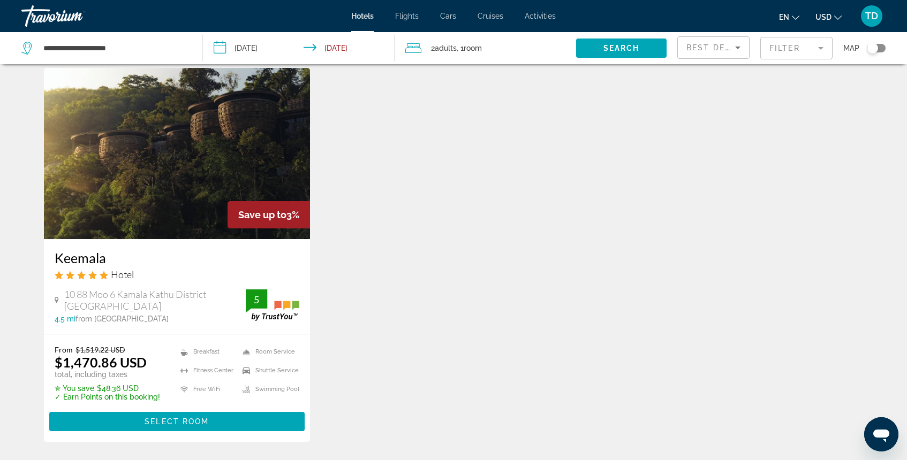
scroll to position [27, 0]
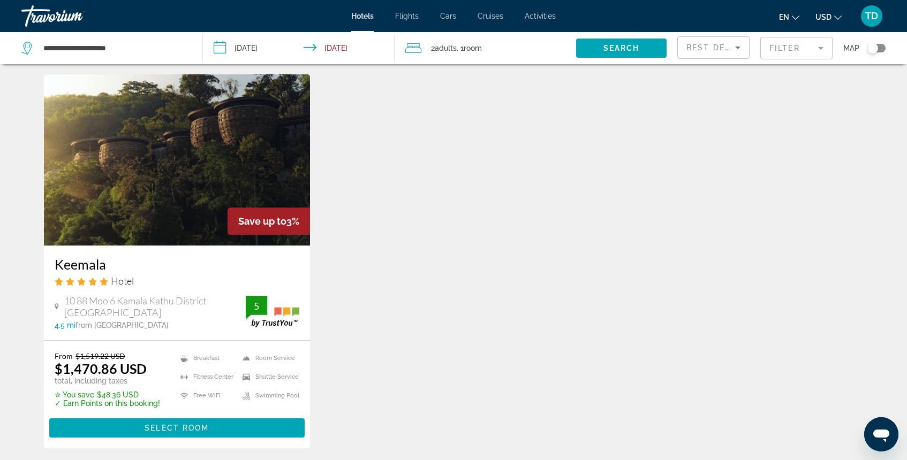
click at [236, 126] on img "Main content" at bounding box center [177, 159] width 266 height 171
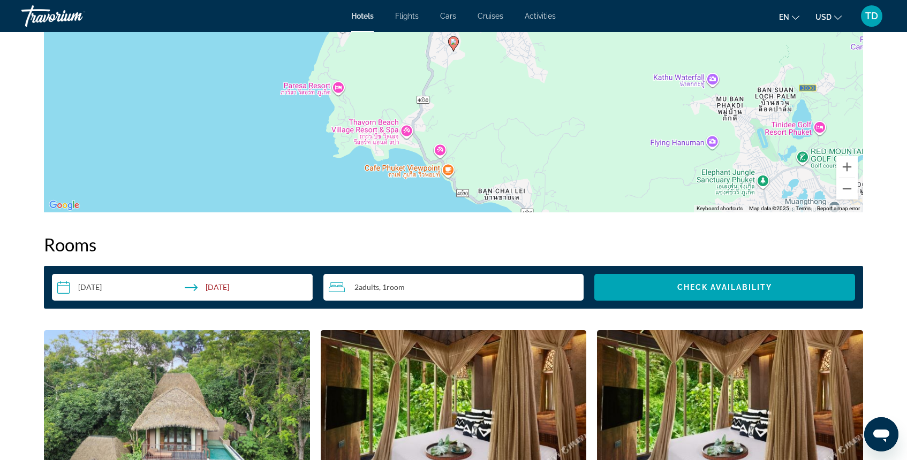
scroll to position [1184, 0]
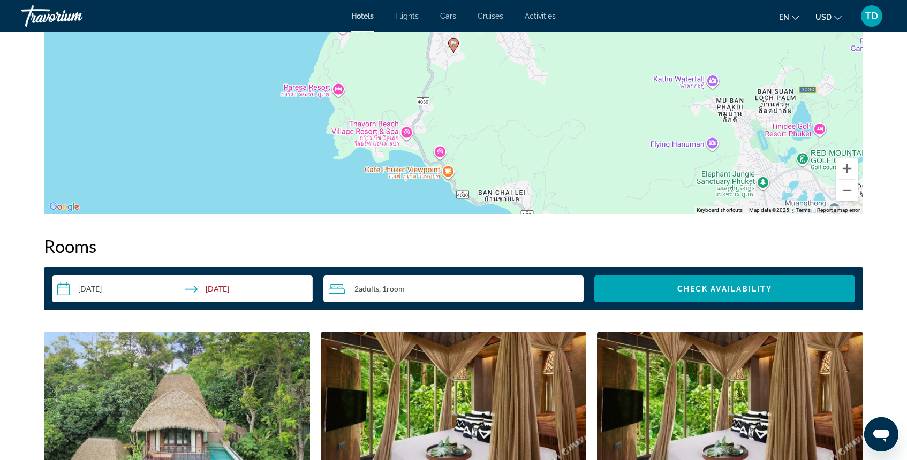
click at [114, 291] on input "**********" at bounding box center [184, 291] width 265 height 30
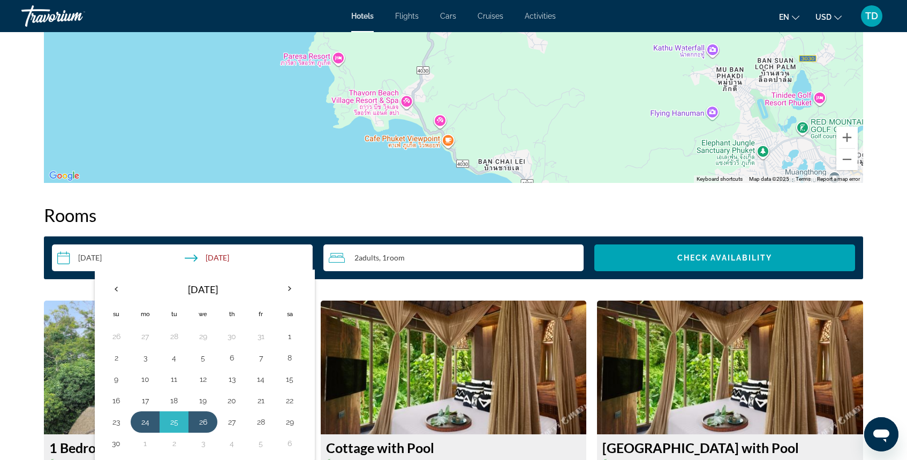
scroll to position [1217, 0]
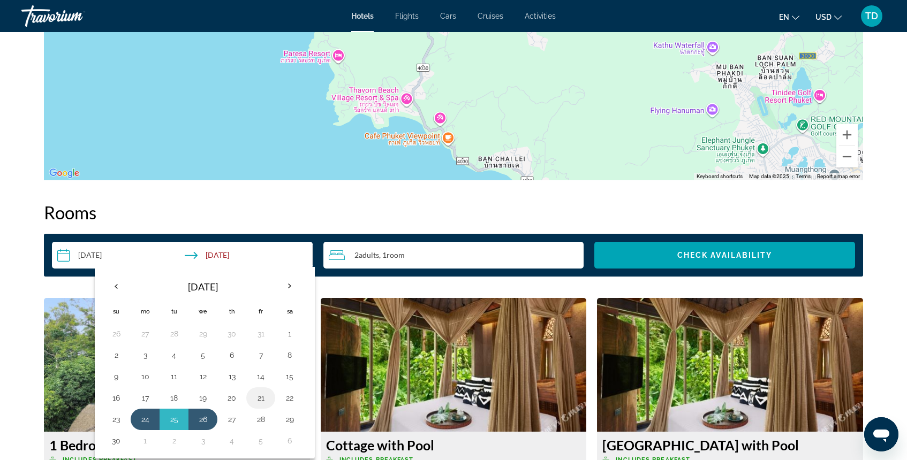
click at [261, 403] on button "21" at bounding box center [260, 398] width 17 height 15
click at [111, 420] on button "23" at bounding box center [116, 419] width 17 height 15
type input "**********"
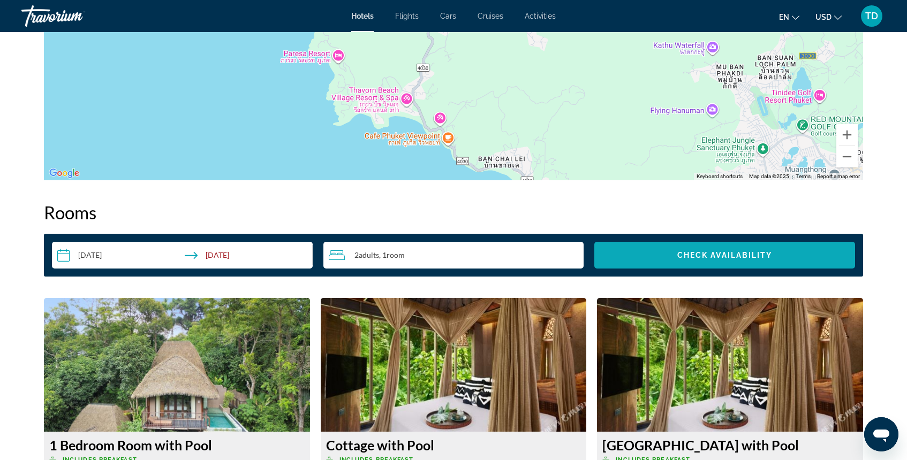
click at [690, 249] on span "Search widget" at bounding box center [724, 256] width 261 height 26
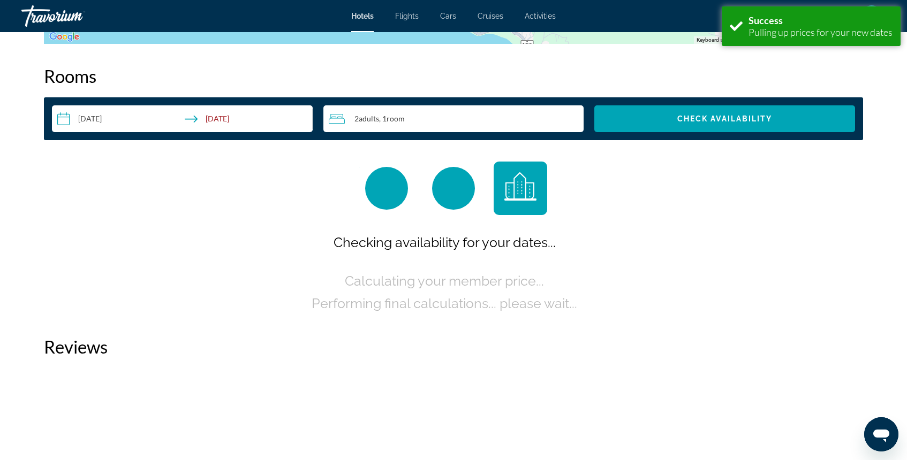
scroll to position [1355, 0]
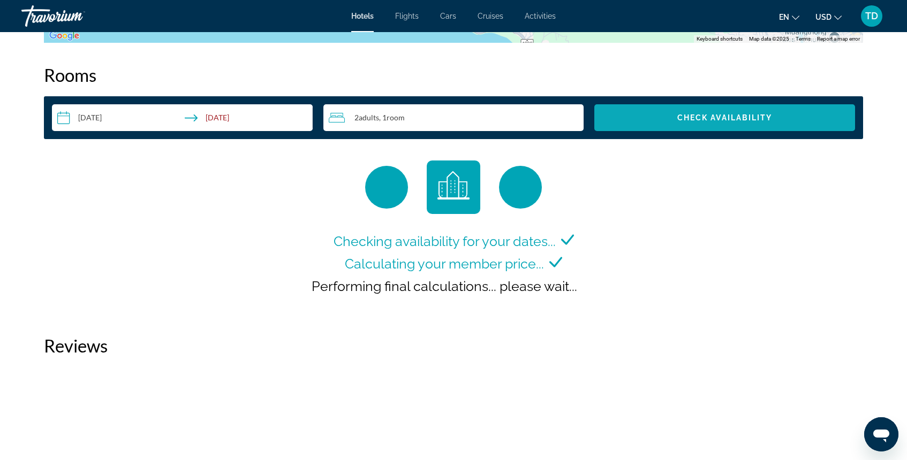
click at [665, 119] on span "Search widget" at bounding box center [724, 118] width 261 height 26
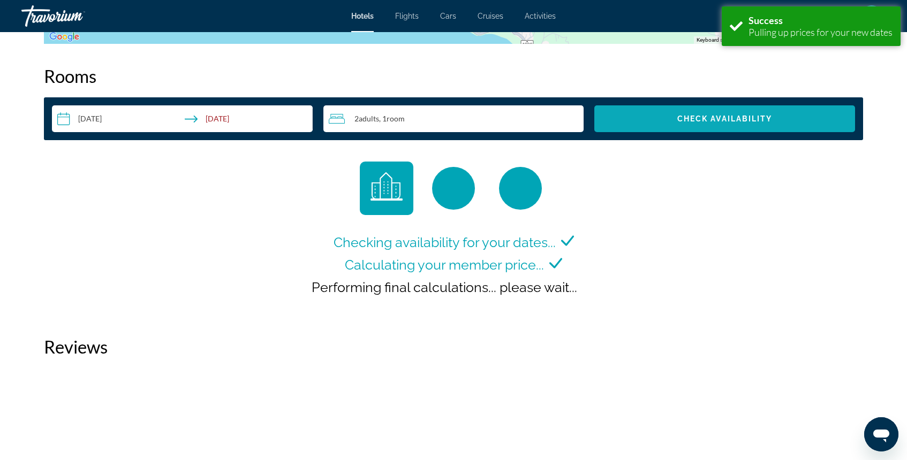
scroll to position [1355, 0]
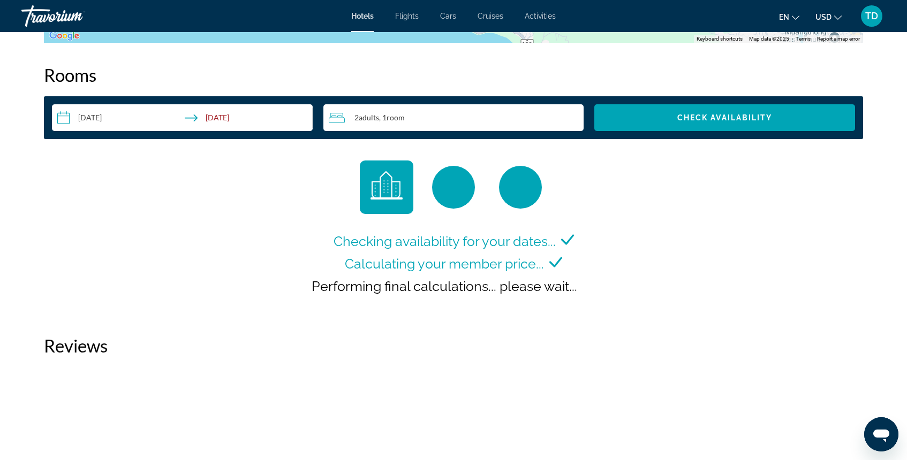
click at [43, 20] on div "Travorium" at bounding box center [74, 16] width 107 height 28
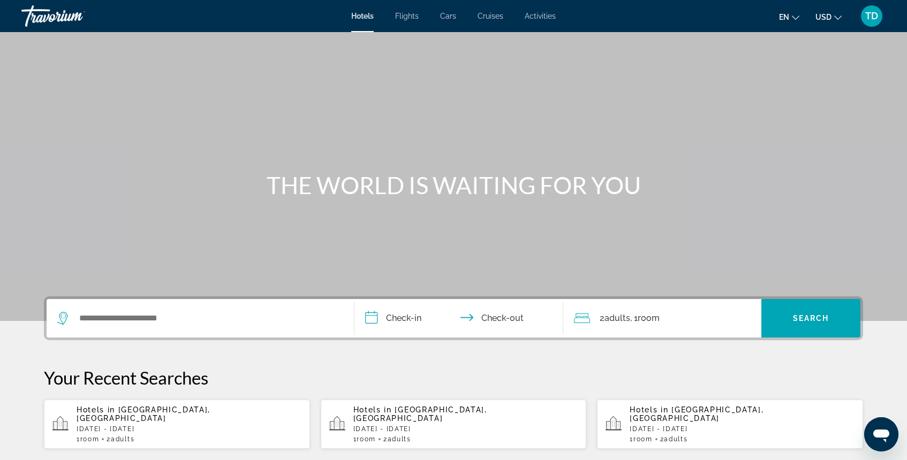
click at [645, 426] on p "Fri, 21 Nov - Sun, 23 Nov" at bounding box center [742, 429] width 225 height 7
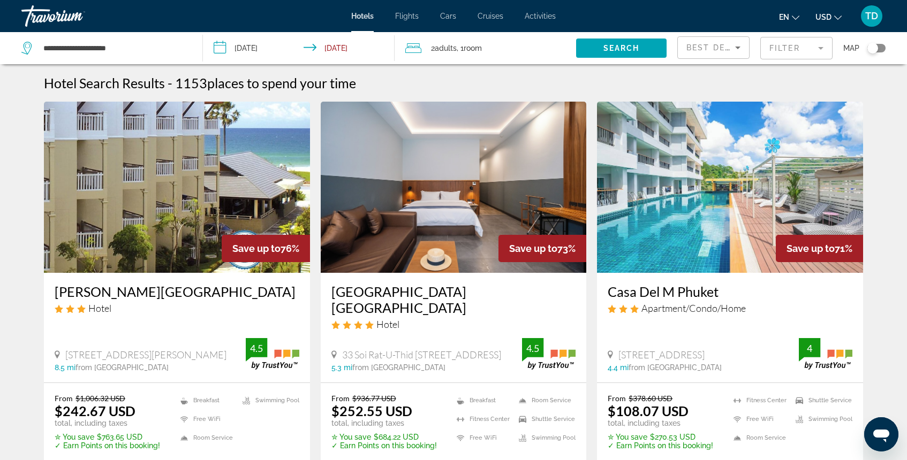
click at [779, 40] on mat-form-field "Filter" at bounding box center [796, 48] width 72 height 22
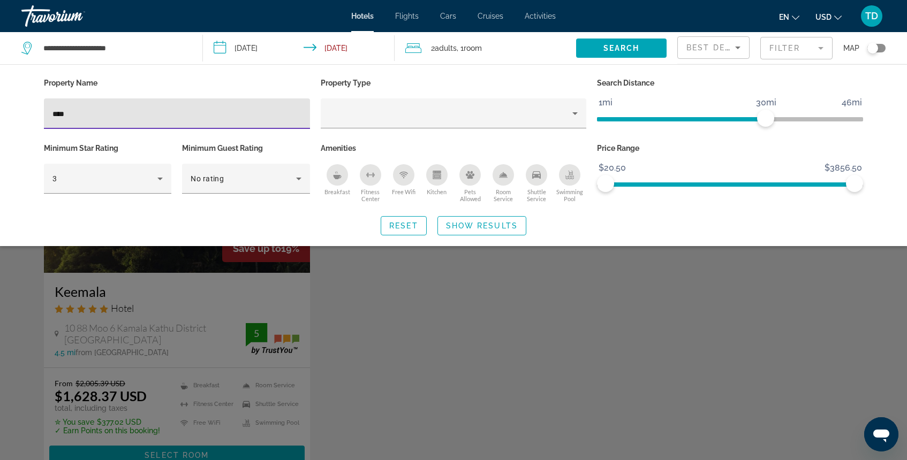
type input "****"
click at [223, 278] on div "Search widget" at bounding box center [453, 311] width 907 height 300
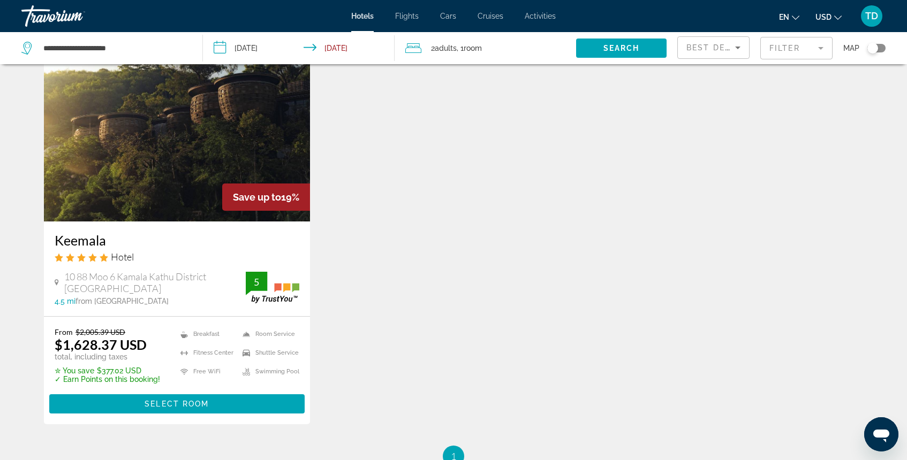
scroll to position [54, 0]
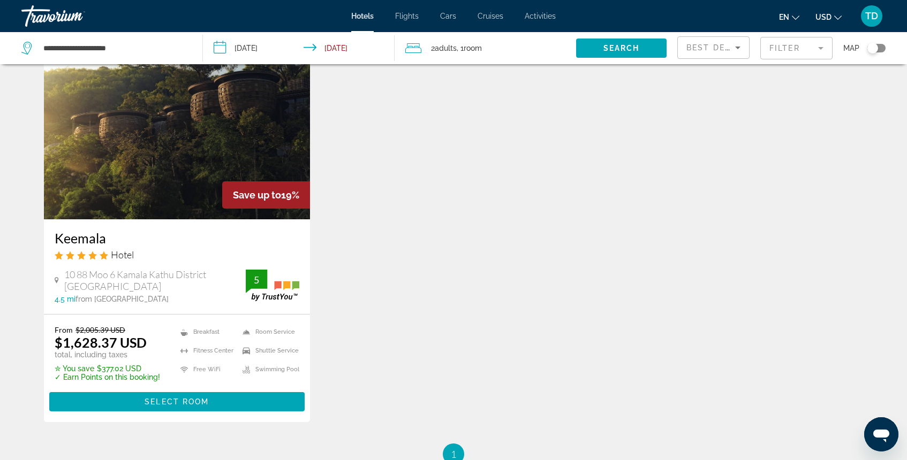
click at [176, 179] on img "Main content" at bounding box center [177, 133] width 266 height 171
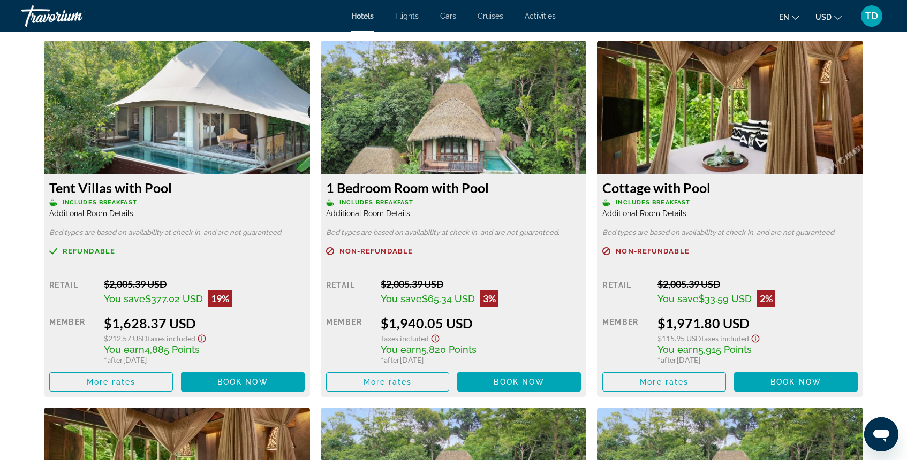
scroll to position [1477, 0]
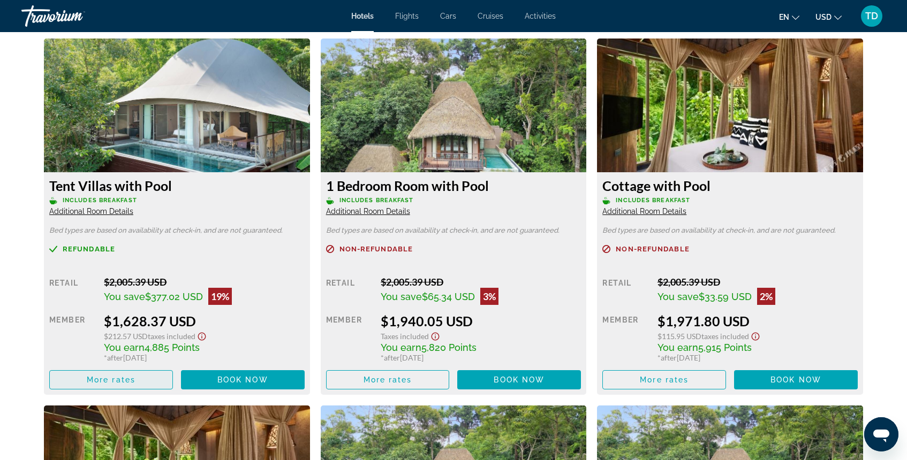
click at [139, 372] on span "Main content" at bounding box center [111, 380] width 123 height 26
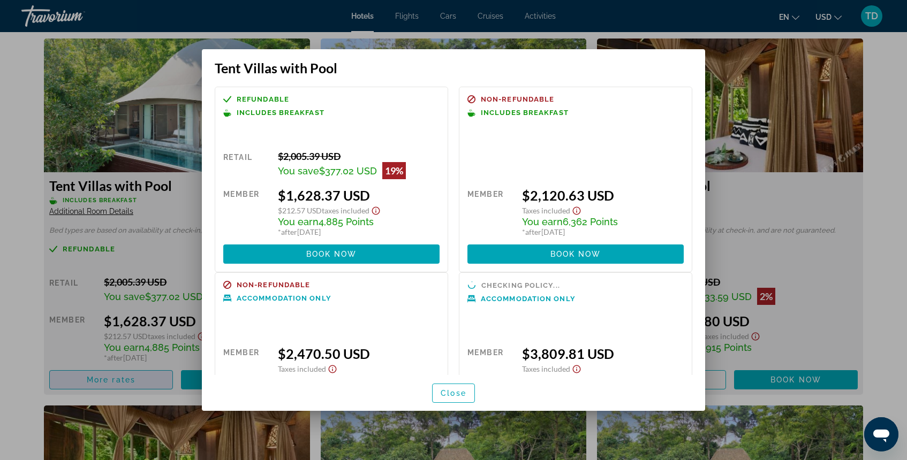
scroll to position [0, 0]
click at [450, 392] on span "Close" at bounding box center [454, 393] width 26 height 9
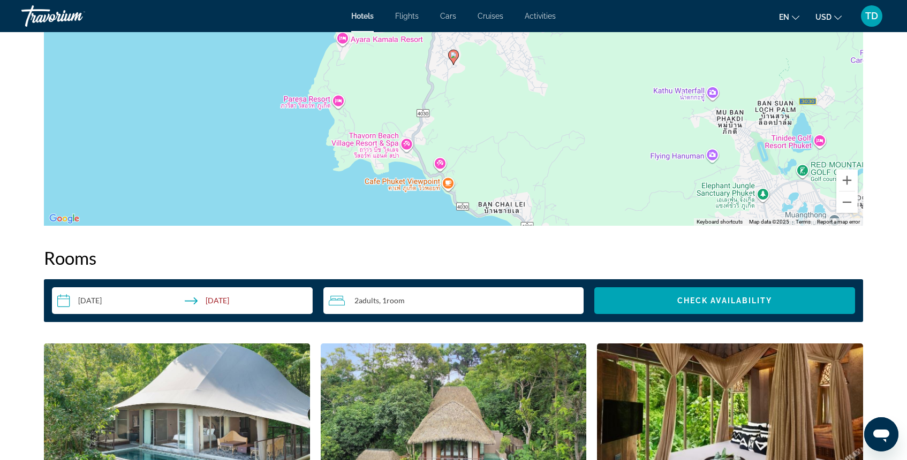
scroll to position [1187, 0]
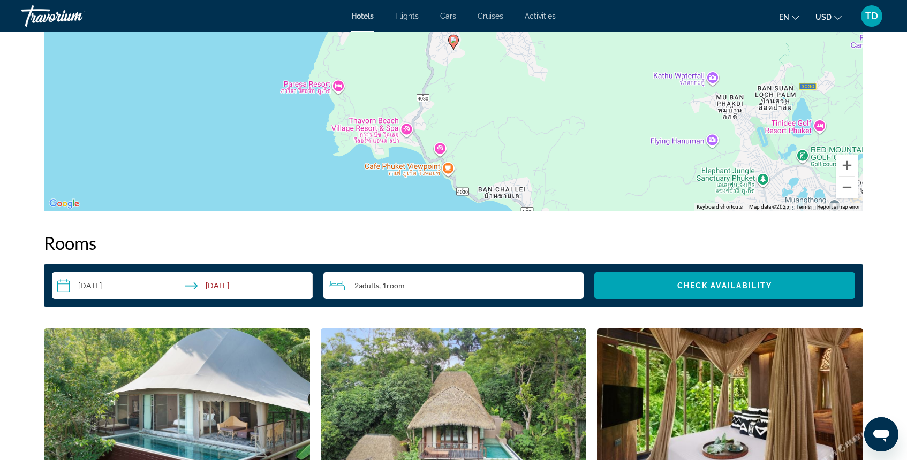
click at [128, 288] on input "**********" at bounding box center [184, 287] width 265 height 30
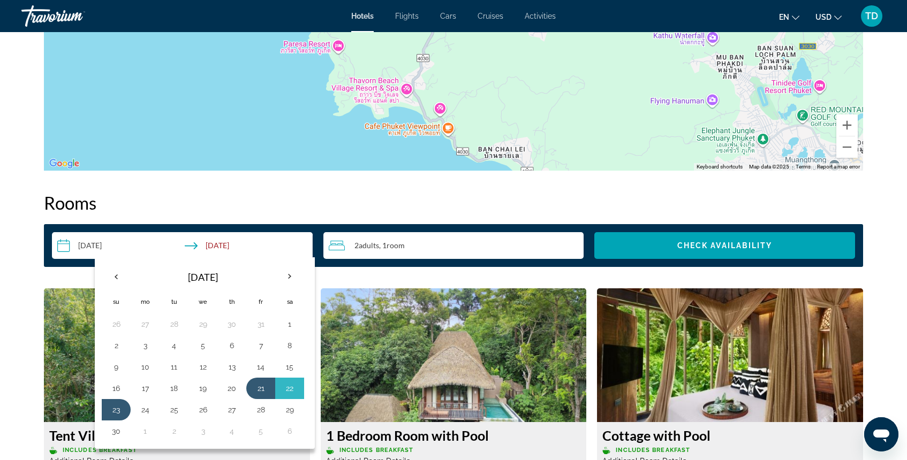
scroll to position [1230, 0]
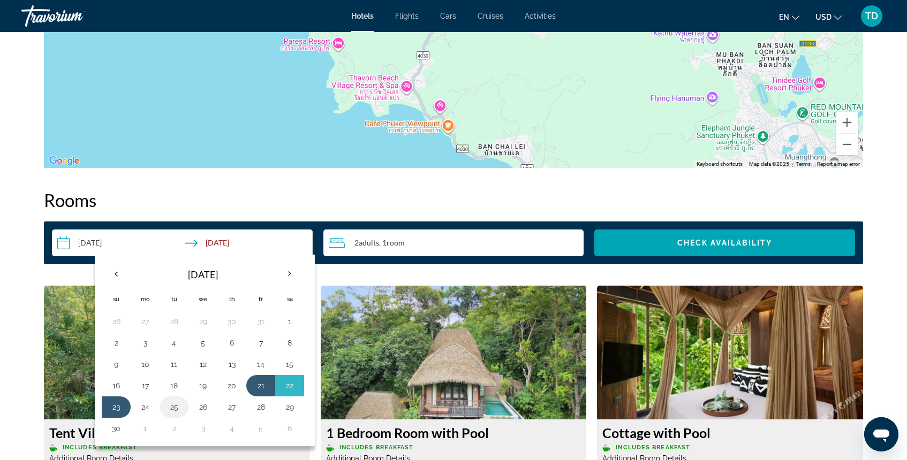
click at [173, 407] on button "25" at bounding box center [173, 407] width 17 height 15
click at [196, 409] on button "26" at bounding box center [202, 407] width 17 height 15
type input "**********"
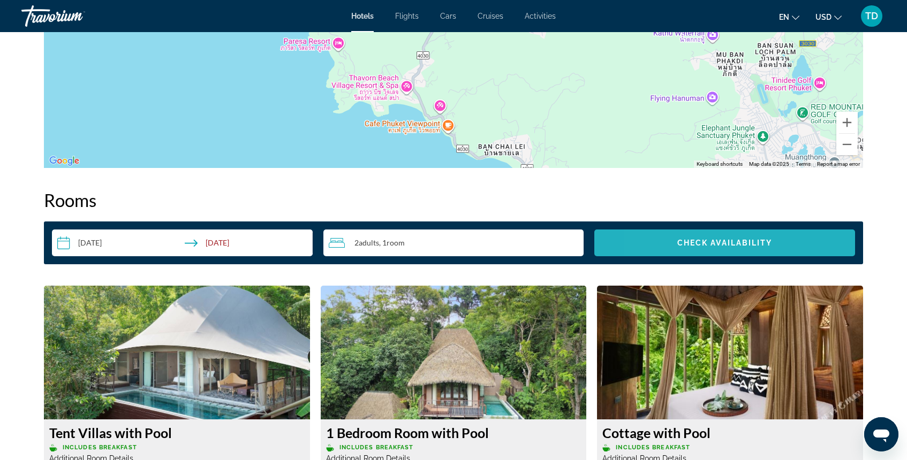
click at [671, 245] on span "Search widget" at bounding box center [724, 243] width 261 height 26
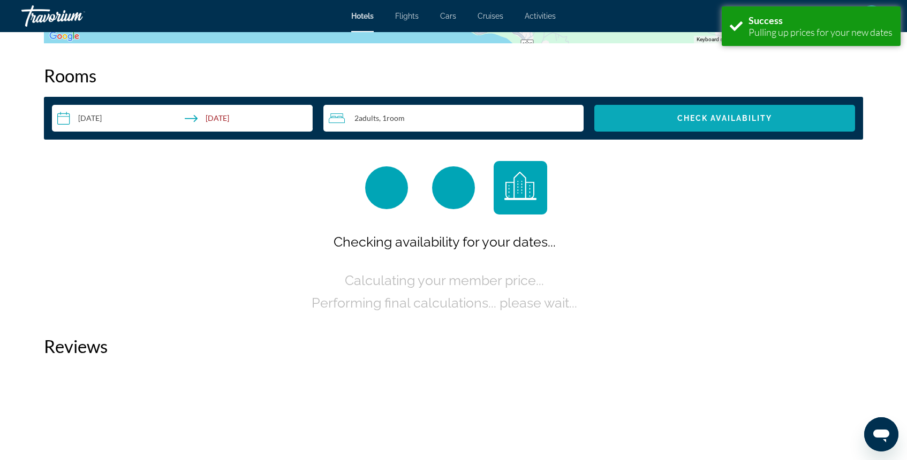
scroll to position [1355, 0]
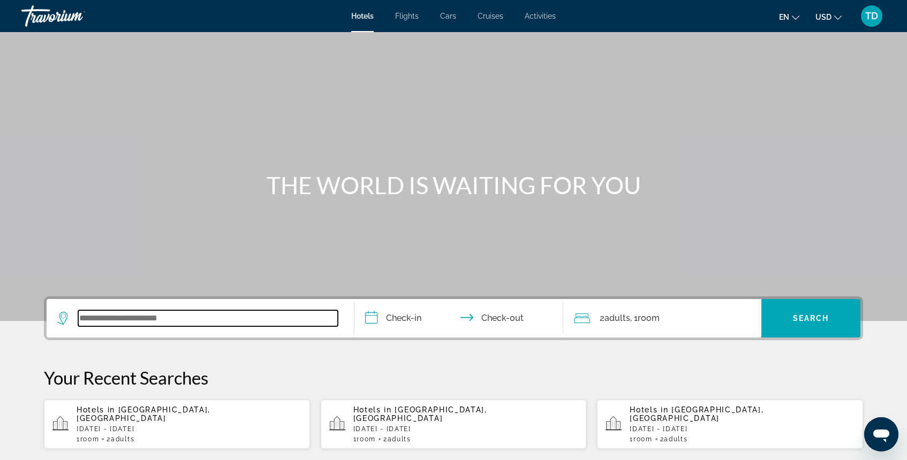
click at [194, 320] on input "Search widget" at bounding box center [208, 318] width 260 height 16
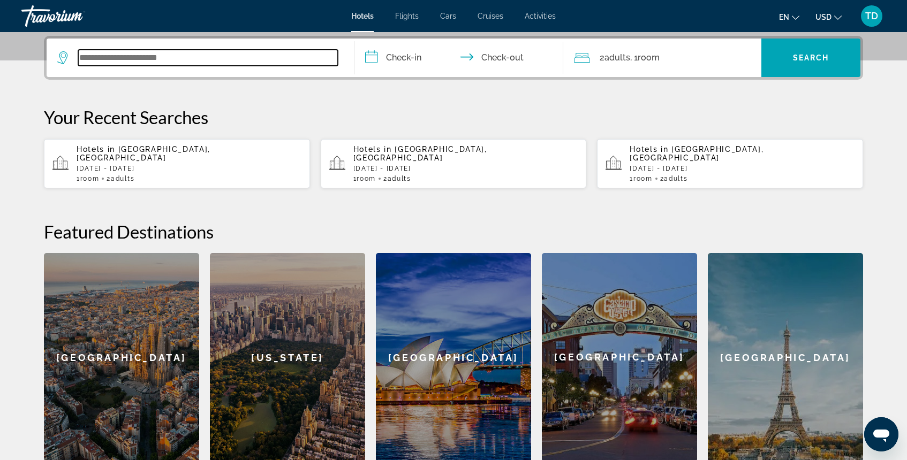
scroll to position [262, 0]
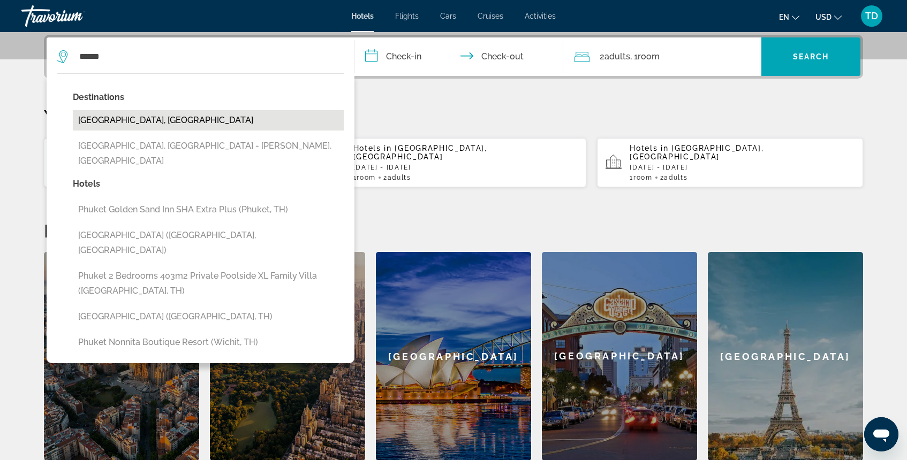
click at [161, 127] on button "[GEOGRAPHIC_DATA], [GEOGRAPHIC_DATA]" at bounding box center [208, 120] width 271 height 20
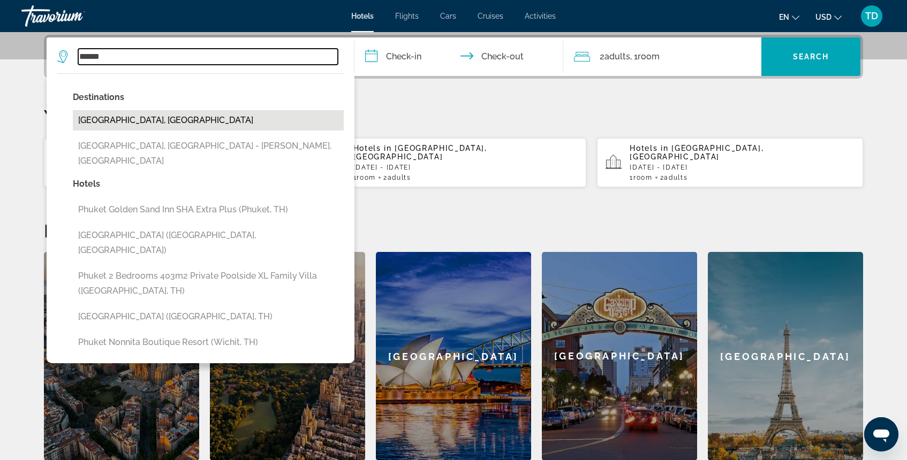
type input "**********"
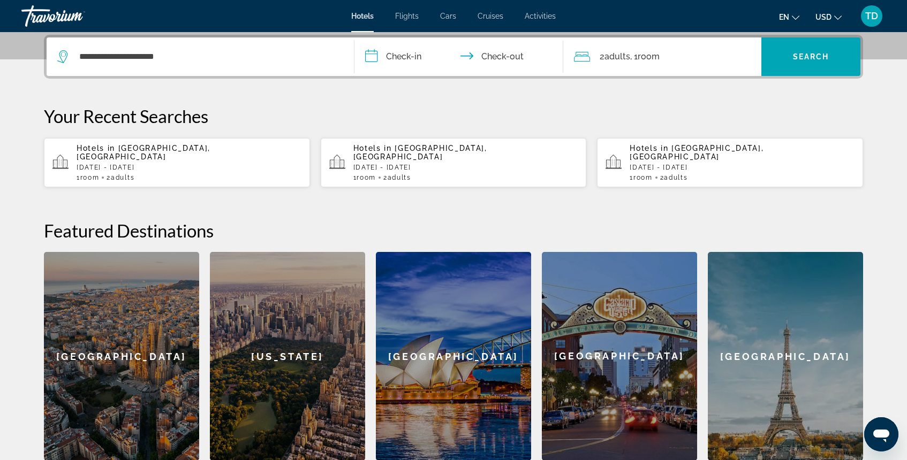
click at [383, 59] on input "**********" at bounding box center [460, 58] width 213 height 42
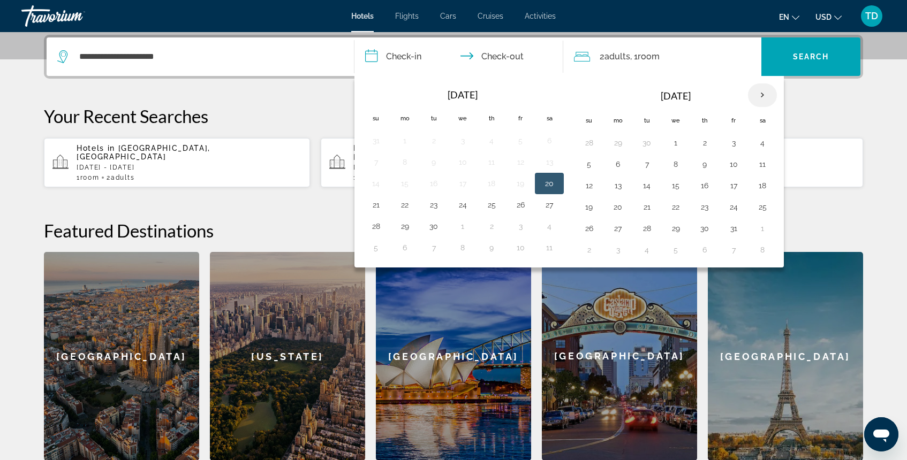
click at [768, 94] on th "Next month" at bounding box center [762, 96] width 29 height 24
click at [651, 231] on button "25" at bounding box center [646, 228] width 17 height 15
click at [672, 228] on button "26" at bounding box center [675, 228] width 17 height 15
type input "**********"
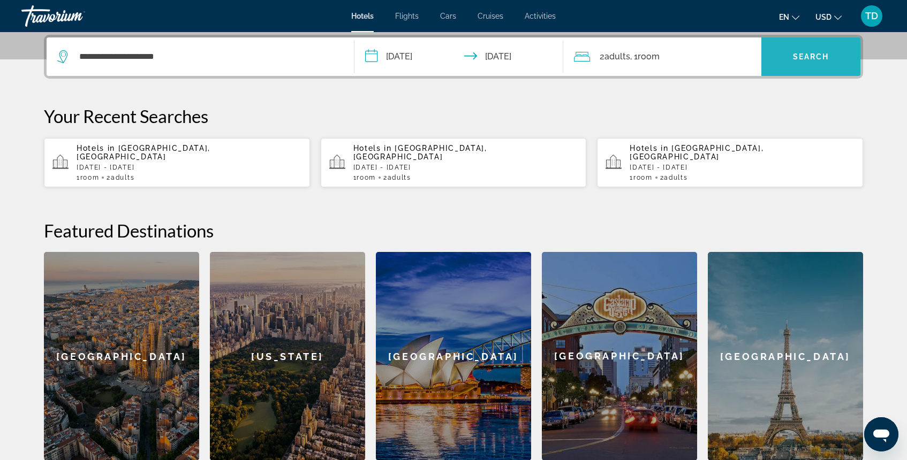
click at [804, 64] on span "Search widget" at bounding box center [810, 57] width 99 height 26
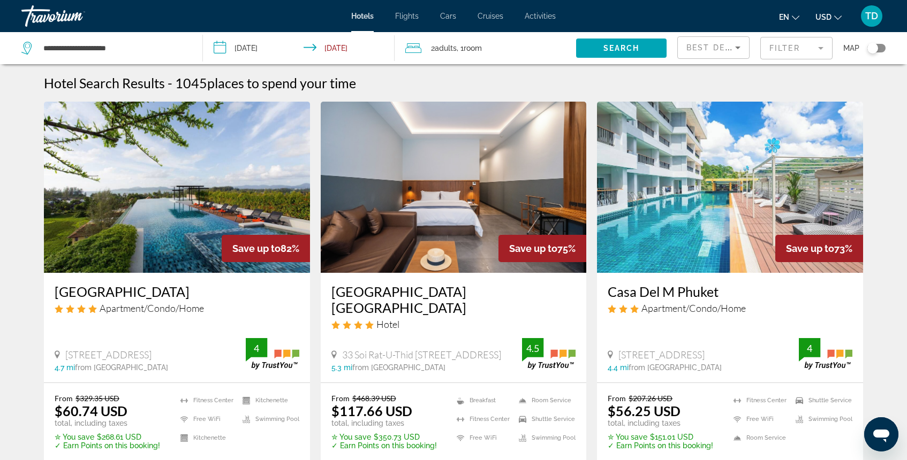
click at [779, 46] on mat-form-field "Filter" at bounding box center [796, 48] width 72 height 22
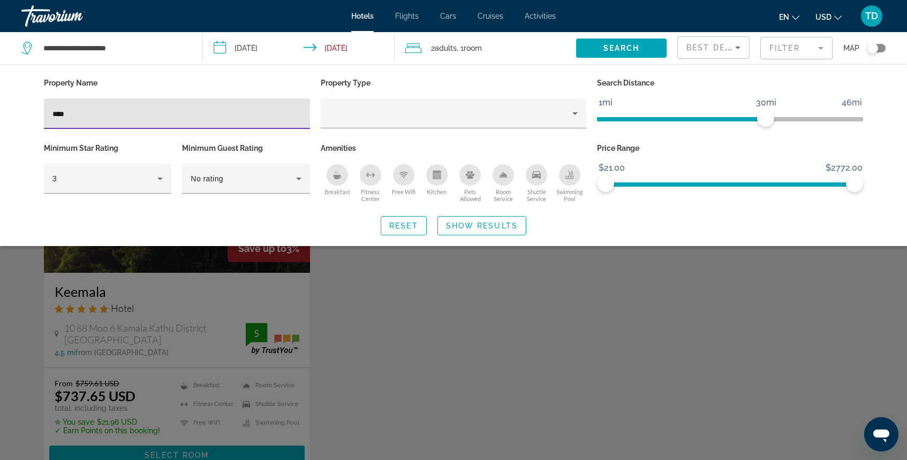
type input "****"
click at [225, 316] on div "Search widget" at bounding box center [453, 311] width 907 height 300
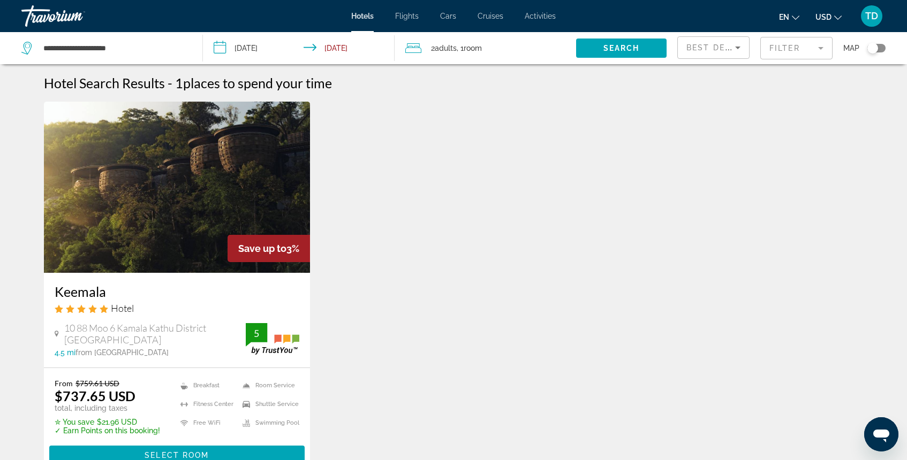
click at [187, 233] on img "Main content" at bounding box center [177, 187] width 266 height 171
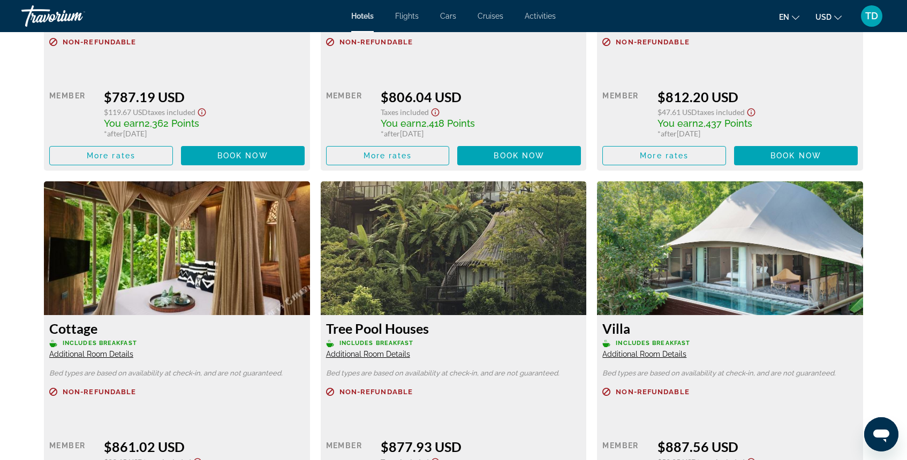
scroll to position [2051, 0]
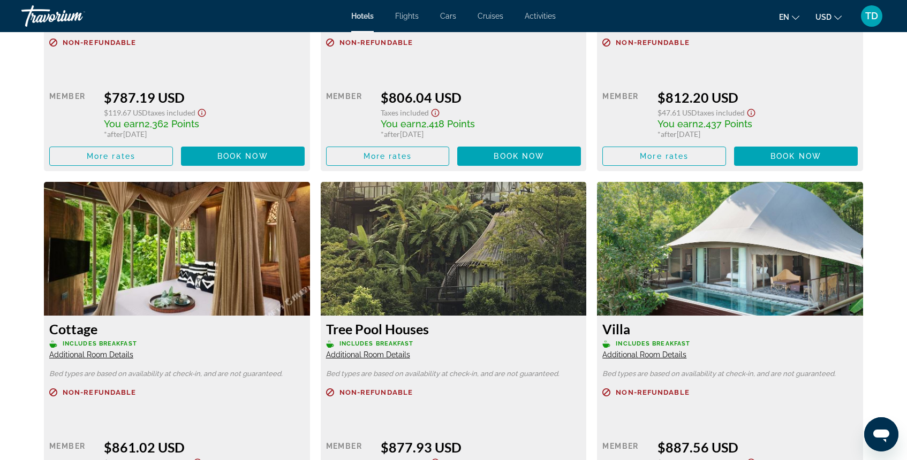
click at [423, 263] on img "Main content" at bounding box center [454, 249] width 266 height 134
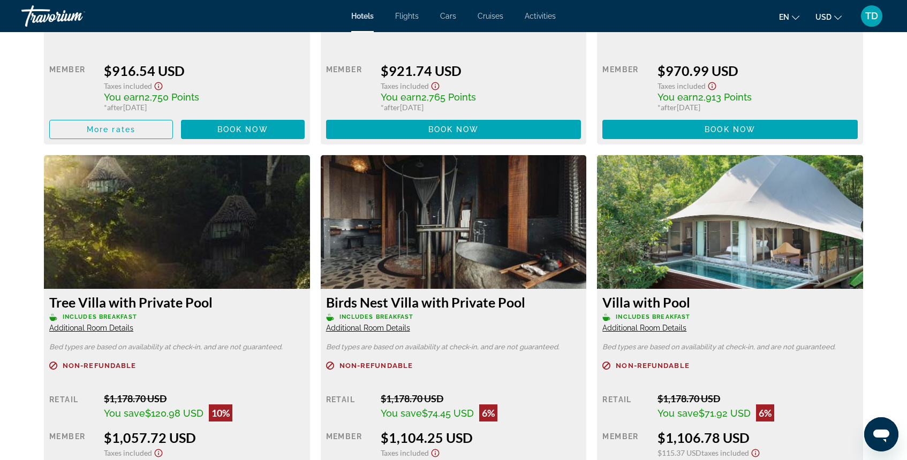
scroll to position [3132, 0]
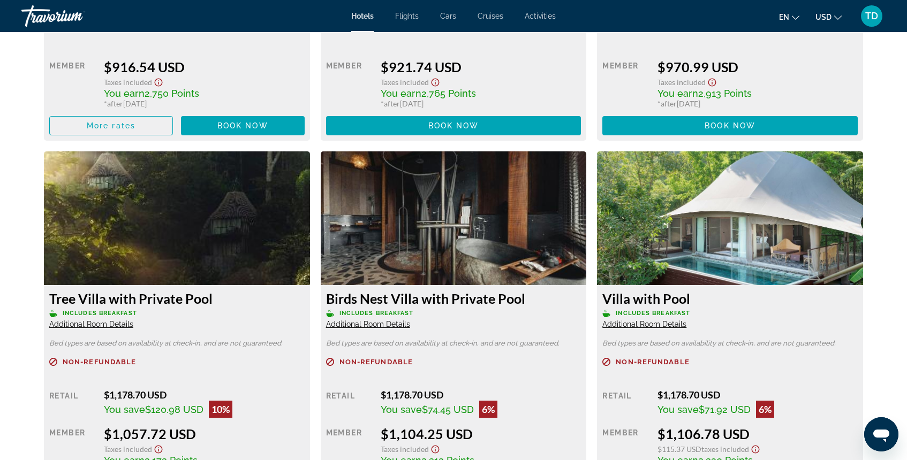
click at [397, 231] on img "Main content" at bounding box center [454, 218] width 266 height 134
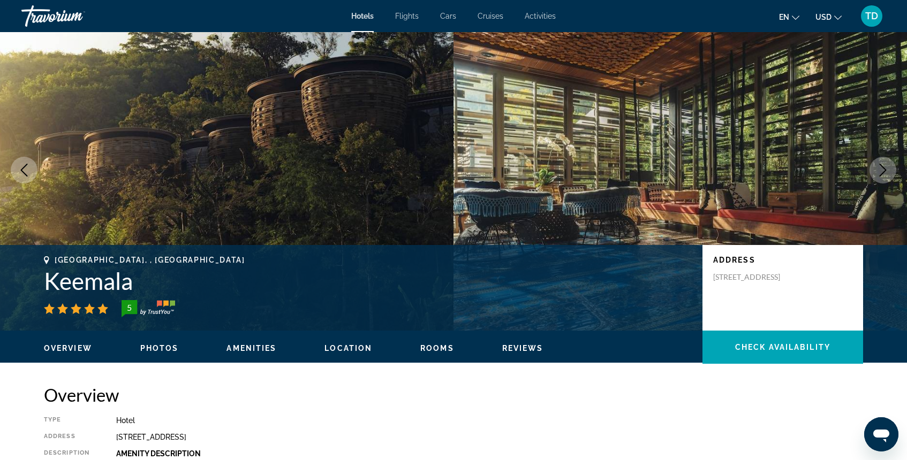
scroll to position [0, 0]
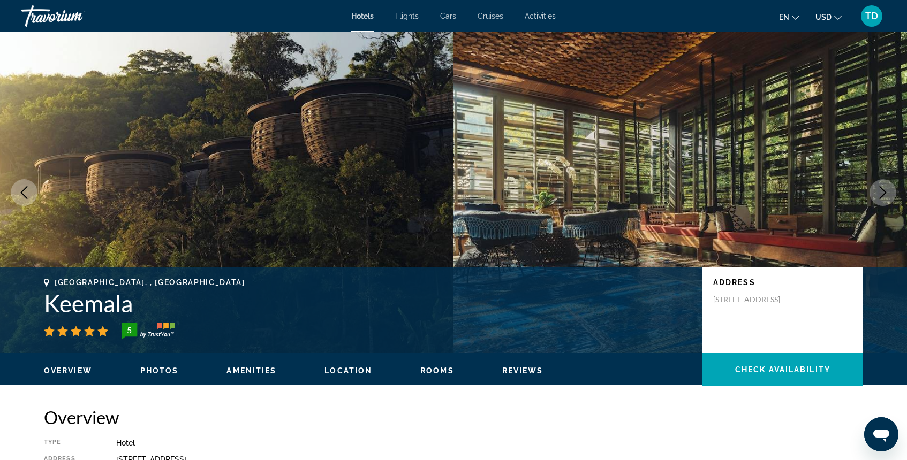
click at [347, 115] on img "Main content" at bounding box center [226, 192] width 453 height 321
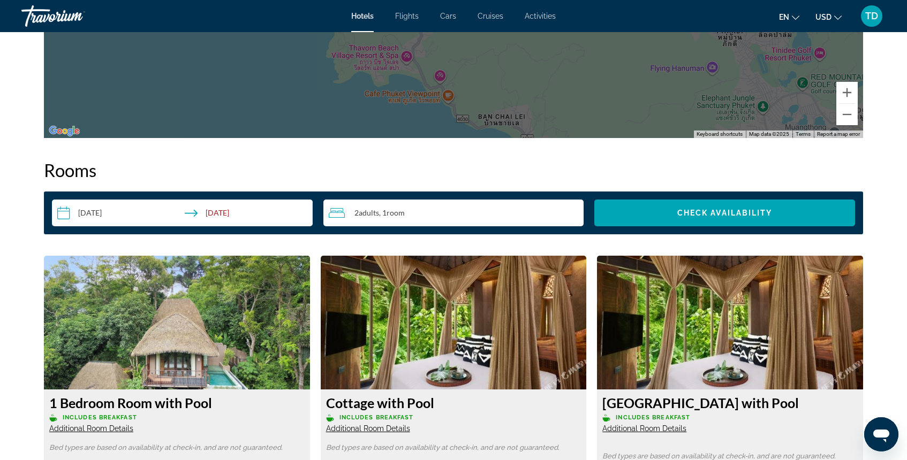
scroll to position [1257, 0]
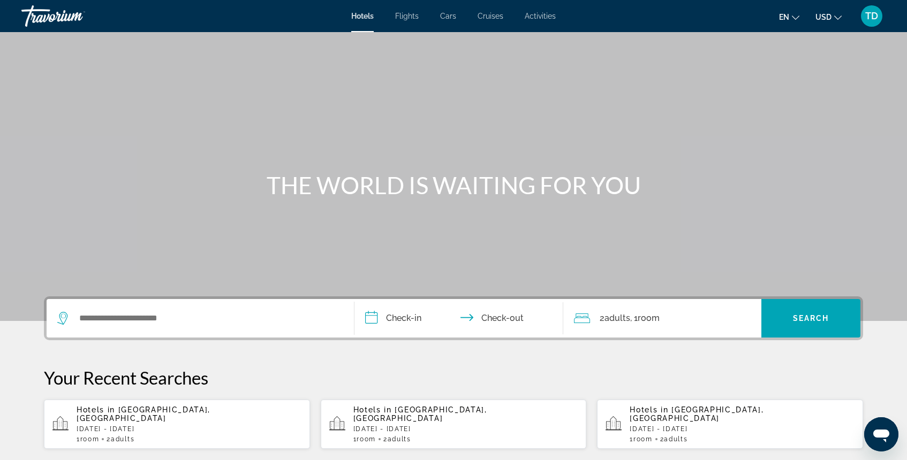
click at [384, 411] on span "Hotels in" at bounding box center [372, 410] width 39 height 9
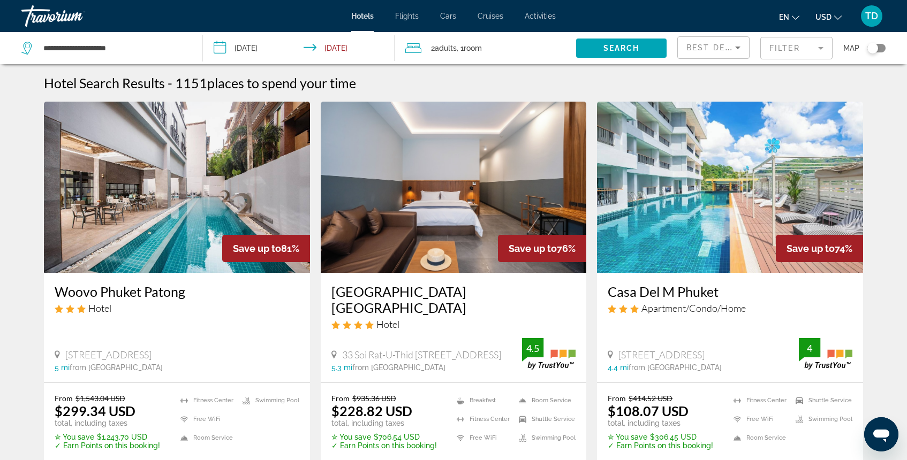
click at [777, 49] on mat-form-field "Filter" at bounding box center [796, 48] width 72 height 22
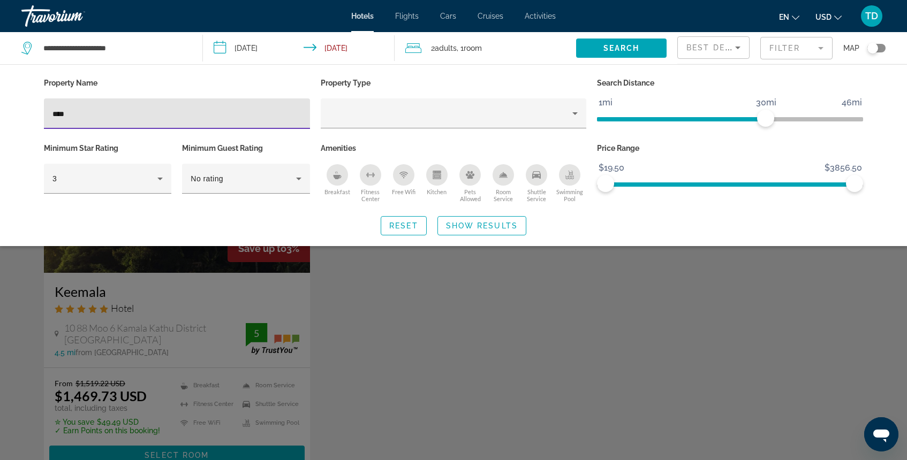
type input "****"
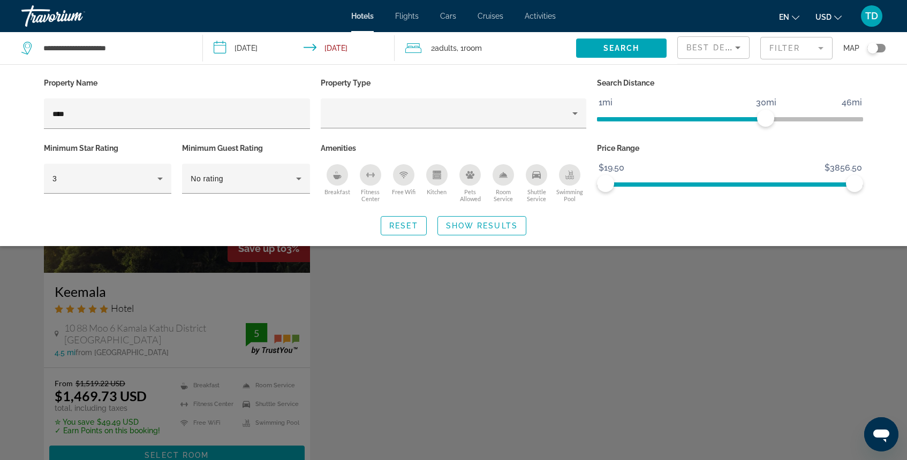
click at [205, 302] on div "Search widget" at bounding box center [453, 311] width 907 height 300
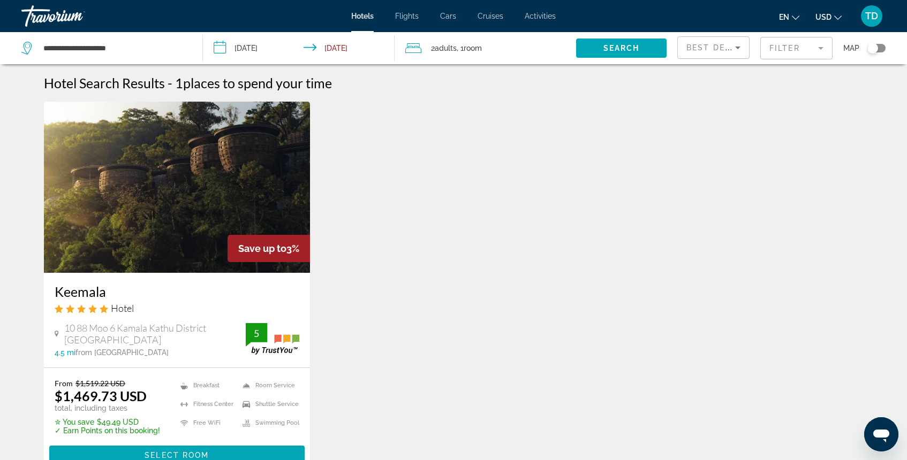
click at [183, 228] on img "Main content" at bounding box center [177, 187] width 266 height 171
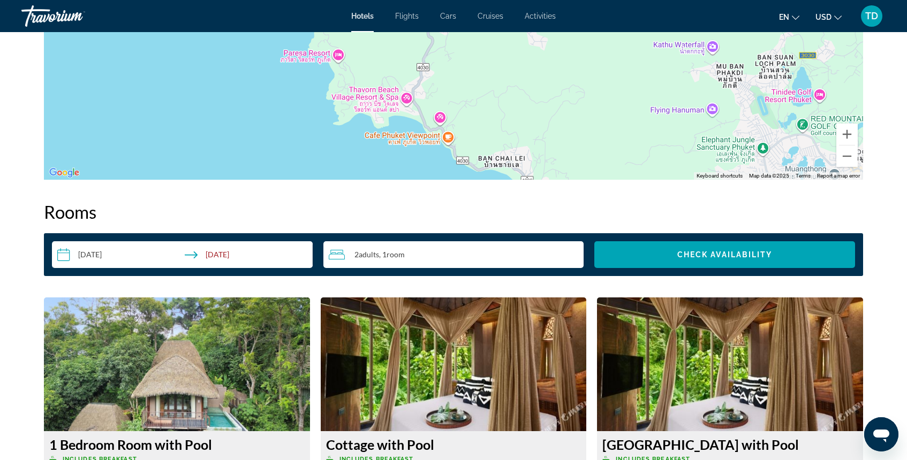
scroll to position [1217, 0]
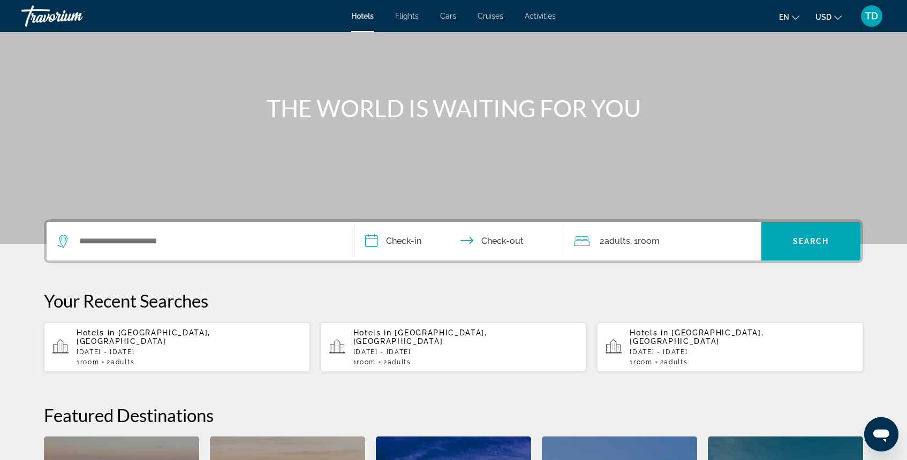
scroll to position [84, 0]
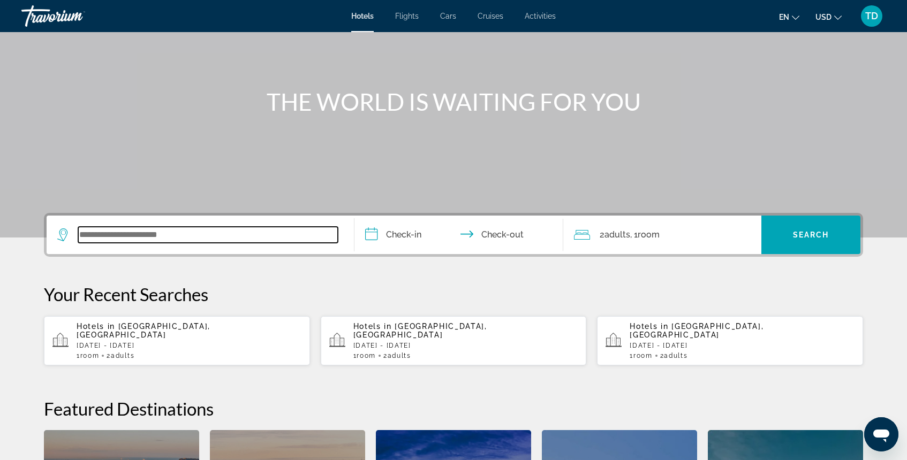
click at [186, 238] on input "Search widget" at bounding box center [208, 235] width 260 height 16
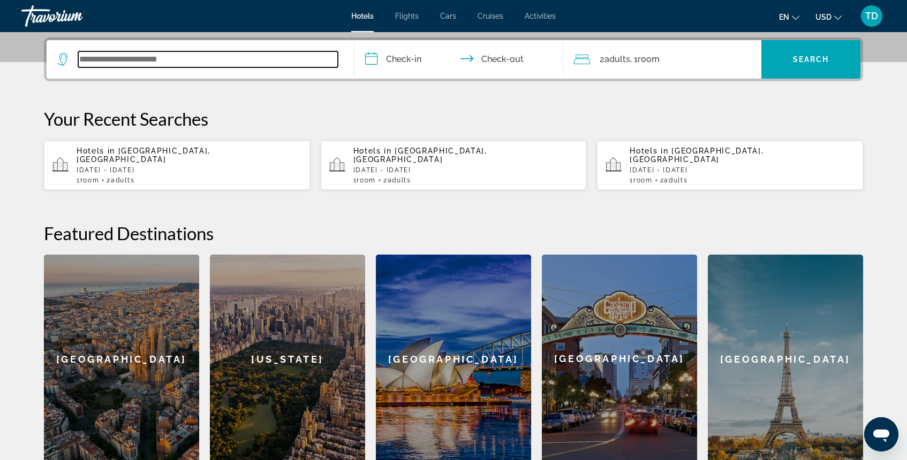
scroll to position [262, 0]
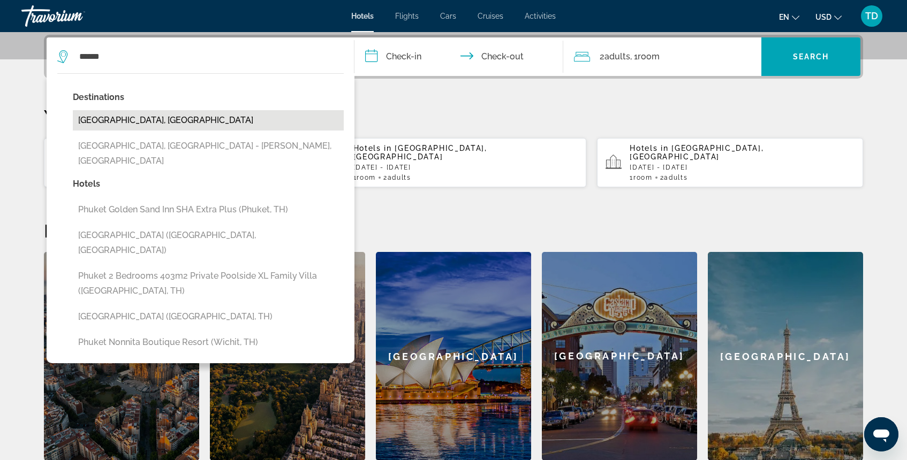
click at [114, 121] on button "[GEOGRAPHIC_DATA], [GEOGRAPHIC_DATA]" at bounding box center [208, 120] width 271 height 20
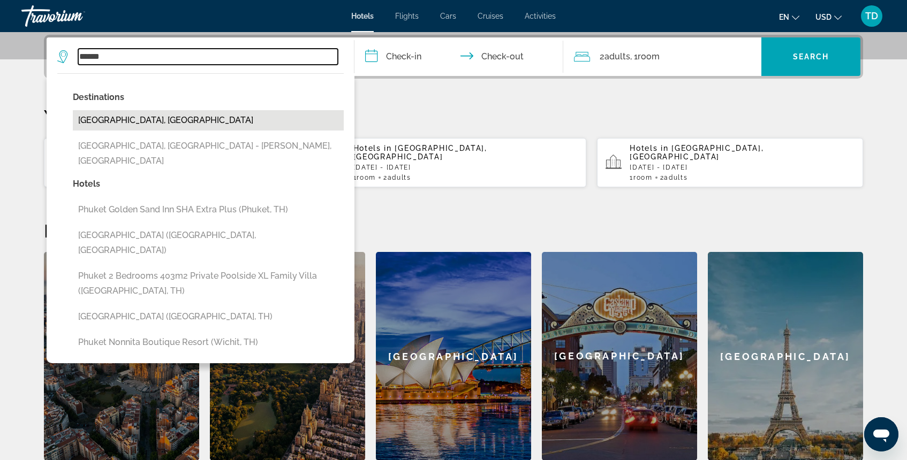
type input "**********"
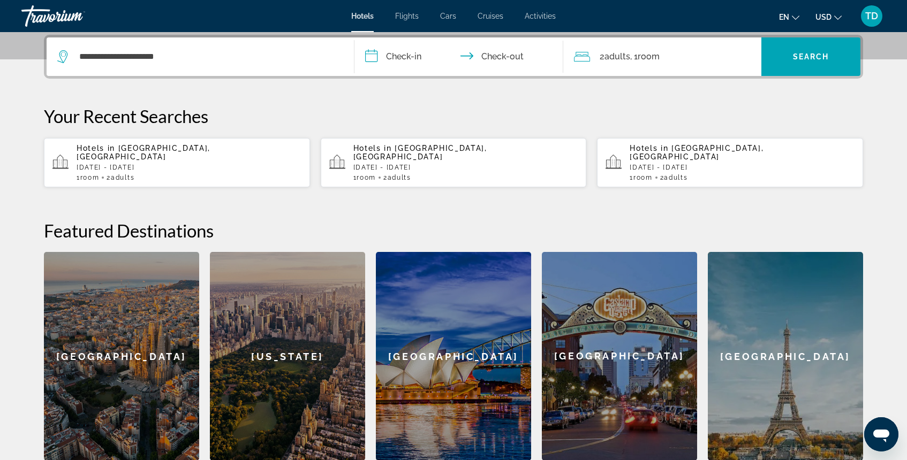
click at [374, 55] on input "**********" at bounding box center [460, 58] width 213 height 42
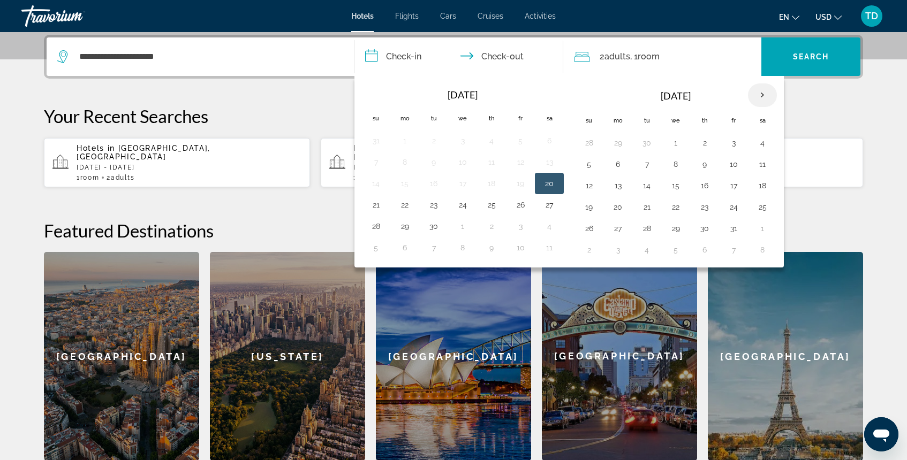
click at [768, 95] on th "Next month" at bounding box center [762, 96] width 29 height 24
click at [732, 207] on button "21" at bounding box center [733, 207] width 17 height 15
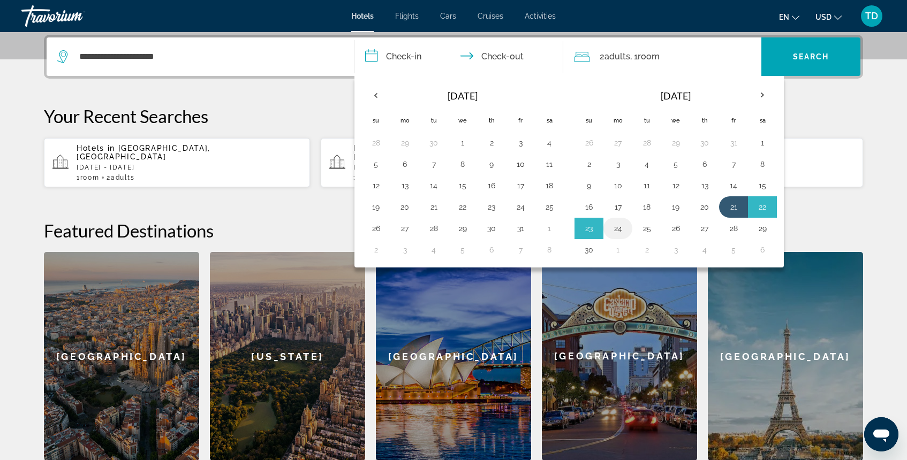
click at [615, 229] on button "24" at bounding box center [617, 228] width 17 height 15
type input "**********"
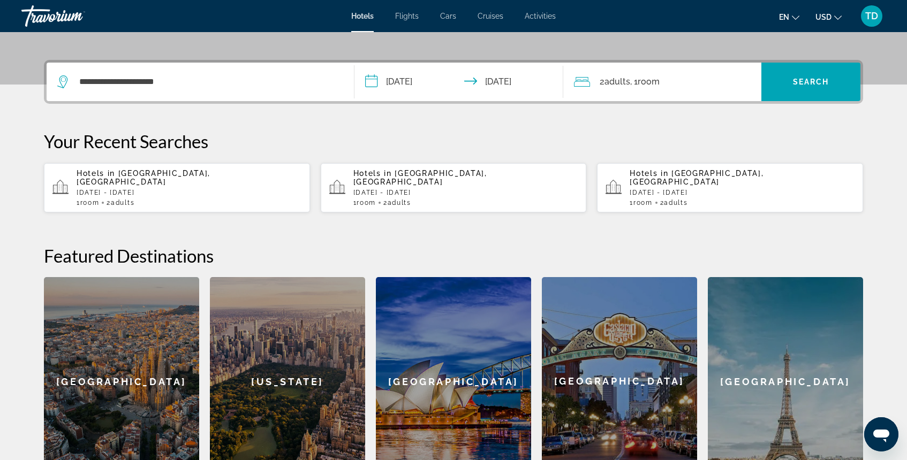
scroll to position [232, 0]
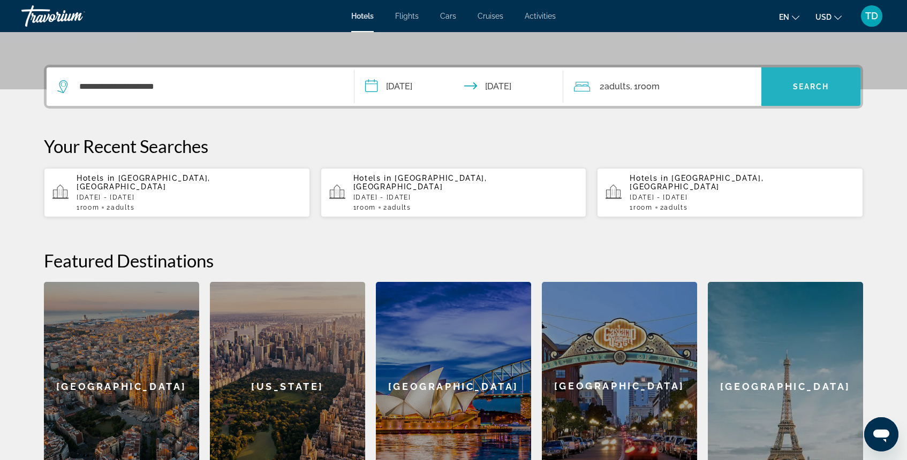
click at [800, 84] on span "Search" at bounding box center [811, 86] width 36 height 9
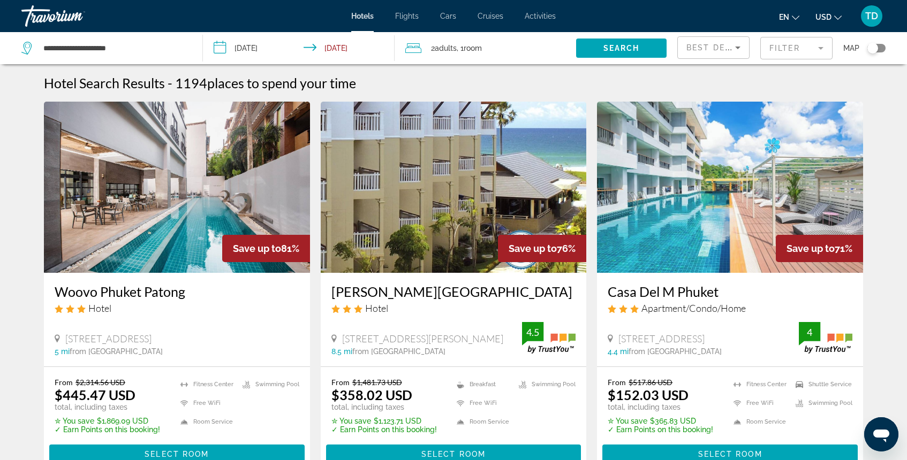
click at [803, 51] on mat-form-field "Filter" at bounding box center [796, 48] width 72 height 22
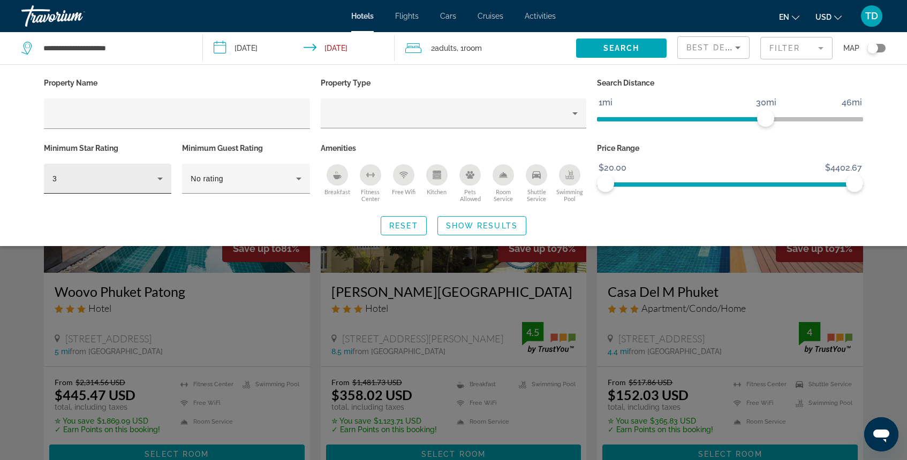
click at [153, 169] on div "3" at bounding box center [107, 179] width 110 height 30
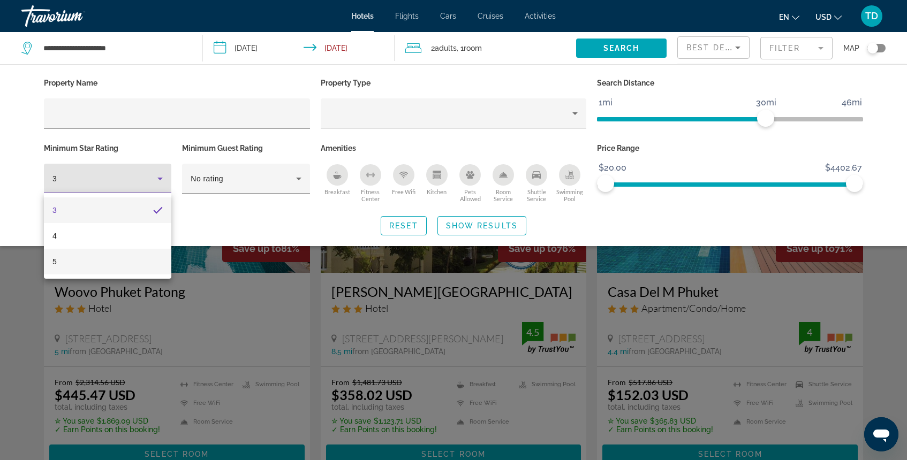
click at [97, 260] on mat-option "5" at bounding box center [107, 262] width 127 height 26
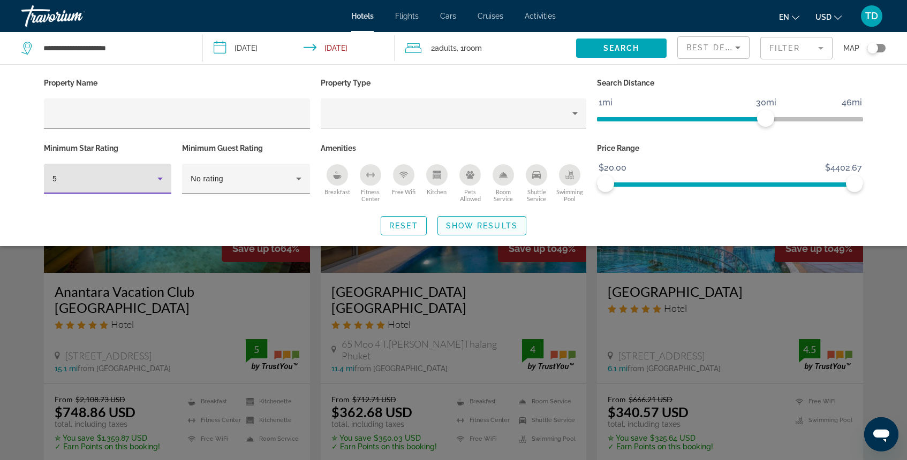
click at [488, 223] on span "Show Results" at bounding box center [482, 226] width 72 height 9
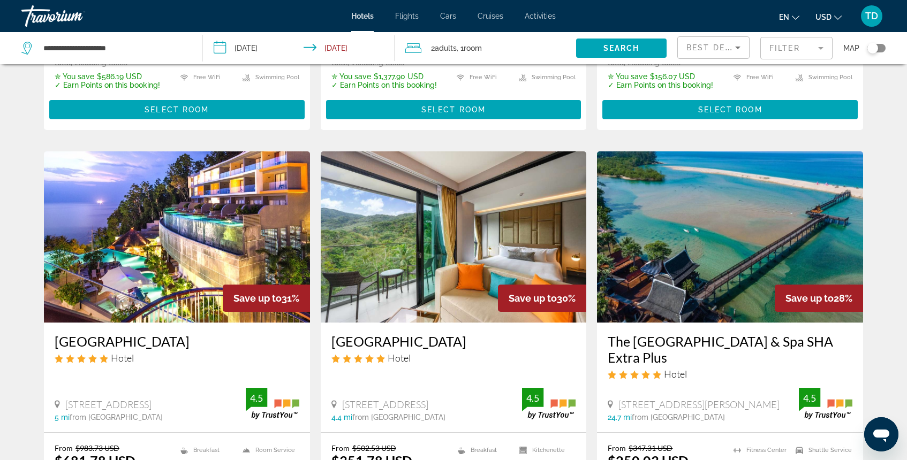
scroll to position [1210, 0]
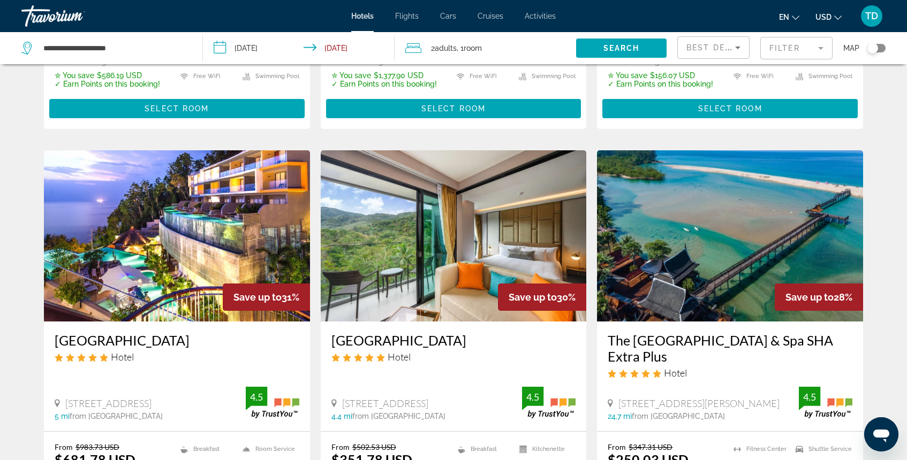
click at [184, 166] on img "Main content" at bounding box center [177, 235] width 266 height 171
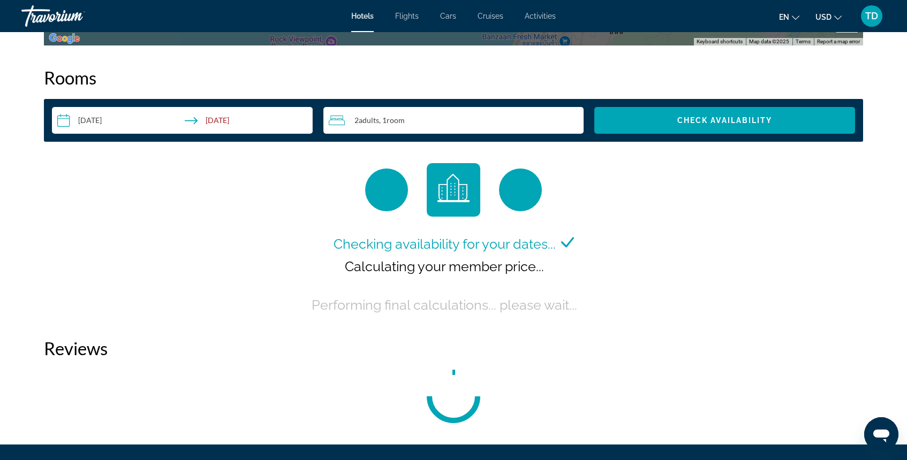
scroll to position [1354, 0]
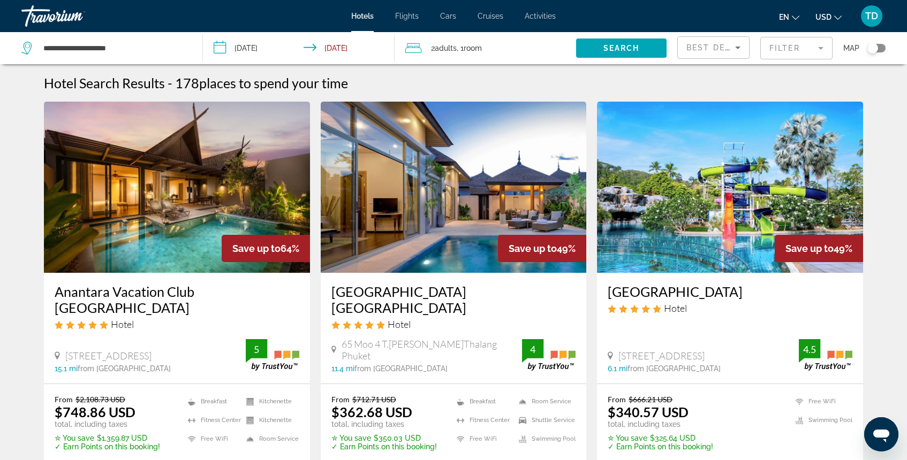
click at [786, 55] on mat-form-field "Filter" at bounding box center [796, 48] width 72 height 22
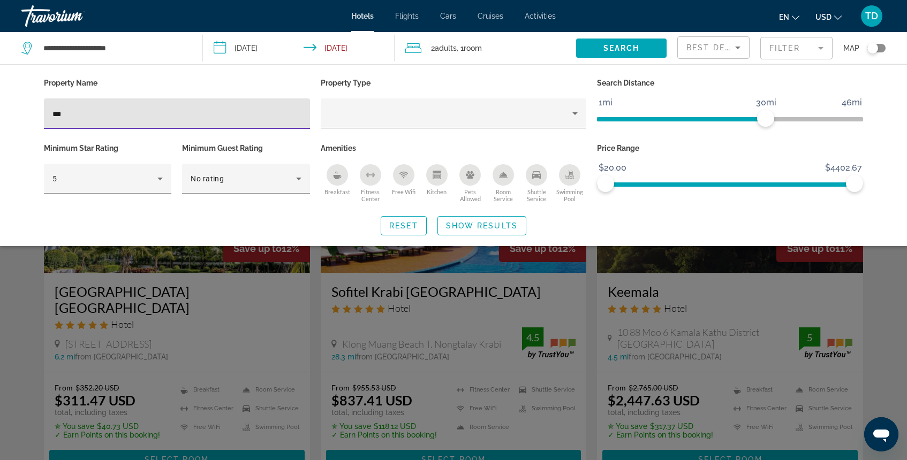
type input "***"
click at [794, 303] on div "Search widget" at bounding box center [453, 311] width 907 height 300
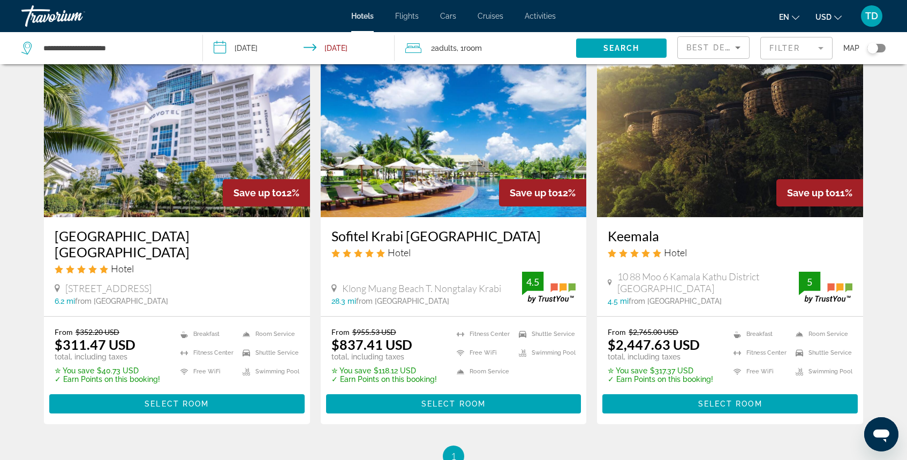
scroll to position [56, 0]
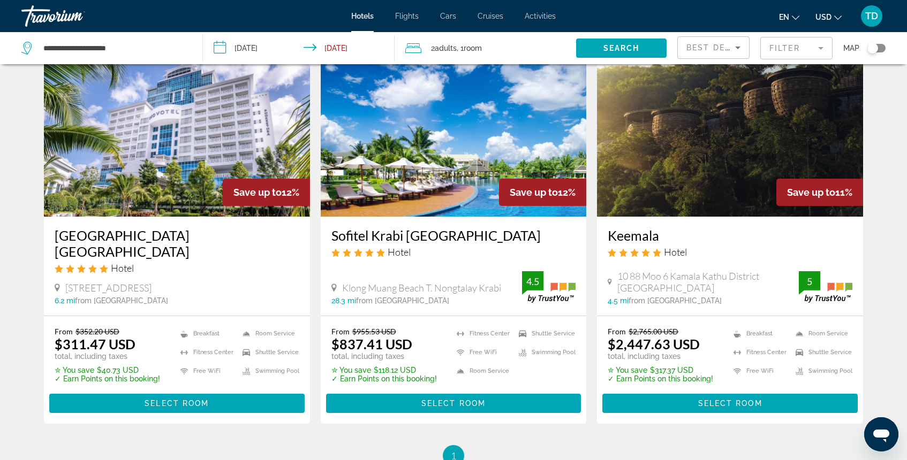
click at [704, 168] on img "Main content" at bounding box center [730, 131] width 266 height 171
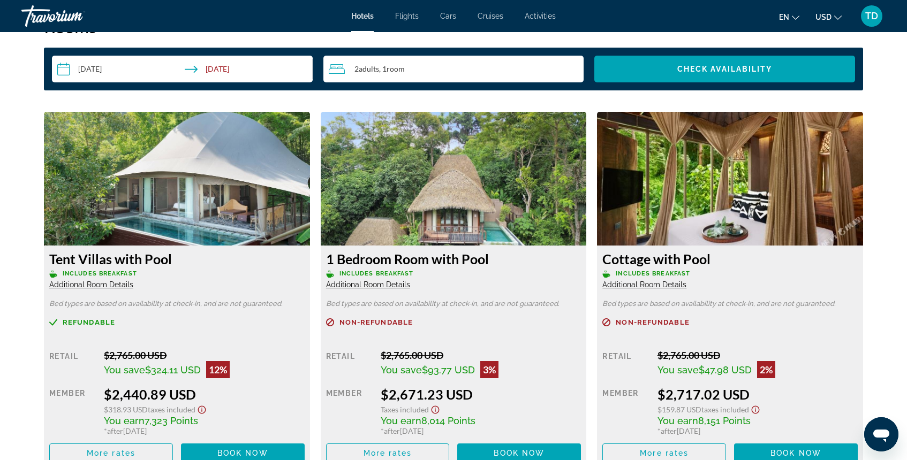
scroll to position [1418, 0]
